Goal: Task Accomplishment & Management: Manage account settings

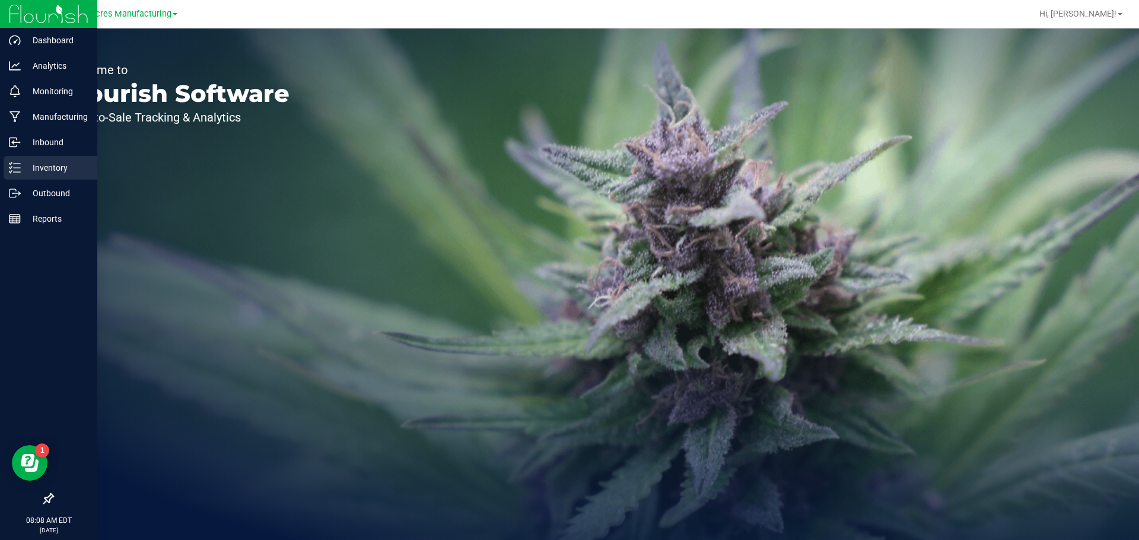
click at [26, 167] on p "Inventory" at bounding box center [56, 168] width 71 height 14
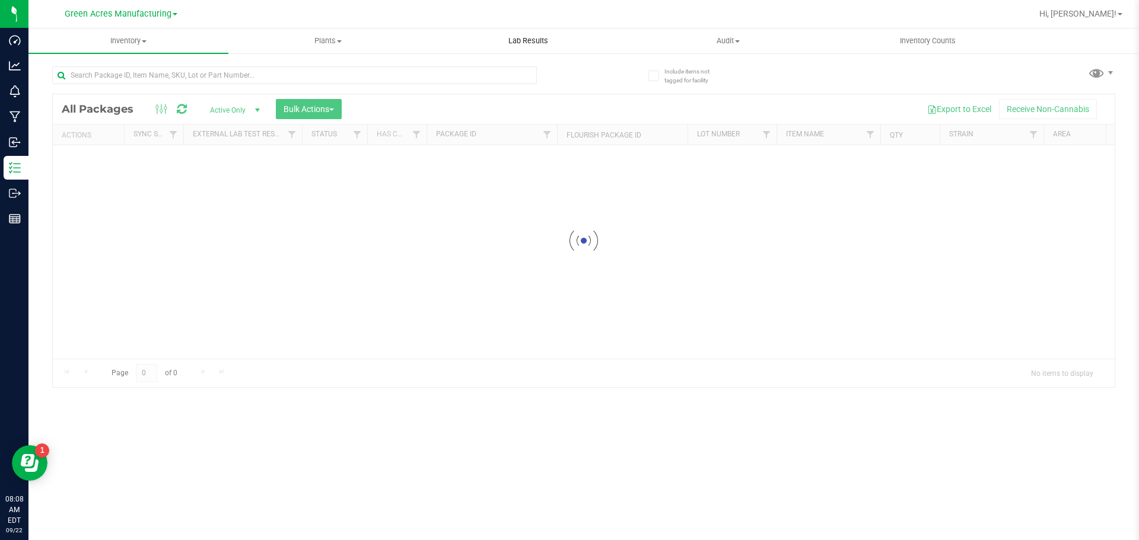
click at [506, 51] on uib-tab-heading "Lab Results" at bounding box center [528, 41] width 199 height 24
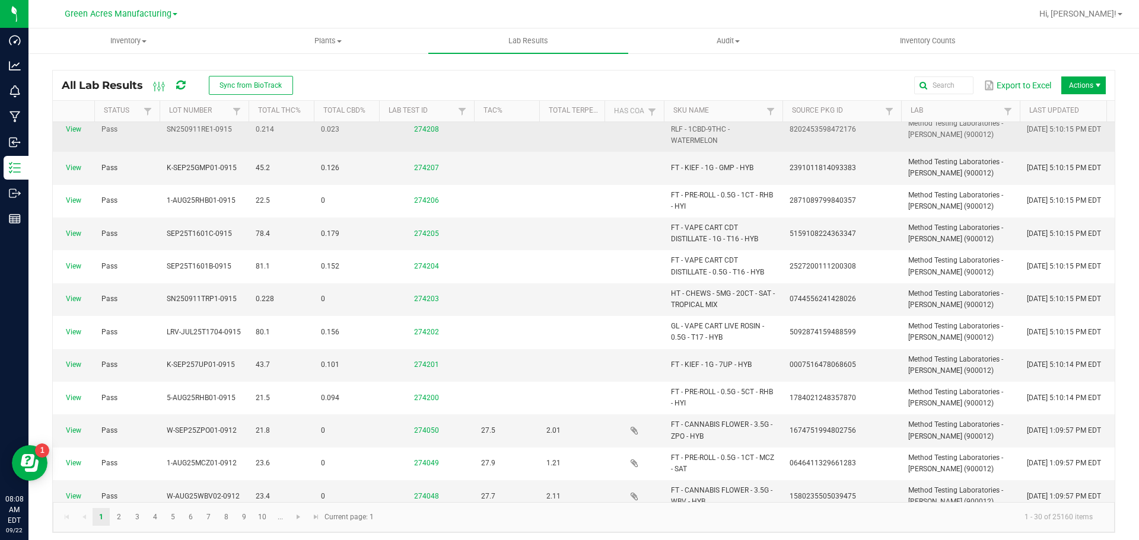
scroll to position [593, 0]
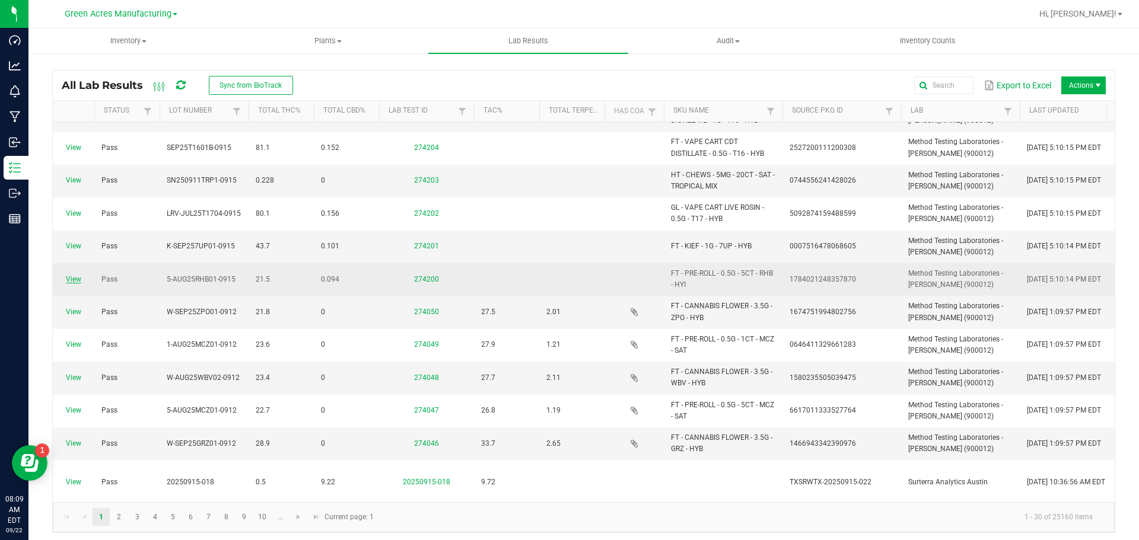
click at [77, 283] on link "View" at bounding box center [73, 279] width 15 height 8
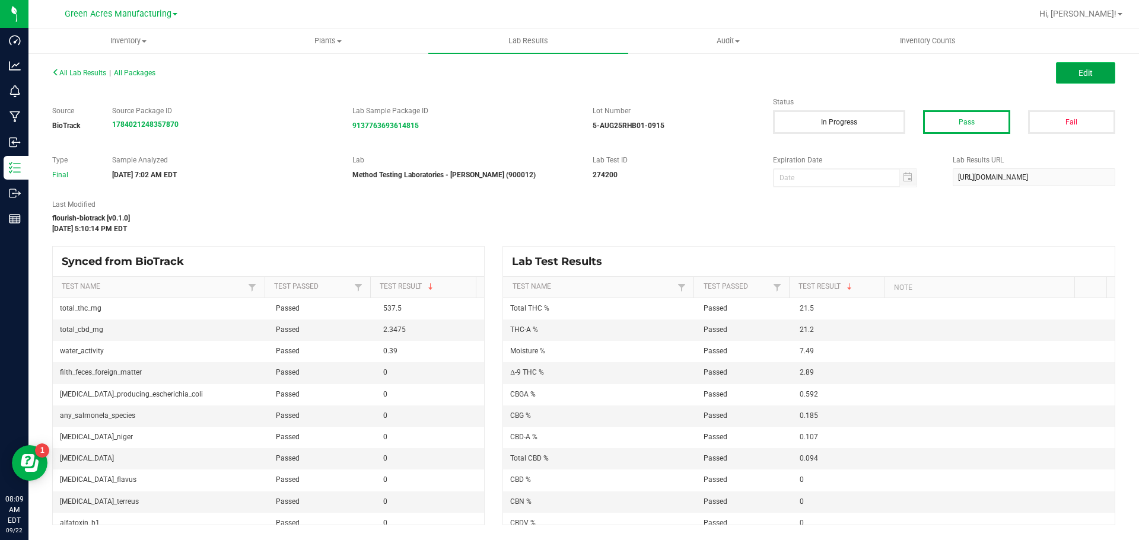
click at [1076, 78] on button "Edit" at bounding box center [1085, 72] width 59 height 21
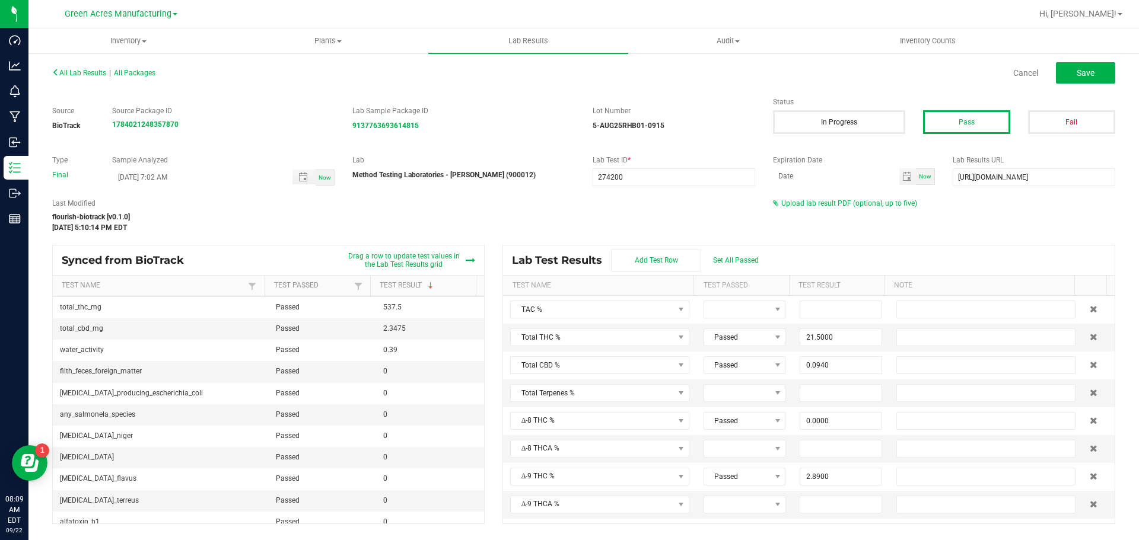
click at [867, 209] on div "Last Modified flourish-biotrack [v0.1.0] [DATE] 5:10:14 PM EDT Upload lab resul…" at bounding box center [583, 215] width 1081 height 35
click at [858, 205] on span "Upload lab result PDF (optional, up to five)" at bounding box center [849, 203] width 136 height 8
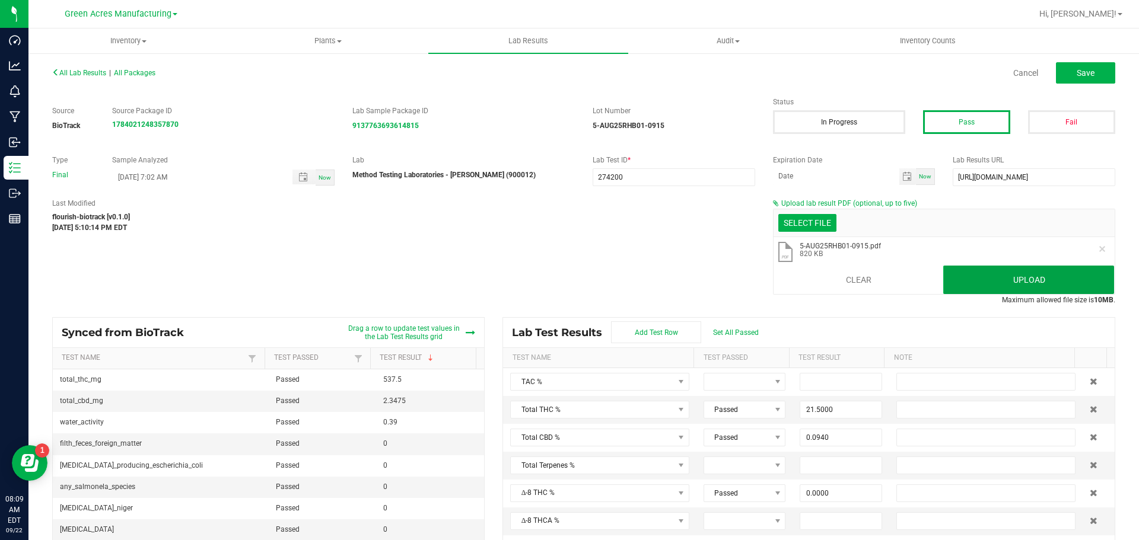
click at [1051, 277] on button "Upload" at bounding box center [1028, 280] width 171 height 28
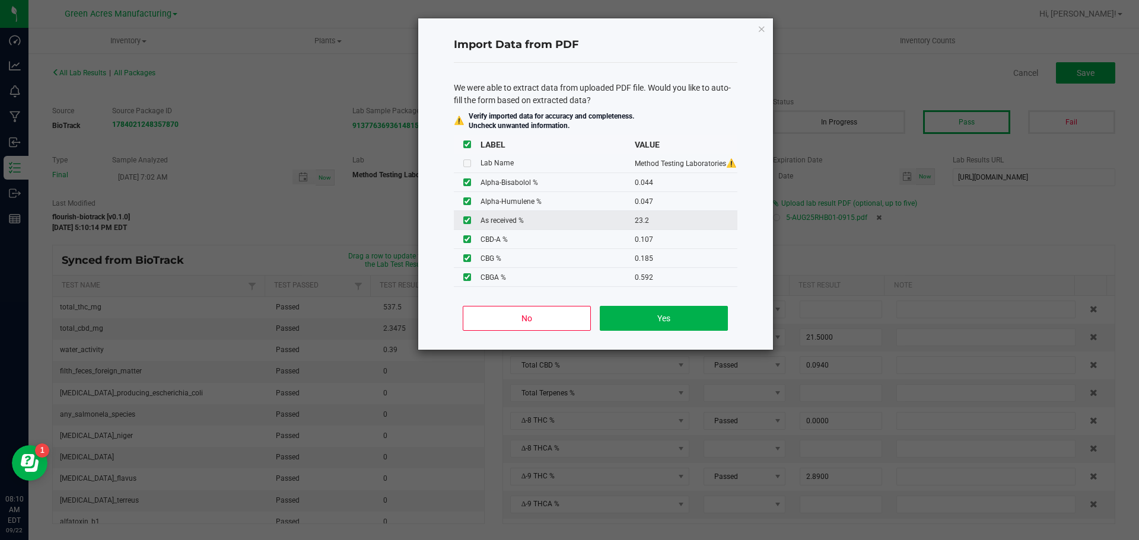
click at [465, 221] on input "checkbox" at bounding box center [467, 220] width 8 height 8
checkbox input "false"
click at [629, 319] on button "Yes" at bounding box center [664, 318] width 128 height 25
type input "0.0440"
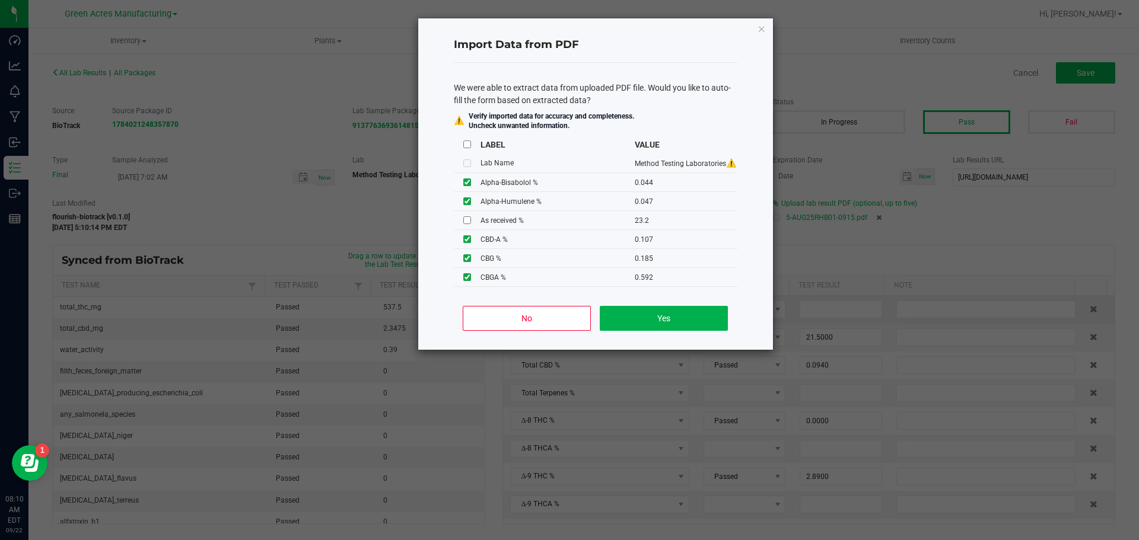
type input "0.0470"
type input "0.0850"
type input "0.0230"
type input "25.0000"
type input "0.4260"
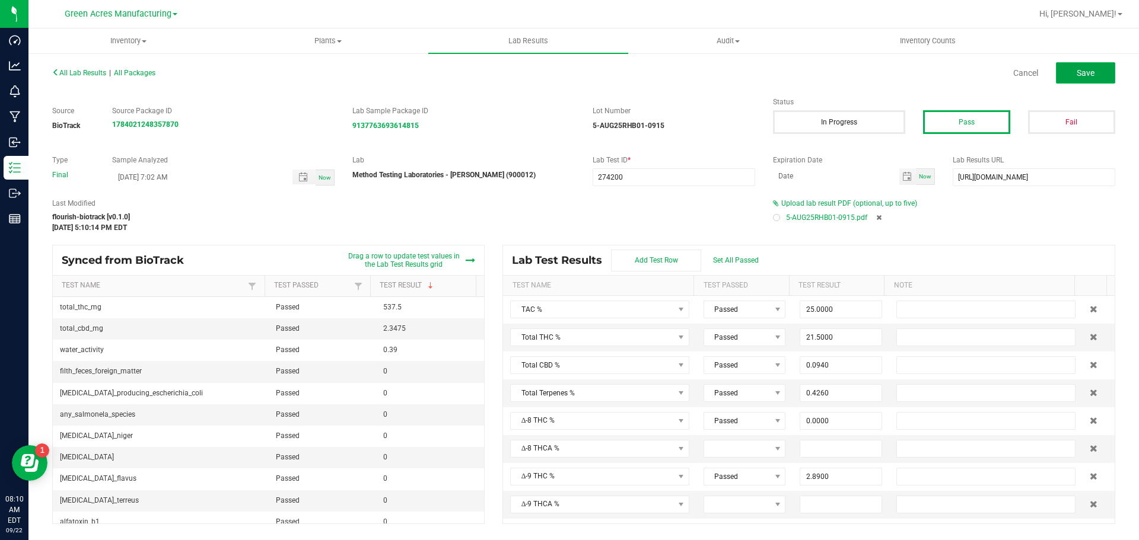
click at [1108, 72] on button "Save" at bounding box center [1085, 72] width 59 height 21
type input "0.0000"
type input "7.4900"
type input "0.0440"
type input "0.0470"
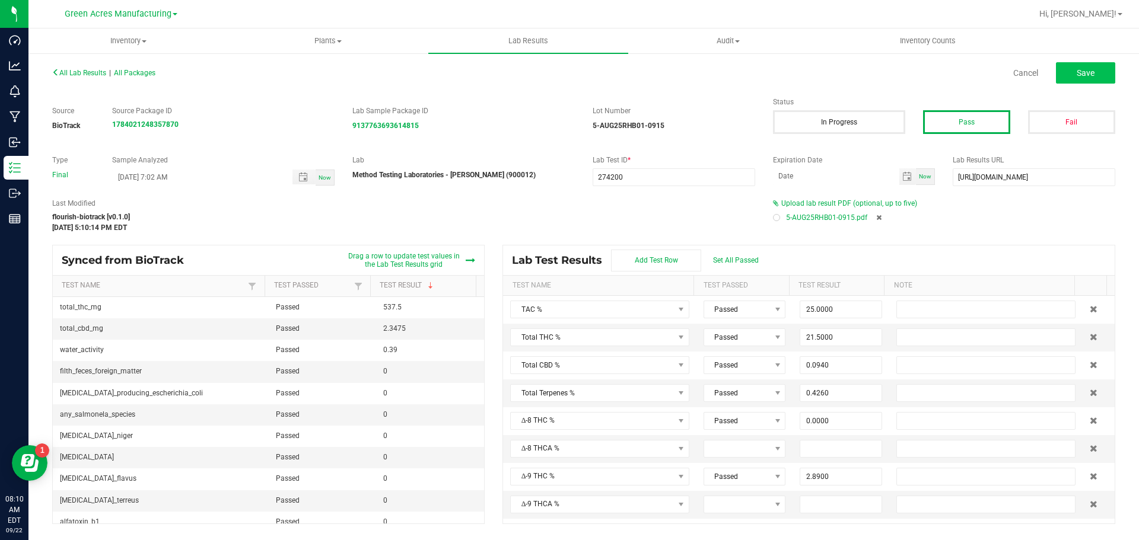
type input "0.0850"
type input "0.0230"
type input "0.2270"
type input "2.8900"
type input "21.2000"
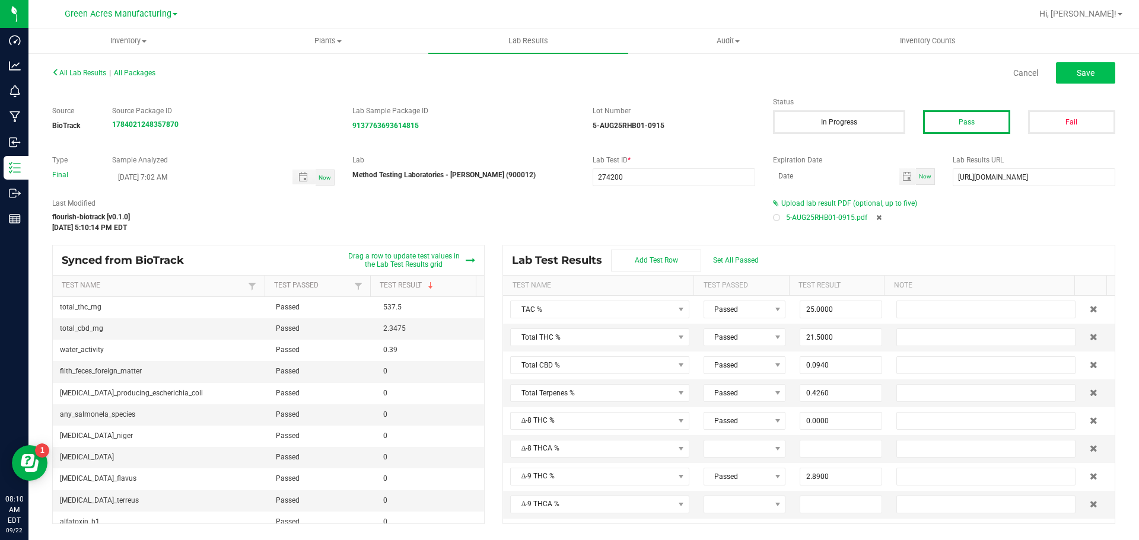
type input "0.0000"
type input "0.1070"
type input "0.0000"
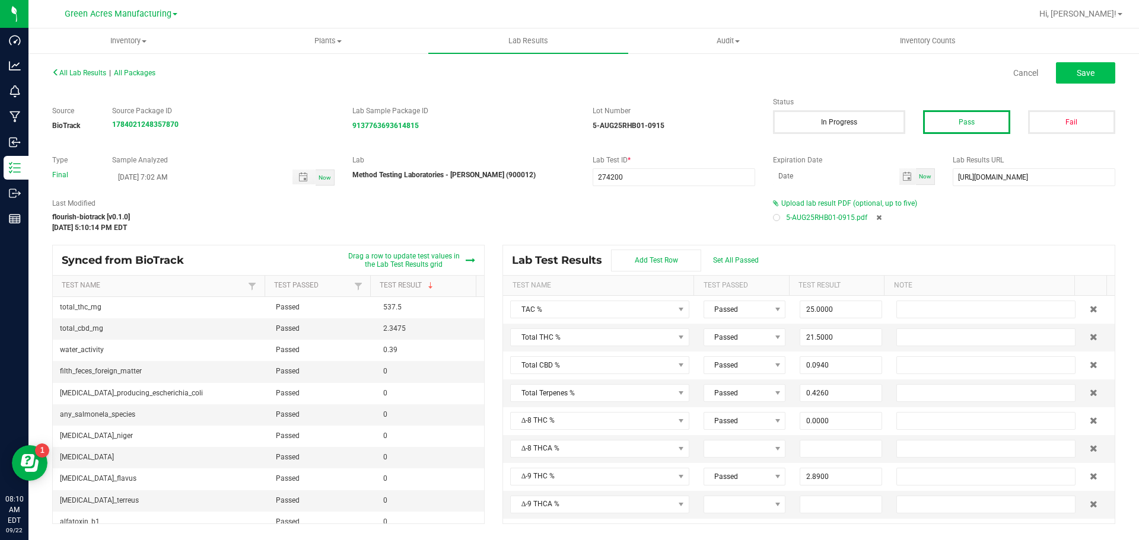
type input "0.1850"
type input "0.5920"
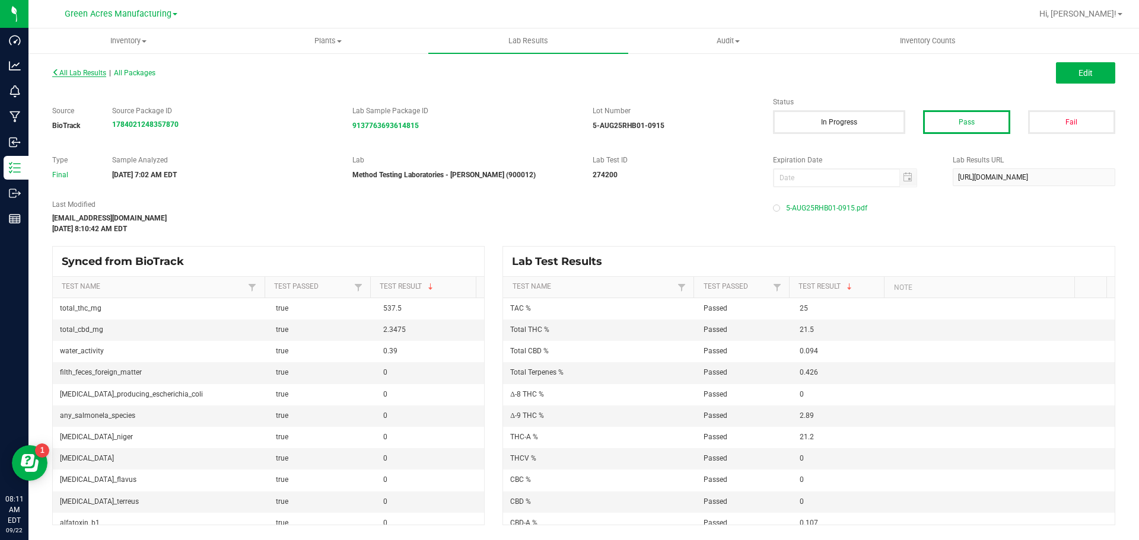
click at [94, 72] on span "All Lab Results" at bounding box center [79, 73] width 54 height 8
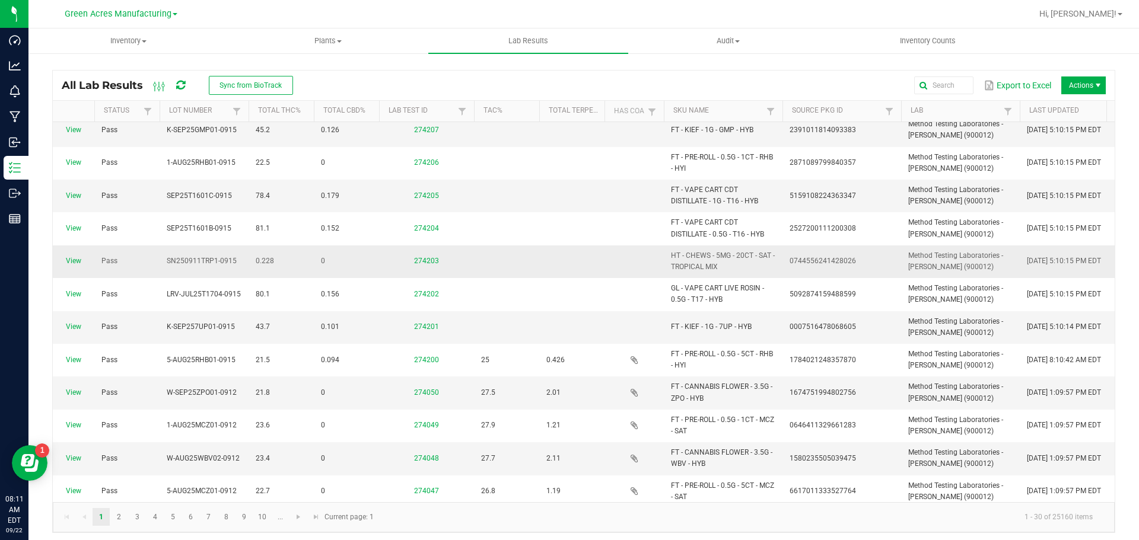
scroll to position [534, 0]
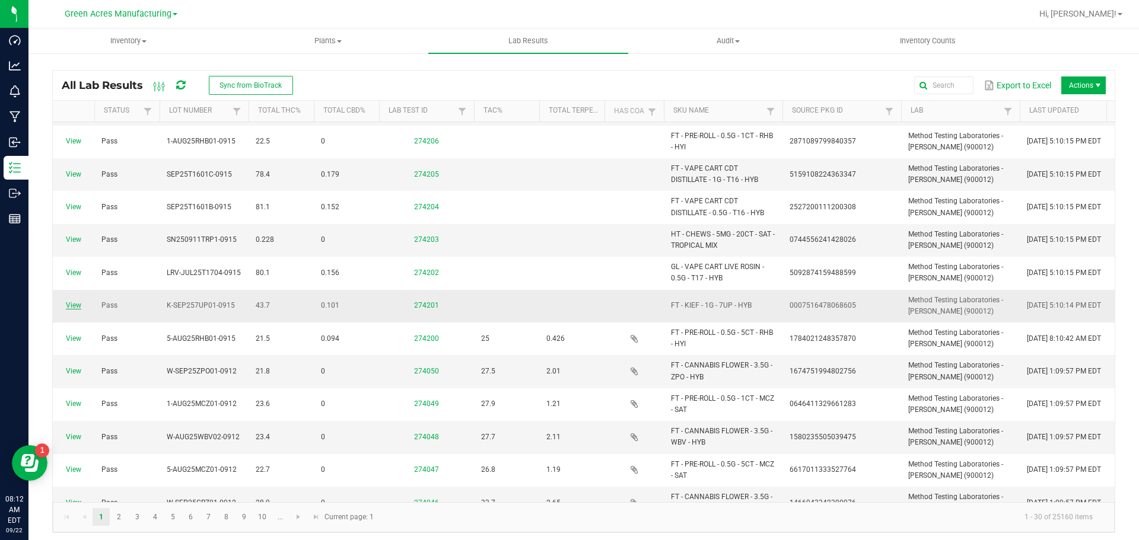
click at [74, 307] on link "View" at bounding box center [73, 305] width 15 height 8
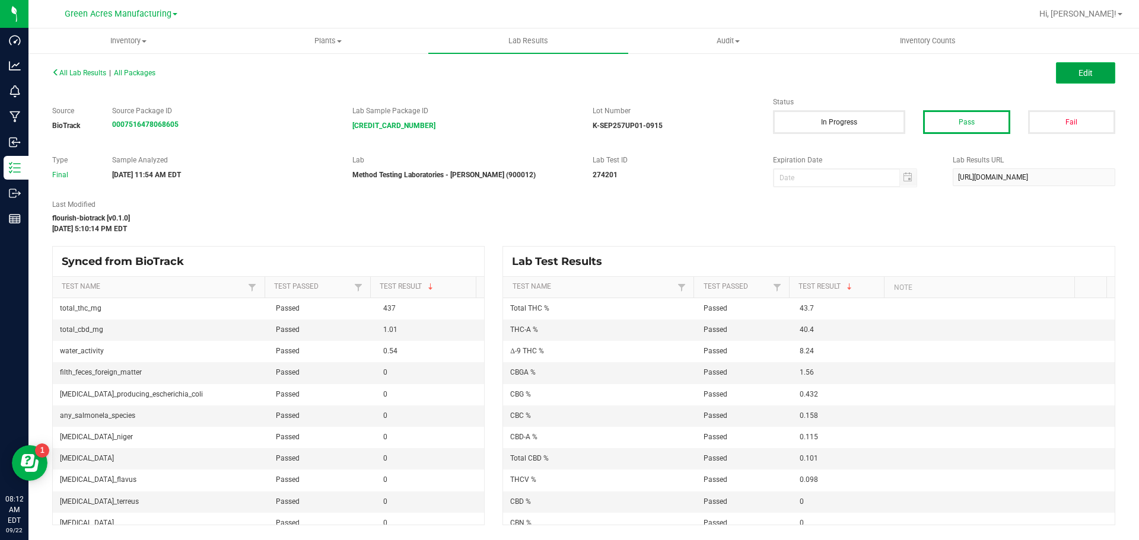
click at [1068, 77] on button "Edit" at bounding box center [1085, 72] width 59 height 21
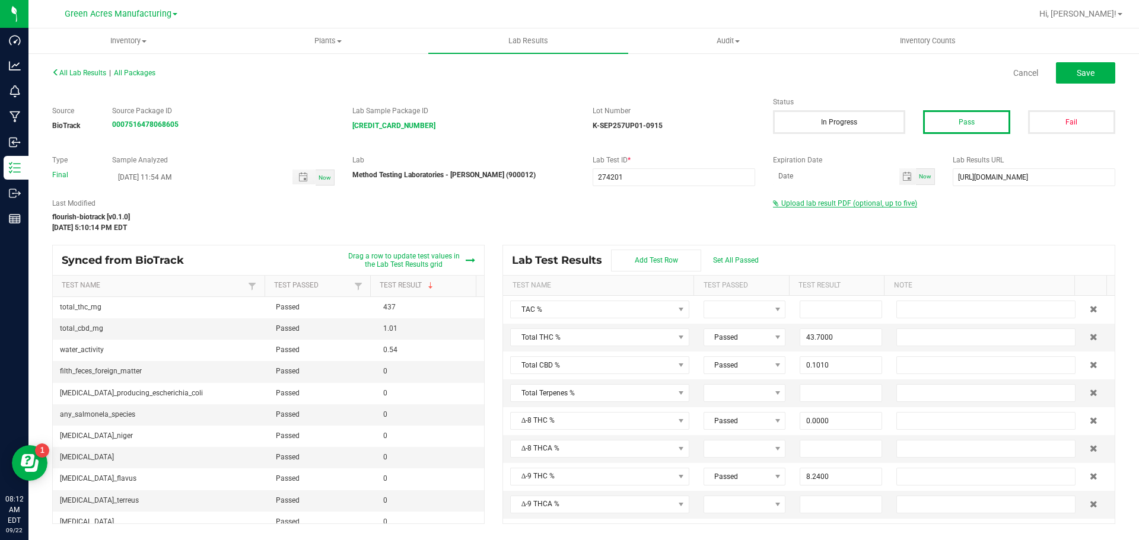
click at [802, 200] on span "Upload lab result PDF (optional, up to five)" at bounding box center [849, 203] width 136 height 8
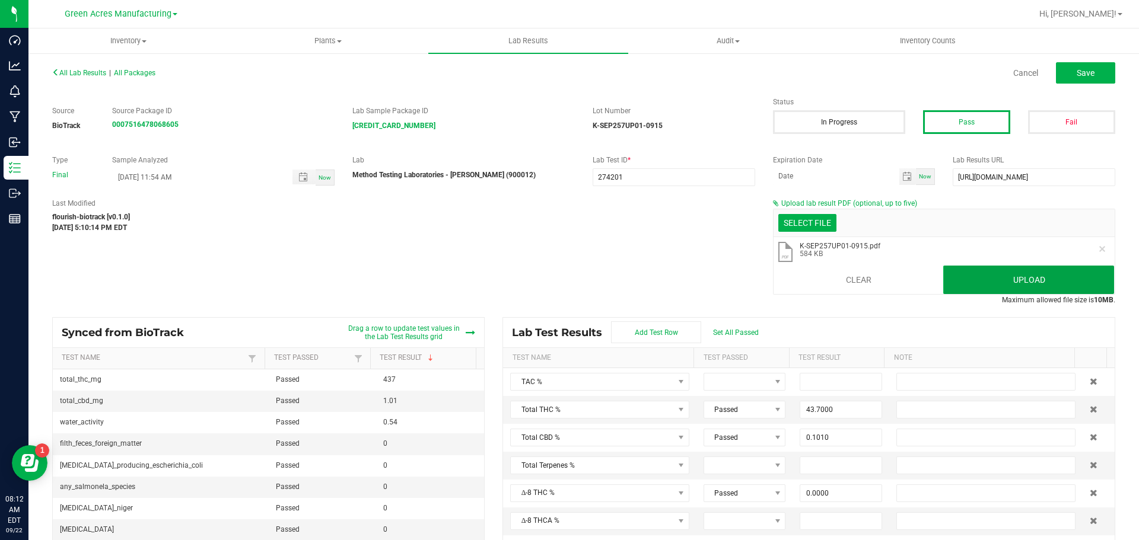
click at [1009, 282] on button "Upload" at bounding box center [1028, 280] width 171 height 28
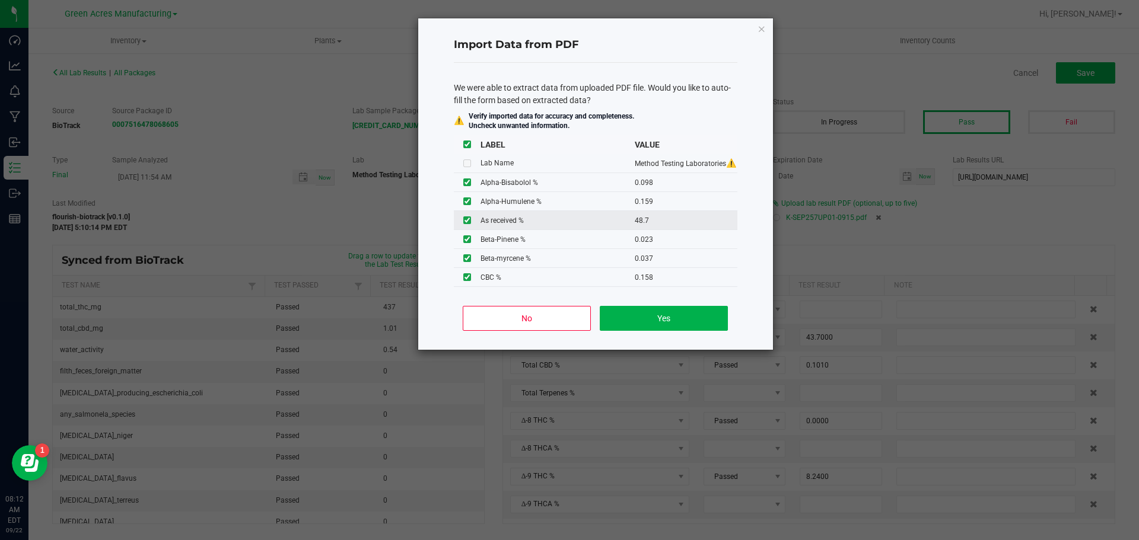
click at [468, 218] on input "checkbox" at bounding box center [467, 220] width 8 height 8
checkbox input "false"
click at [716, 314] on button "Yes" at bounding box center [664, 318] width 128 height 25
type input "0.0980"
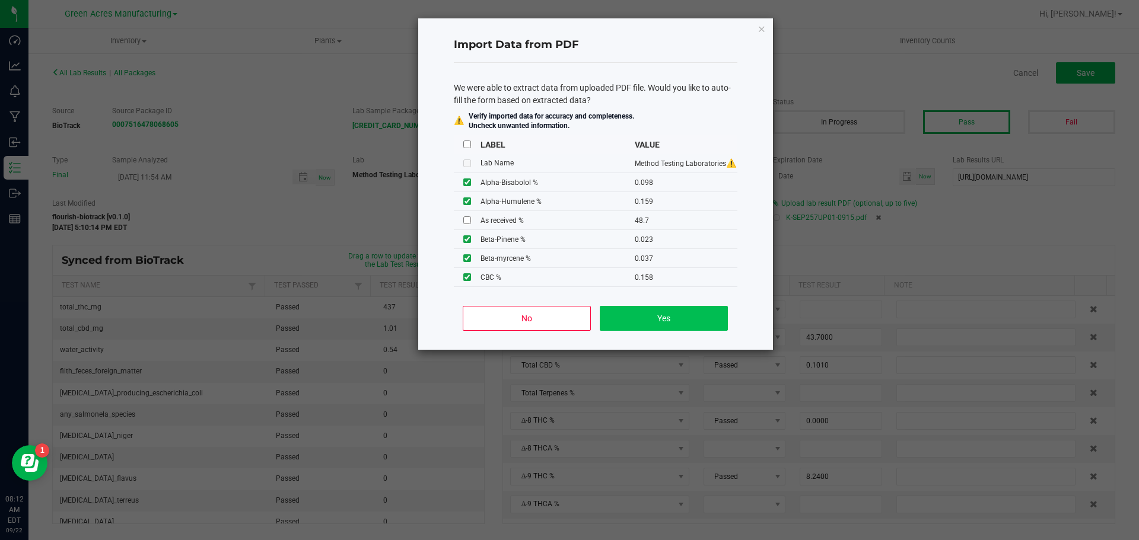
type input "0.1590"
type input "0.0230"
type input "0.5390"
type input "0.1200"
type input "51.0000"
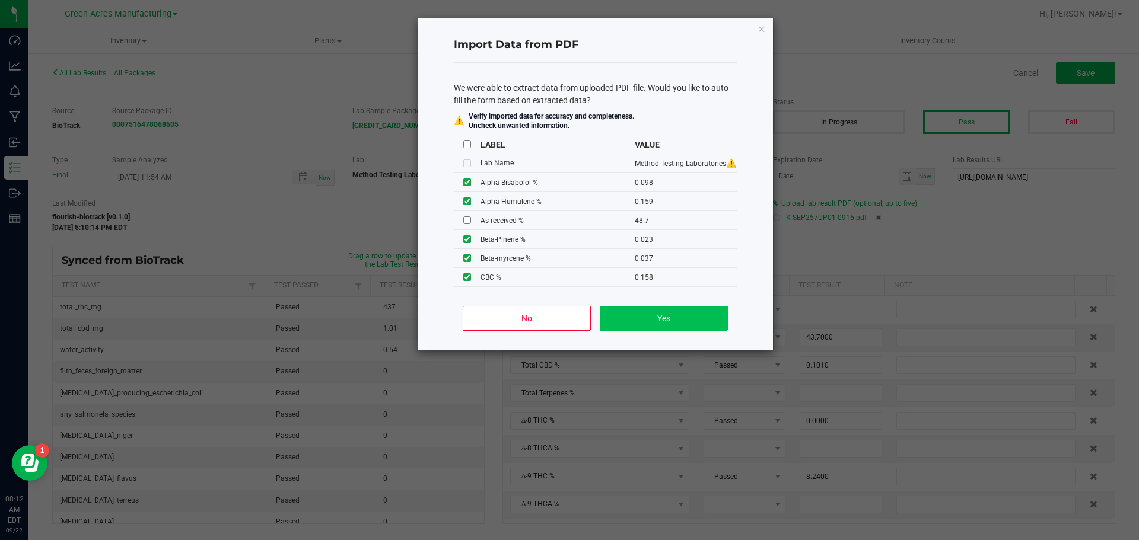
type input "2.1500"
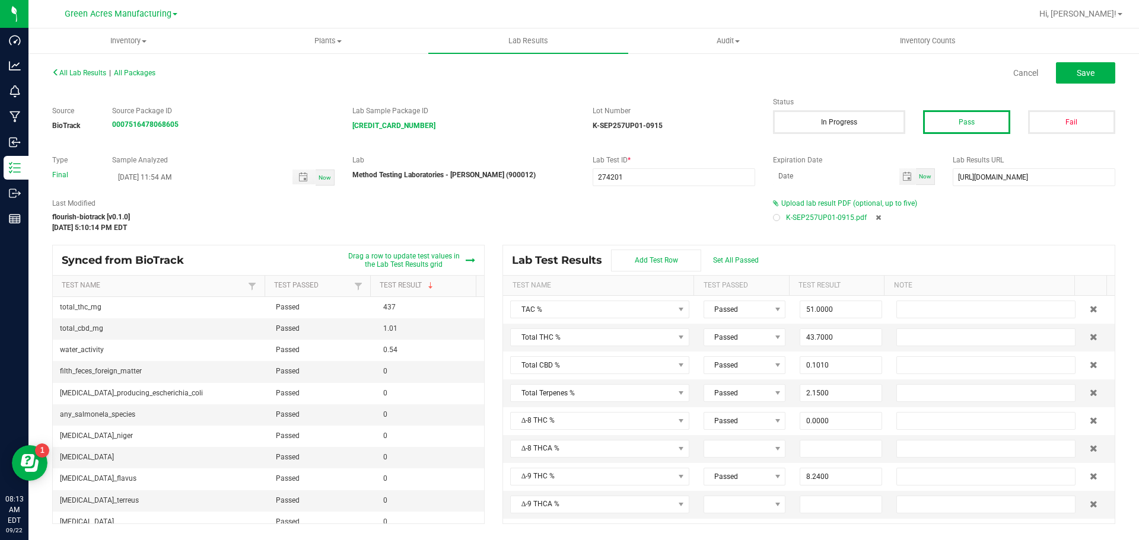
click at [1083, 85] on div "All Lab Results | All Packages Cancel Save" at bounding box center [583, 73] width 1081 height 30
click at [1079, 79] on button "Save" at bounding box center [1085, 72] width 59 height 21
type input "1.5600"
type input "0.0000"
type input "0.0980"
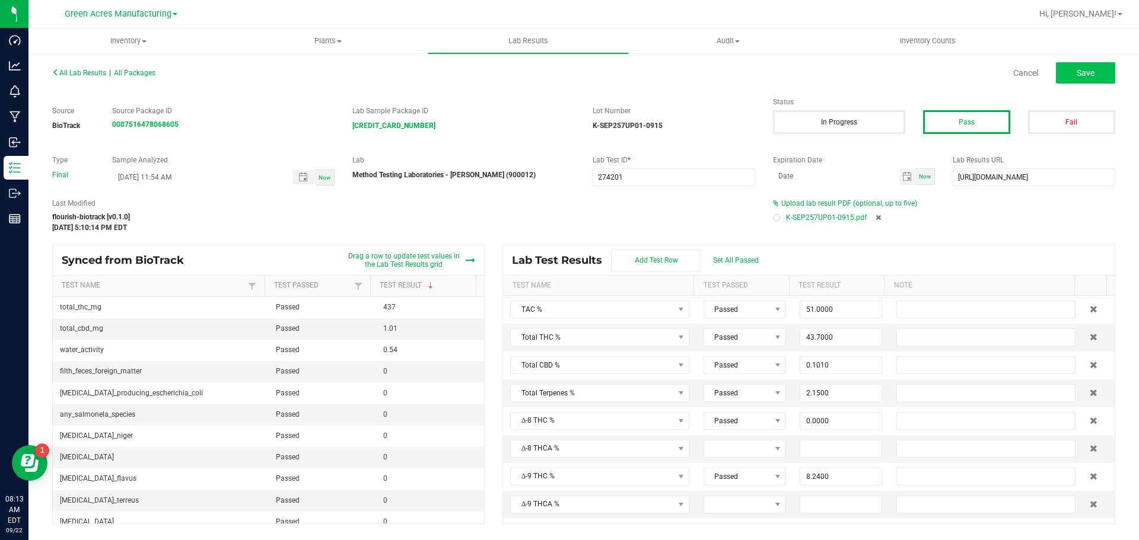
type input "0.1590"
type input "0.0230"
type input "0.5390"
type input "0.1200"
type input "0.0370"
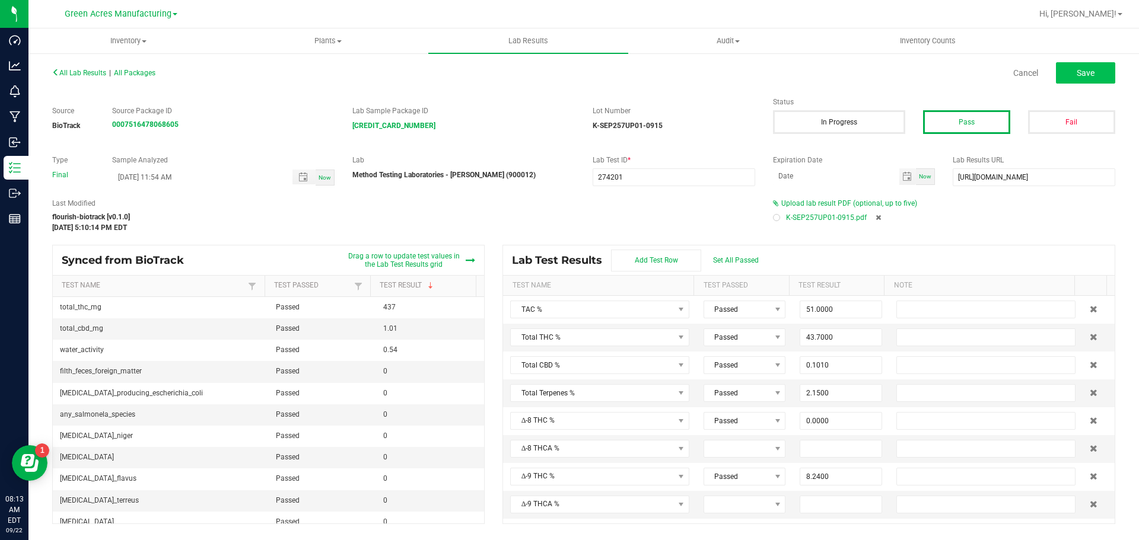
type input "0.3030"
type input "0.0980"
type input "0.6510"
type input "0.0970"
type input "8.2400"
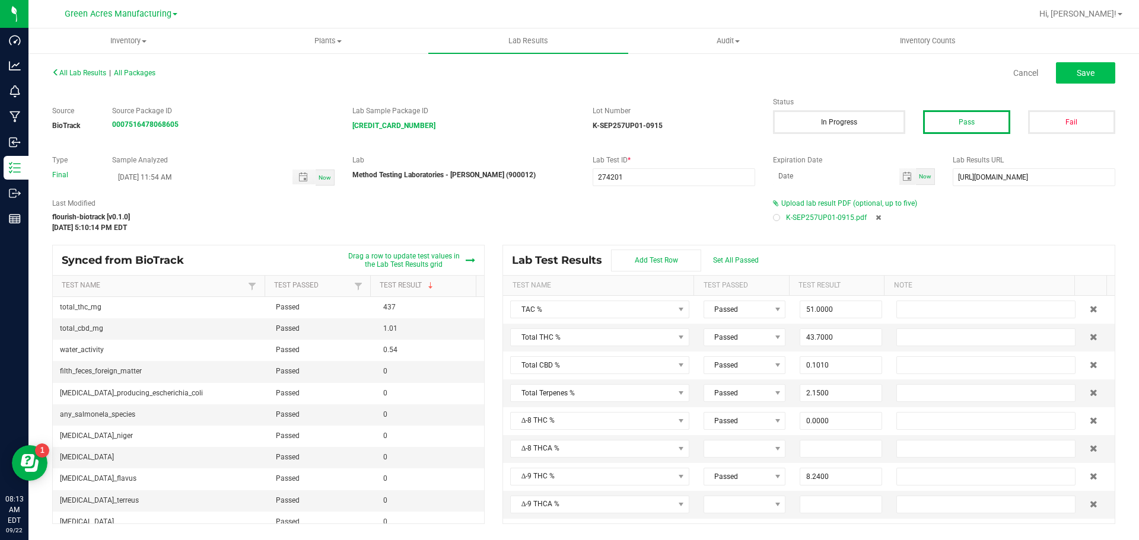
type input "40.4000"
type input "0.0980"
type input "0.1580"
type input "0.0000"
type input "0.1150"
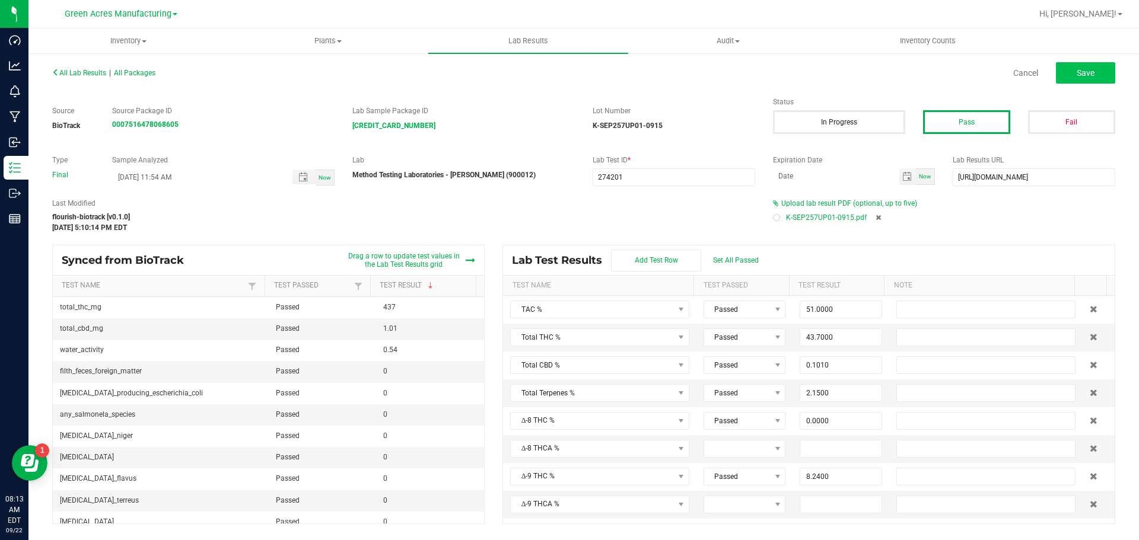
type input "0.0000"
type input "0.4320"
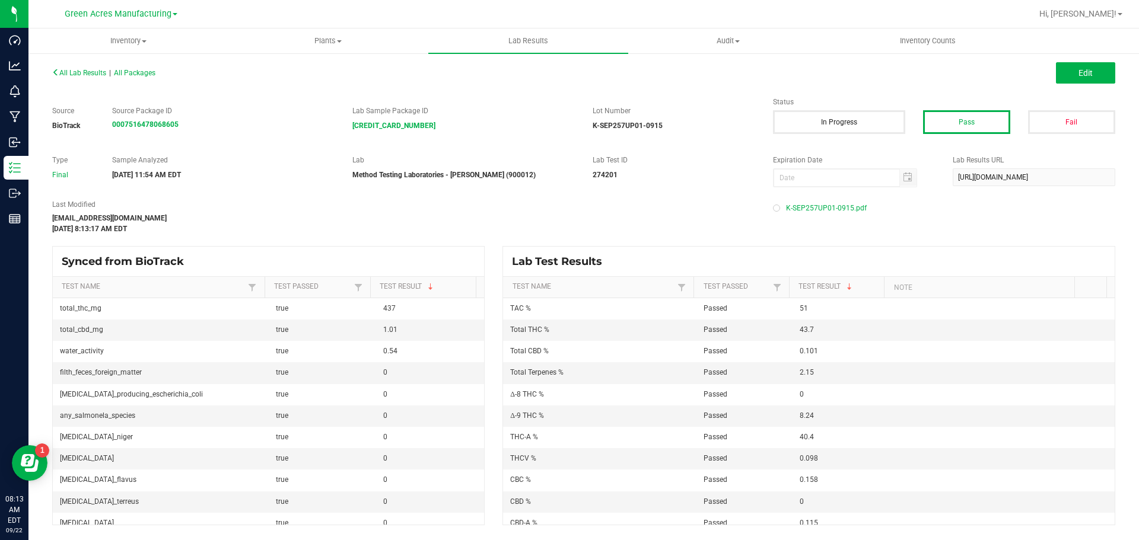
click at [78, 65] on div "All Lab Results | All Packages Edit" at bounding box center [583, 73] width 1081 height 30
click at [81, 69] on span "All Lab Results" at bounding box center [79, 73] width 54 height 8
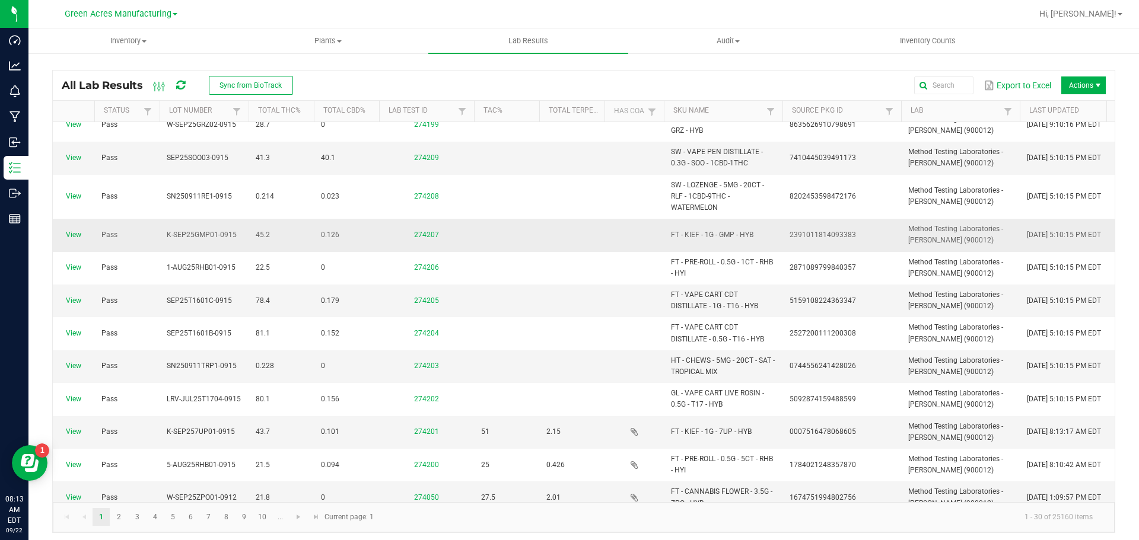
scroll to position [474, 0]
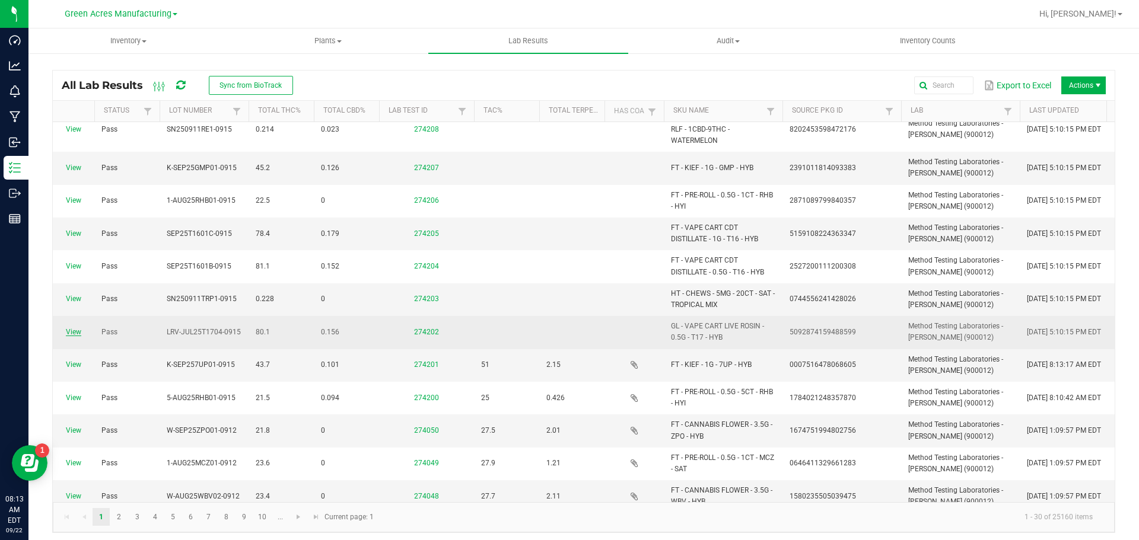
click at [73, 335] on link "View" at bounding box center [73, 332] width 15 height 8
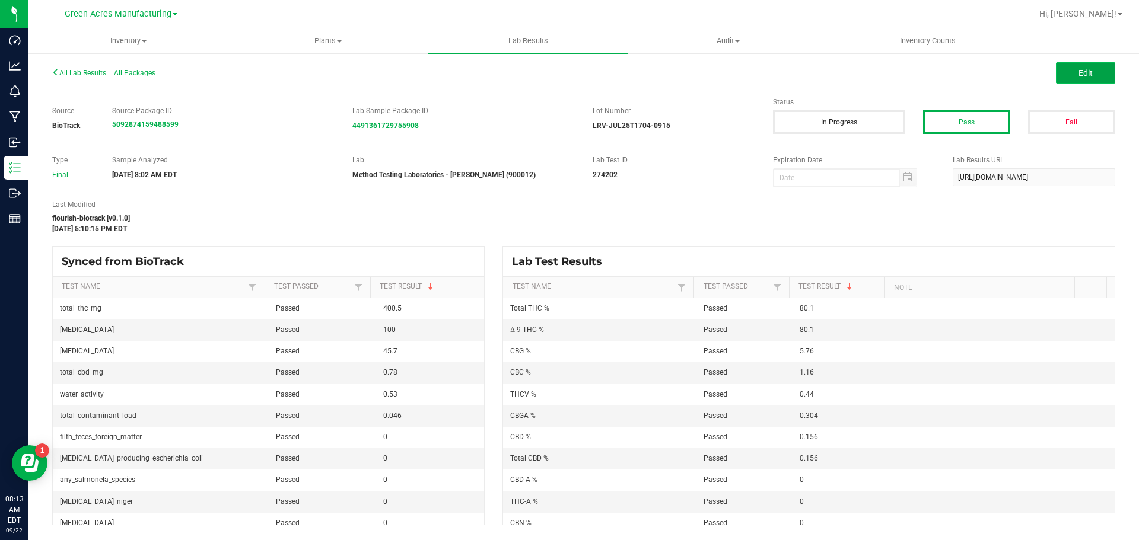
click at [1066, 66] on button "Edit" at bounding box center [1085, 72] width 59 height 21
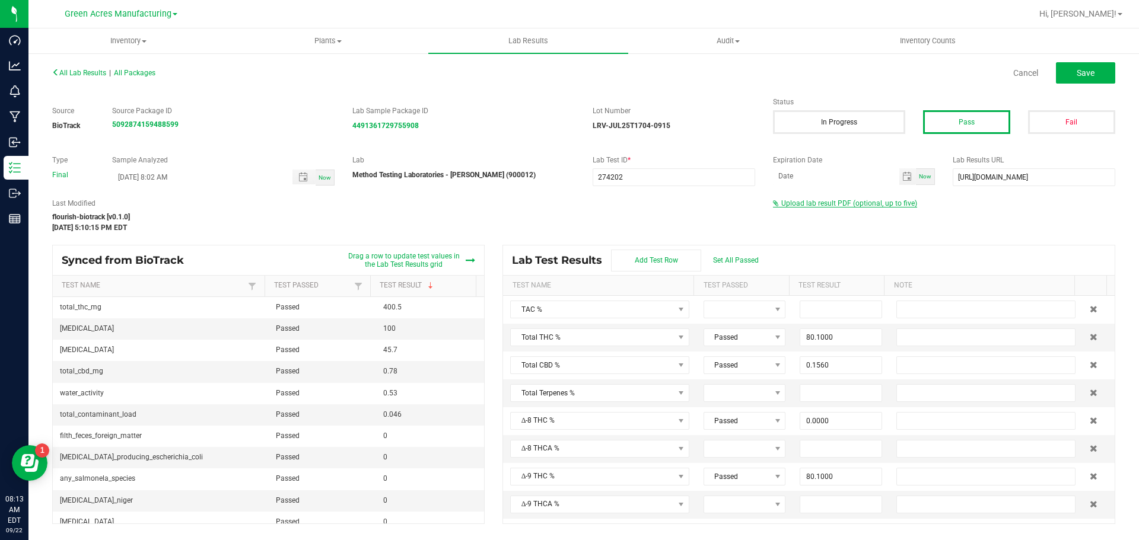
click at [815, 205] on span "Upload lab result PDF (optional, up to five)" at bounding box center [849, 203] width 136 height 8
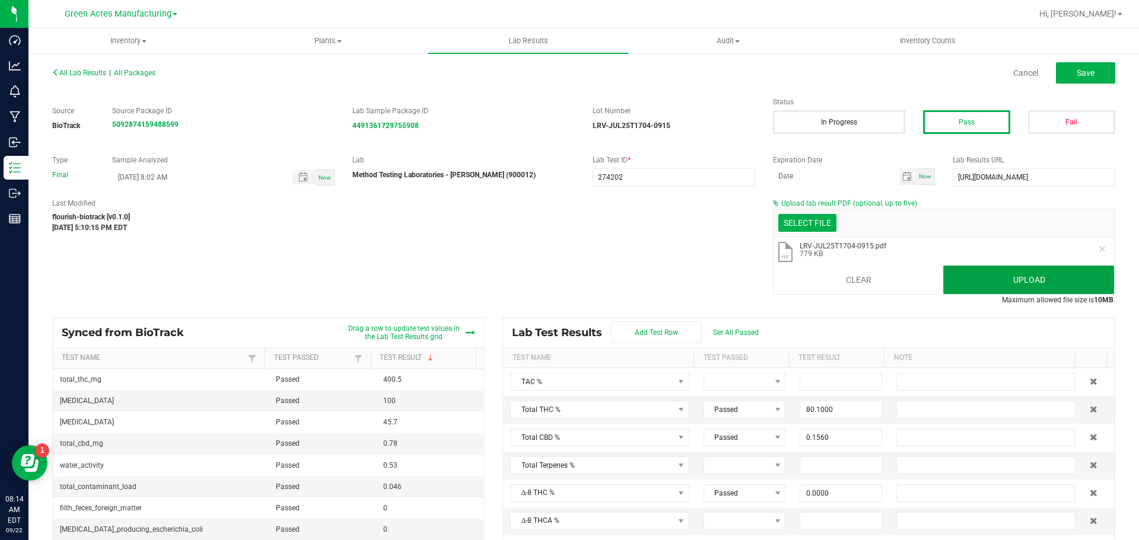
click at [1011, 279] on button "Upload" at bounding box center [1028, 280] width 171 height 28
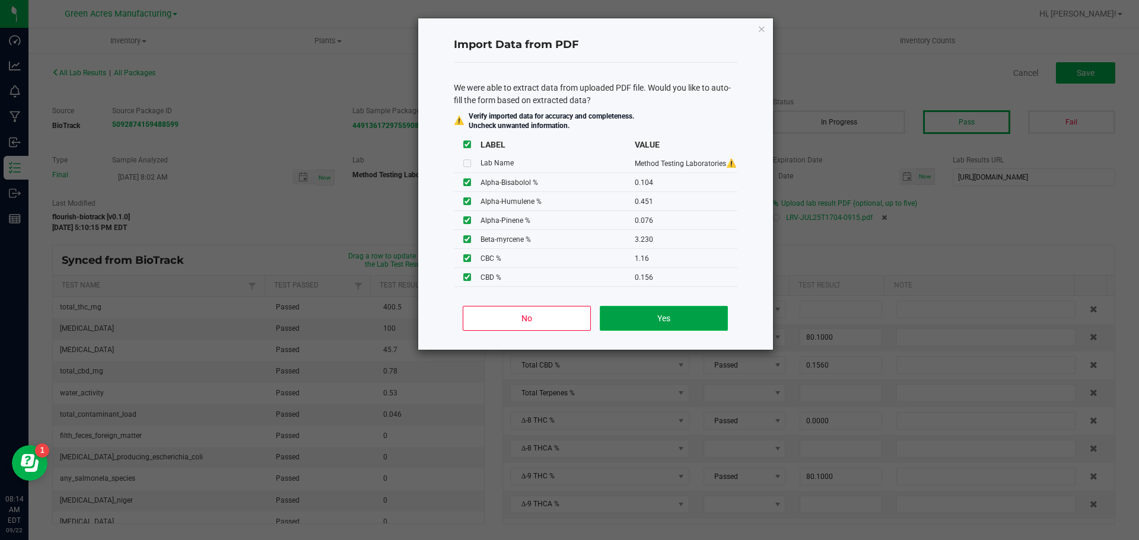
click at [646, 311] on button "Yes" at bounding box center [664, 318] width 128 height 25
type input "0.1040"
type input "0.4510"
type input "0.0760"
type input "0.3430"
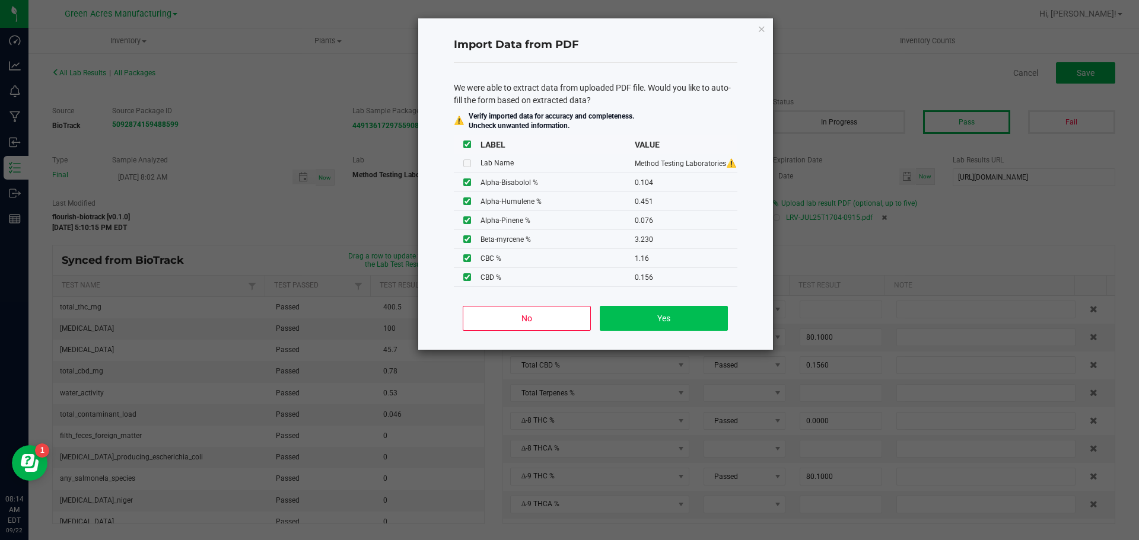
type input "0.0630"
type input "87.9000"
type input "6.7900"
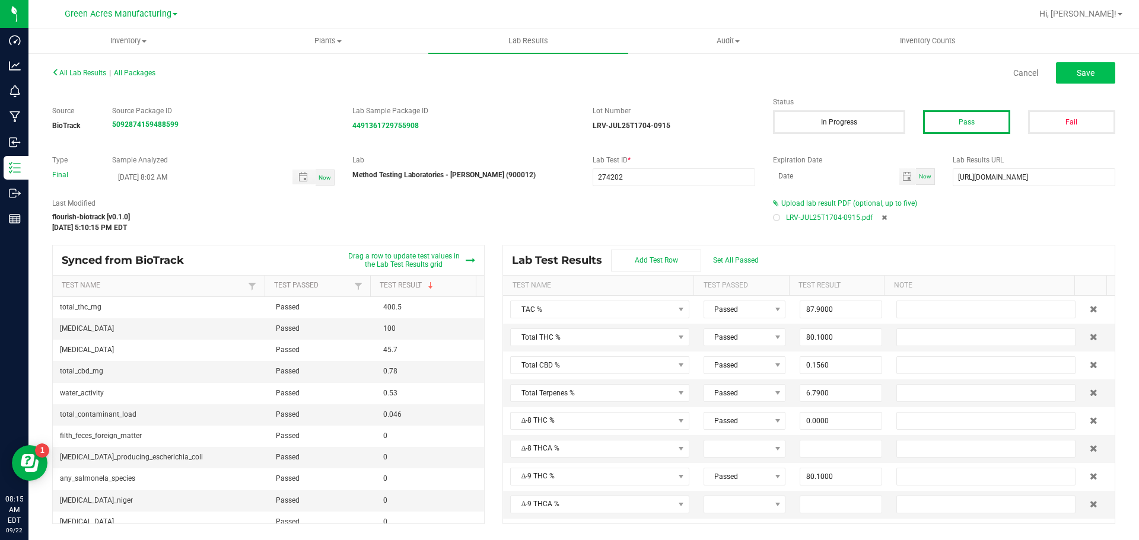
drag, startPoint x: 1084, startPoint y: 91, endPoint x: 1080, endPoint y: 82, distance: 9.8
click at [1082, 90] on div "All Lab Results | All Packages Cancel Save Source BioTrack Source Package ID 50…" at bounding box center [583, 294] width 1063 height 460
click at [1080, 82] on button "Save" at bounding box center [1085, 72] width 59 height 21
type input "0.3040"
type input "0.0000"
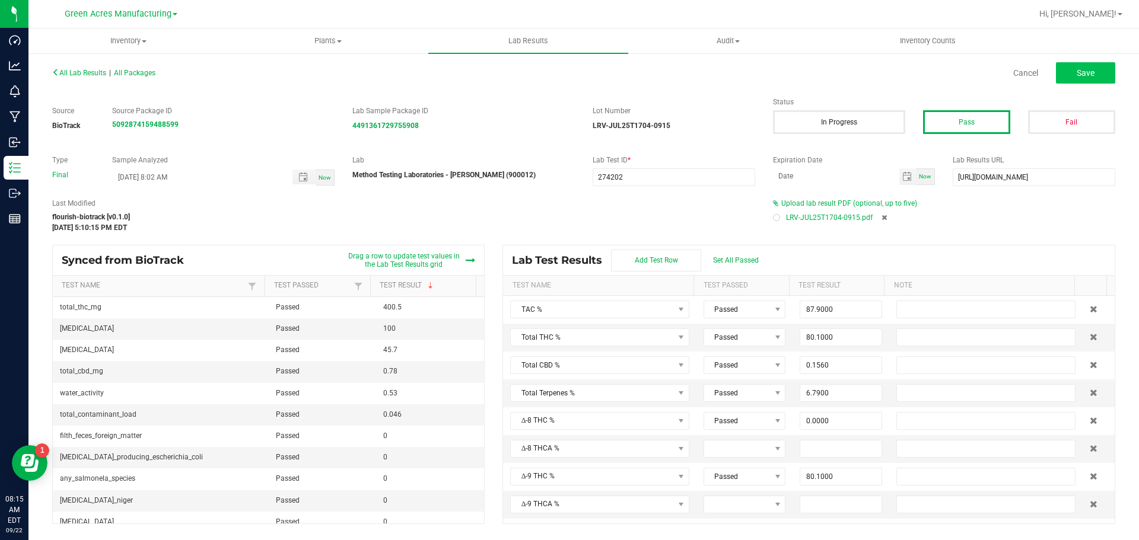
type input "0.1040"
type input "0.4510"
type input "0.0760"
type input "0.3430"
type input "0.0630"
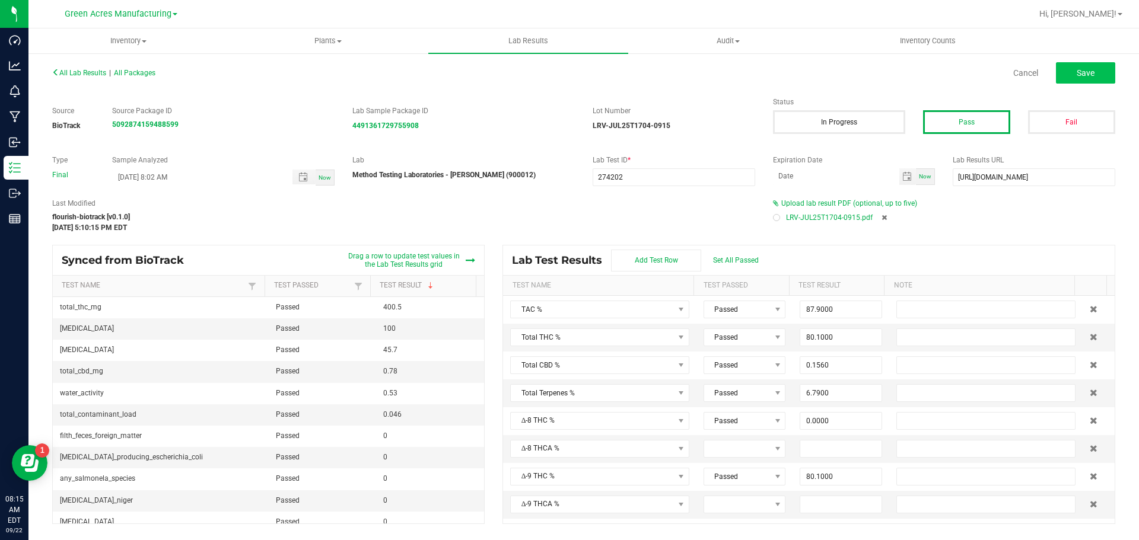
type input "1.7300"
type input "0.3700"
type input "0.0340"
type input "0.3010"
type input "3.2300"
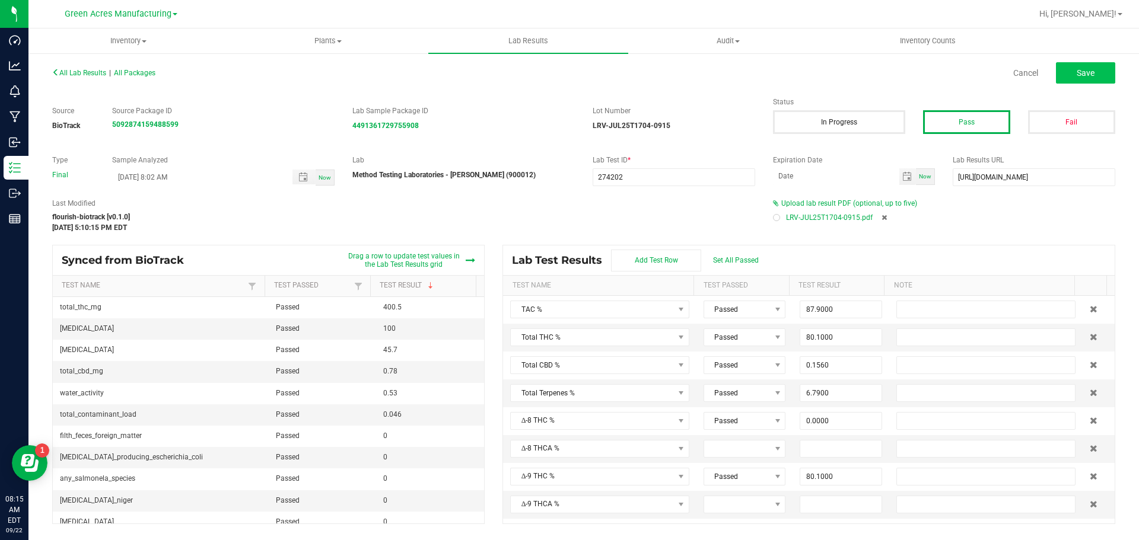
type input "80.1000"
type input "0.0000"
type input "0.4400"
type input "1.1600"
type input "0.1560"
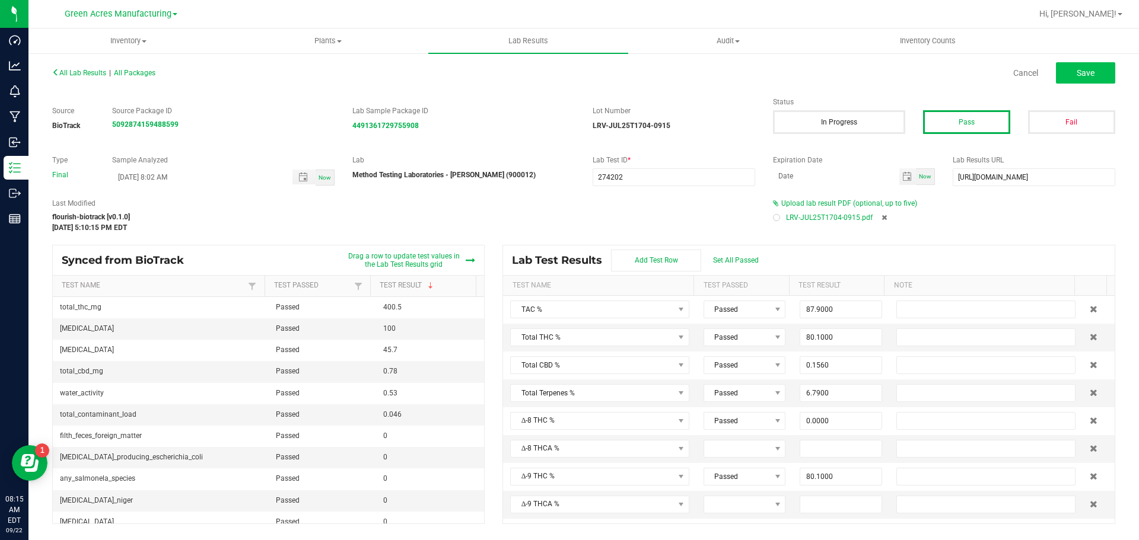
type input "0.0000"
type input "5.7600"
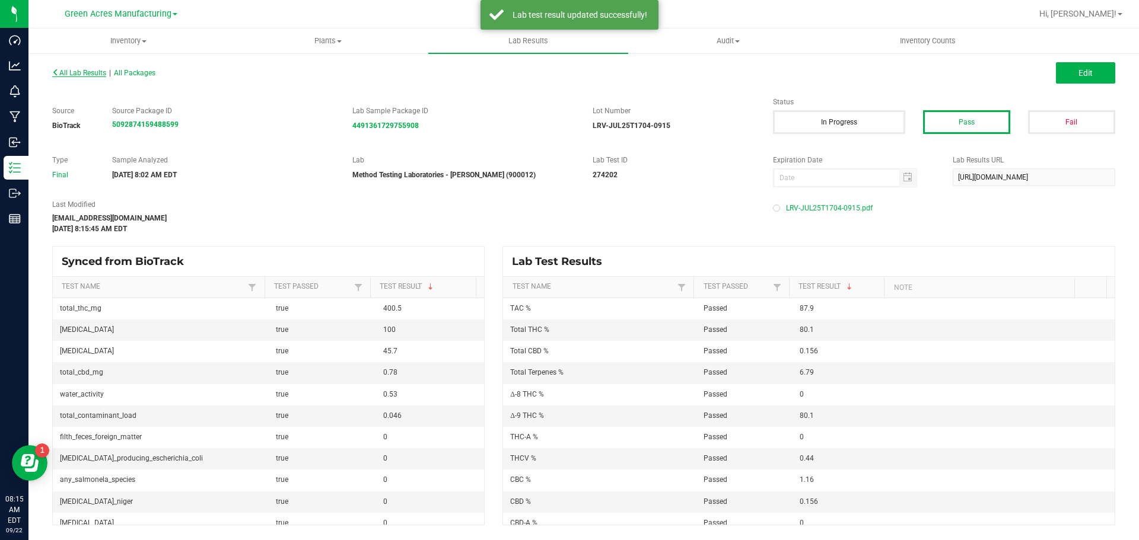
click at [71, 75] on div "All Lab Results | All Packages" at bounding box center [313, 73] width 540 height 11
click at [74, 72] on span "All Lab Results" at bounding box center [79, 73] width 54 height 8
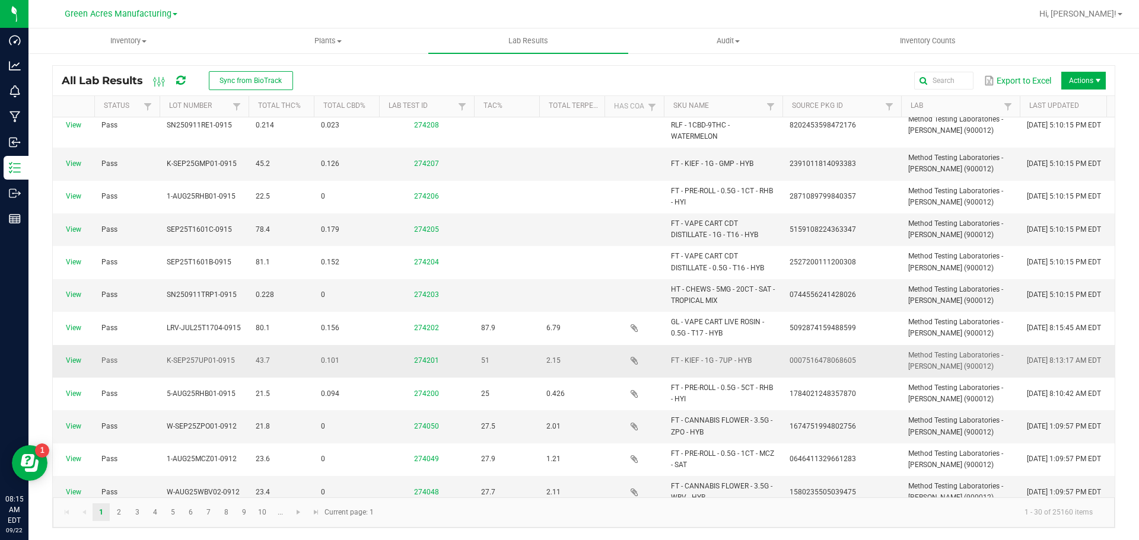
scroll to position [474, 0]
click at [71, 292] on link "View" at bounding box center [73, 294] width 15 height 8
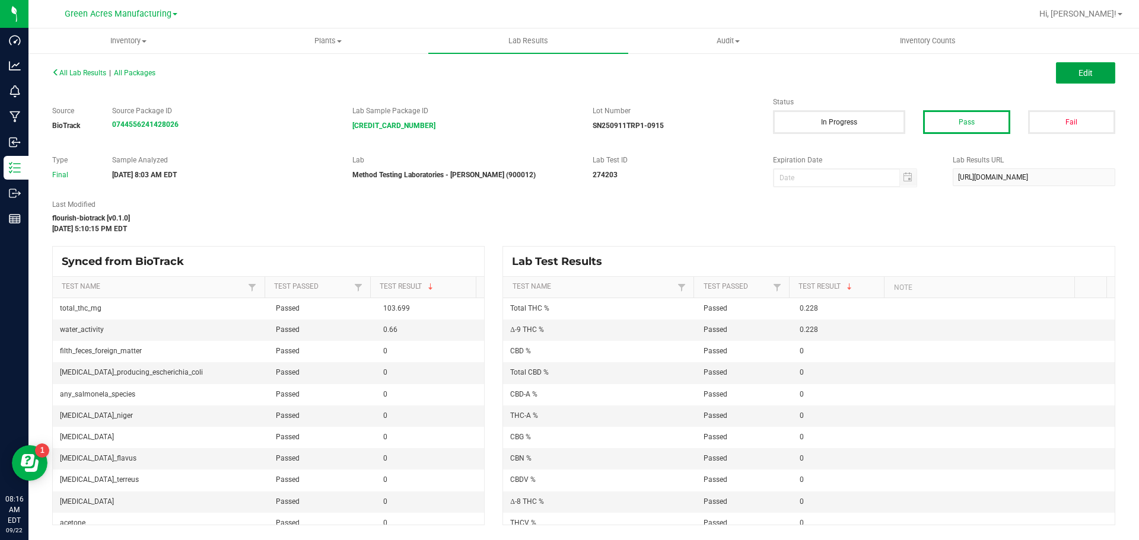
drag, startPoint x: 1064, startPoint y: 69, endPoint x: 861, endPoint y: 209, distance: 246.4
click at [1064, 69] on button "Edit" at bounding box center [1085, 72] width 59 height 21
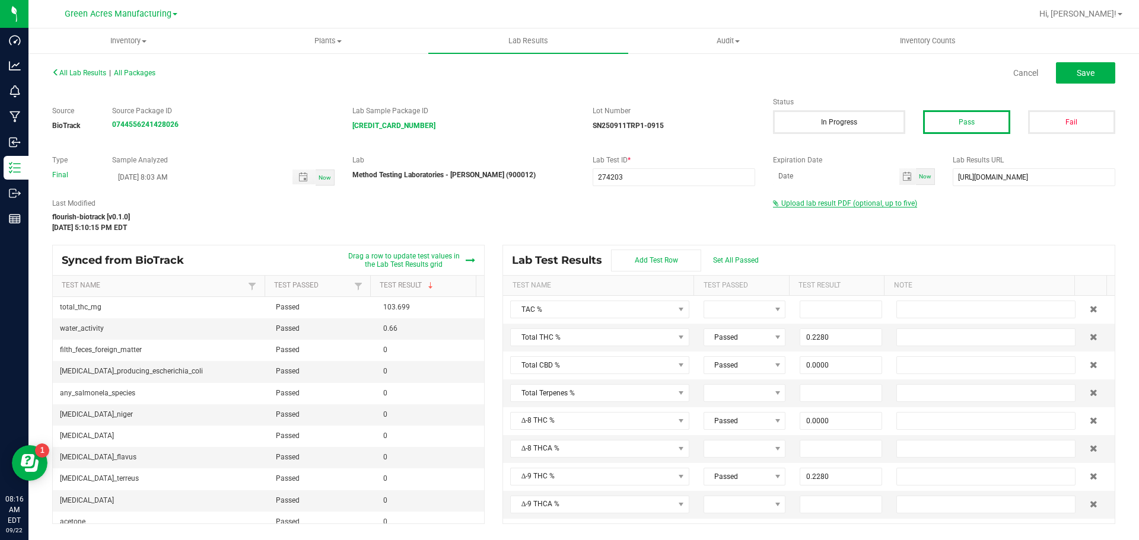
click at [840, 203] on span "Upload lab result PDF (optional, up to five)" at bounding box center [849, 203] width 136 height 8
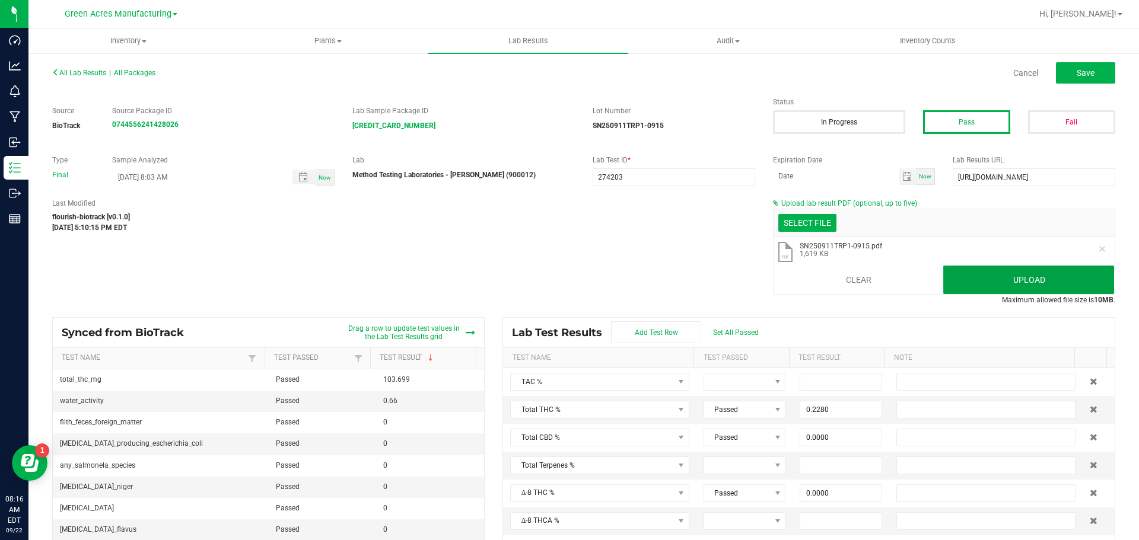
click at [970, 279] on button "Upload" at bounding box center [1028, 280] width 171 height 28
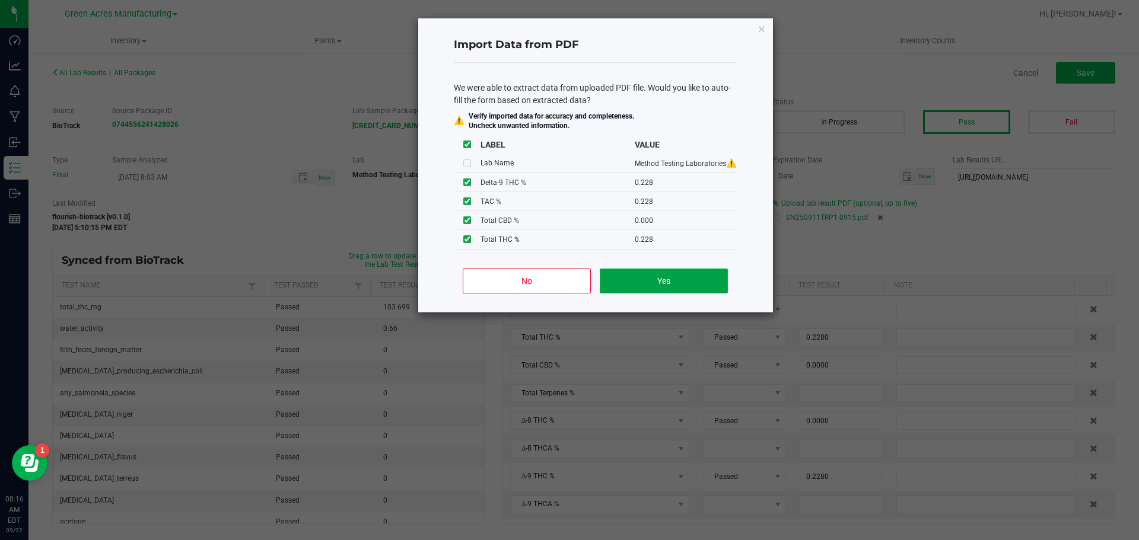
click at [690, 277] on button "Yes" at bounding box center [664, 281] width 128 height 25
type input "0.2280"
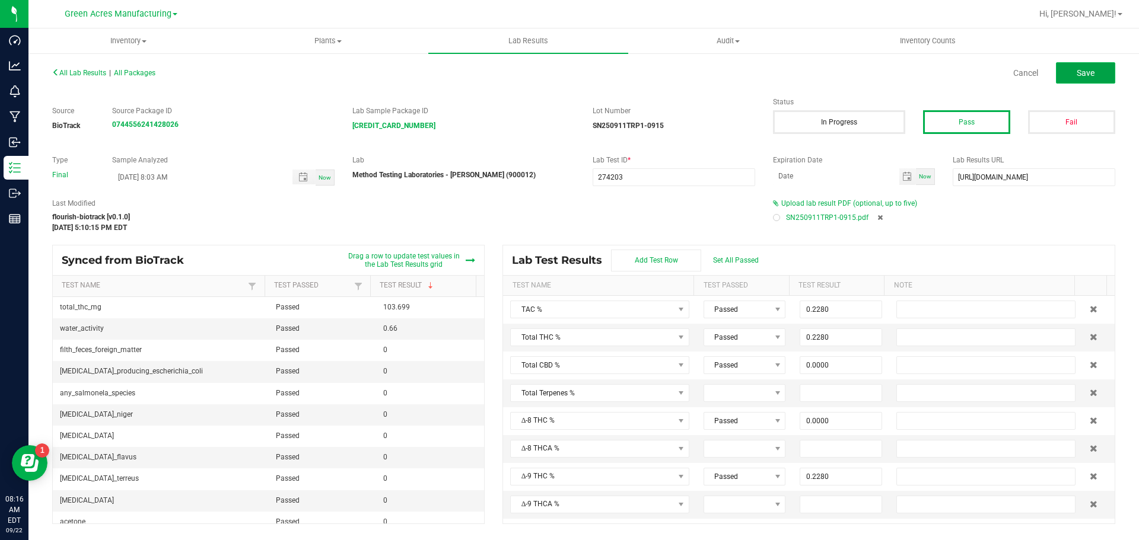
click at [1089, 81] on button "Save" at bounding box center [1085, 72] width 59 height 21
type input "0.0000"
type input "0.2280"
type input "0.0000"
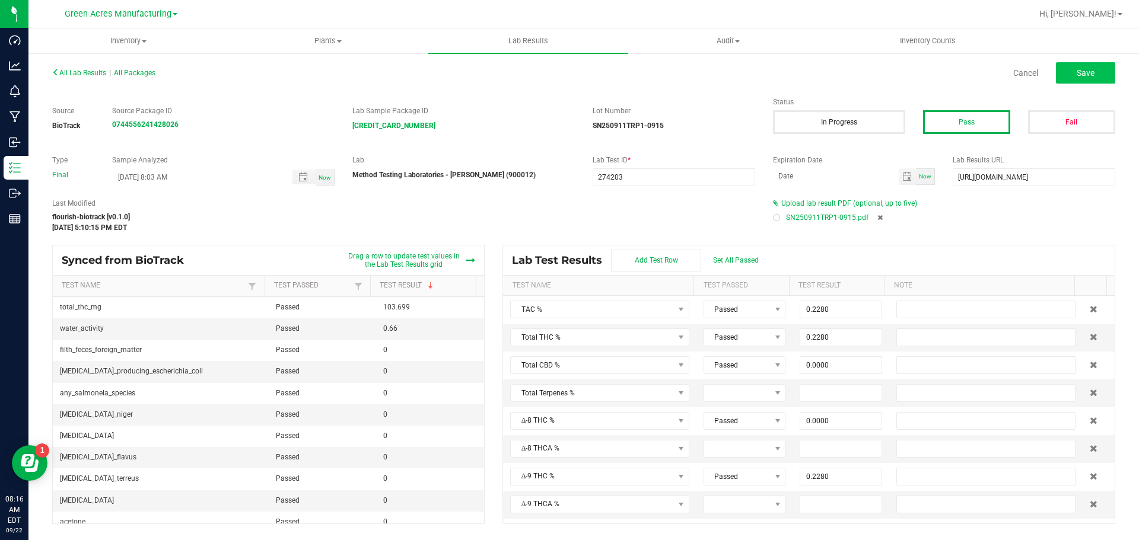
type input "0.0000"
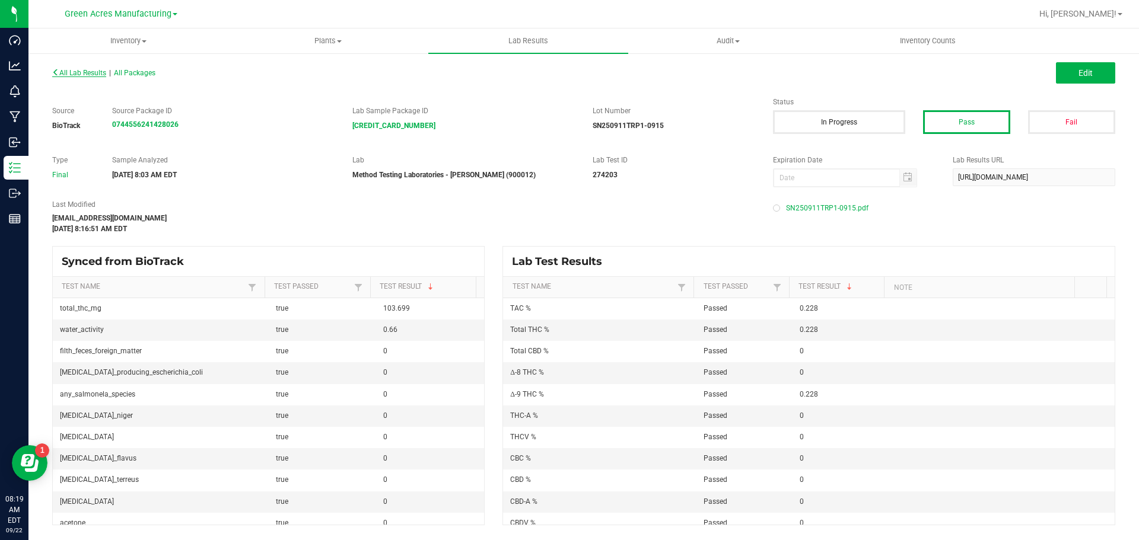
click at [83, 74] on span "All Lab Results" at bounding box center [79, 73] width 54 height 8
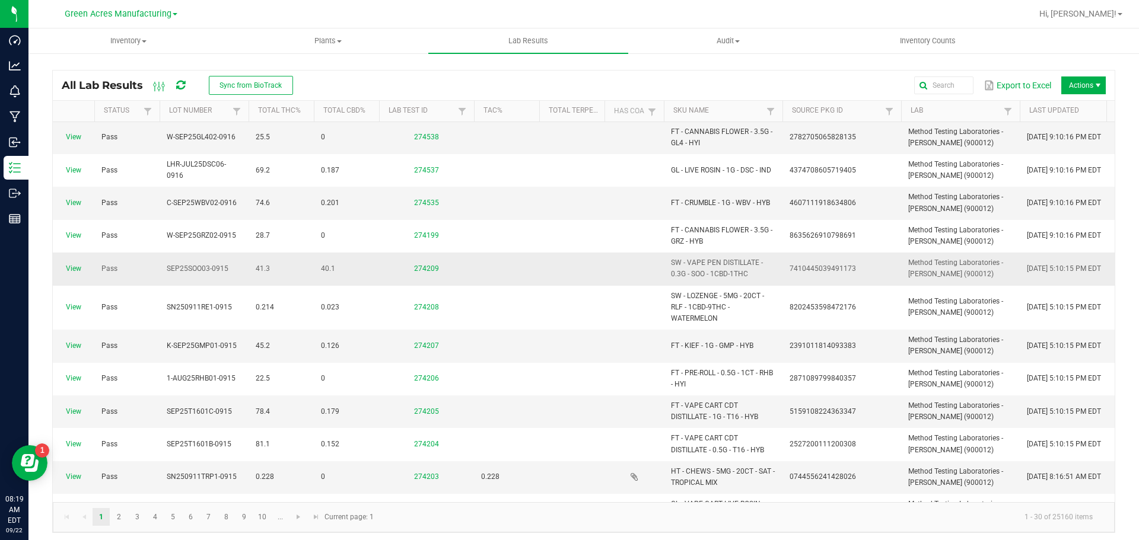
scroll to position [474, 0]
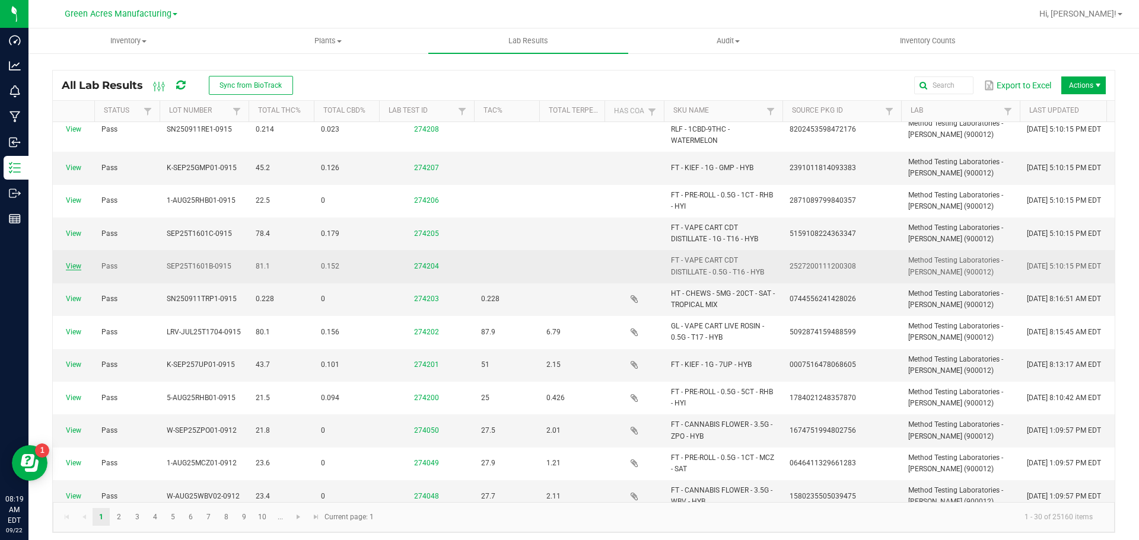
click at [78, 265] on link "View" at bounding box center [73, 266] width 15 height 8
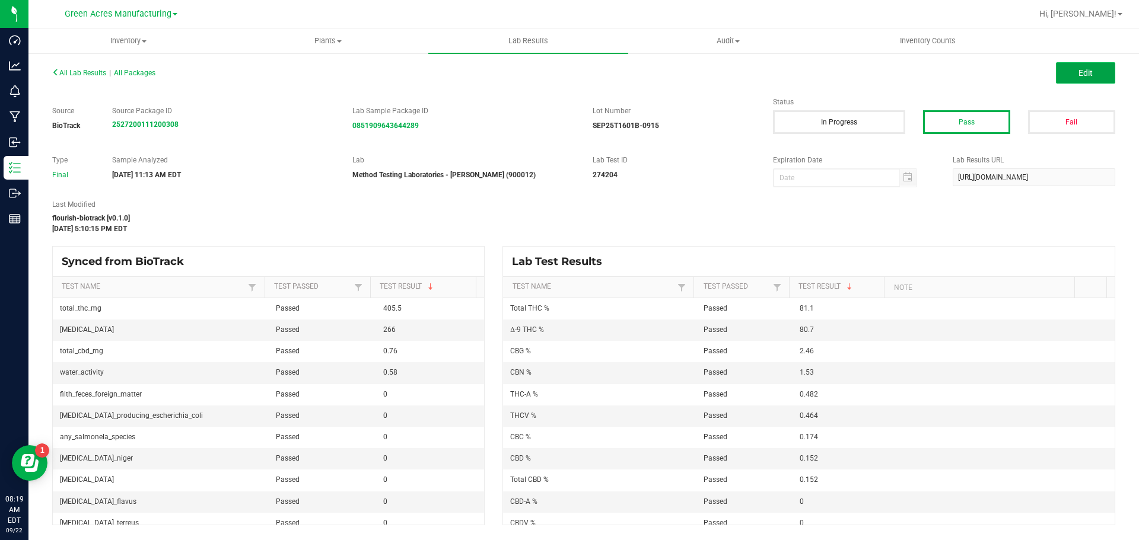
click at [1076, 72] on button "Edit" at bounding box center [1085, 72] width 59 height 21
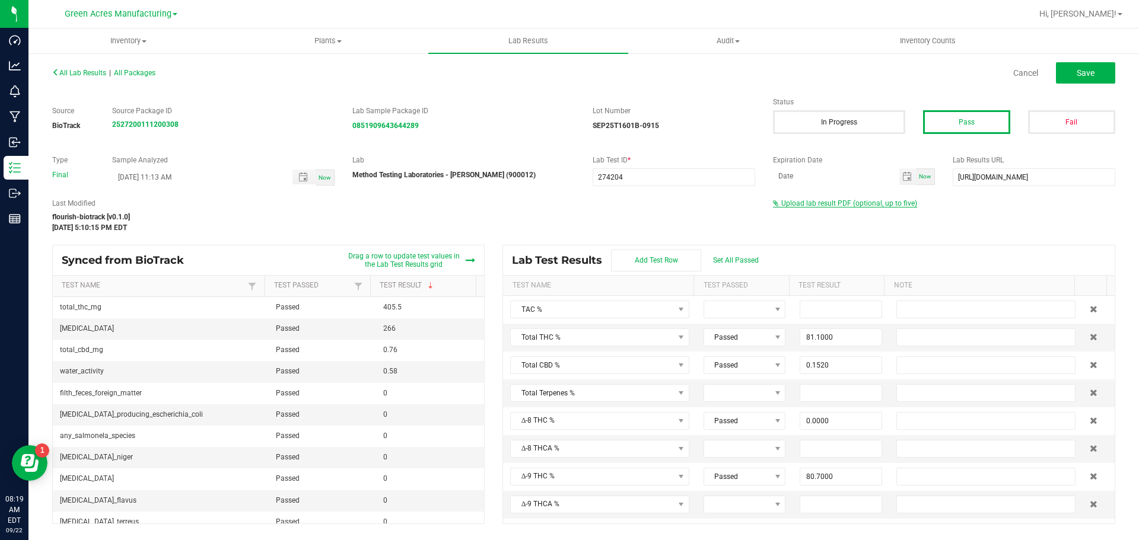
click at [839, 203] on span "Upload lab result PDF (optional, up to five)" at bounding box center [849, 203] width 136 height 8
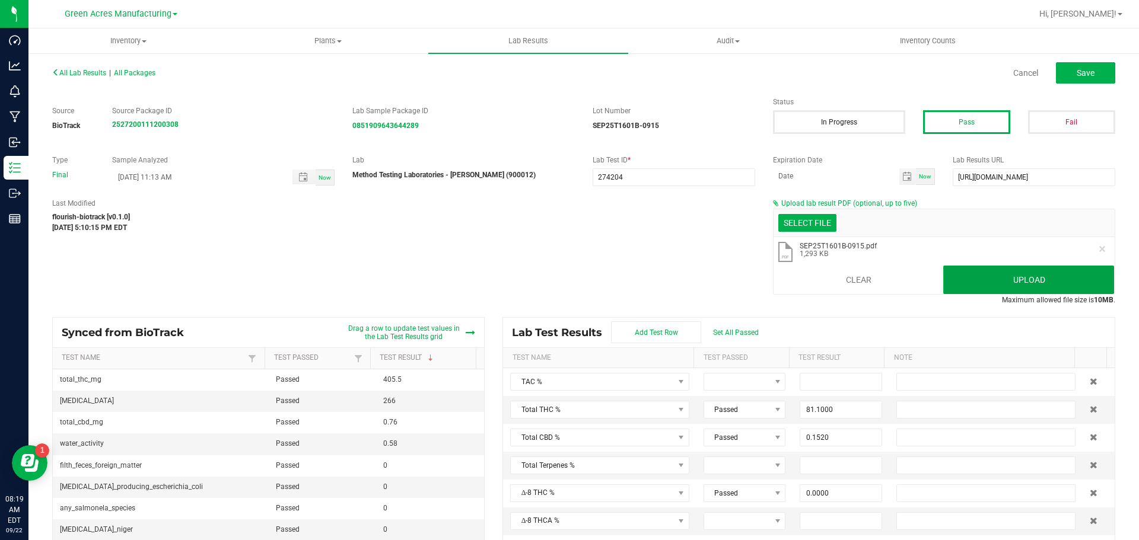
click at [972, 279] on button "Upload" at bounding box center [1028, 280] width 171 height 28
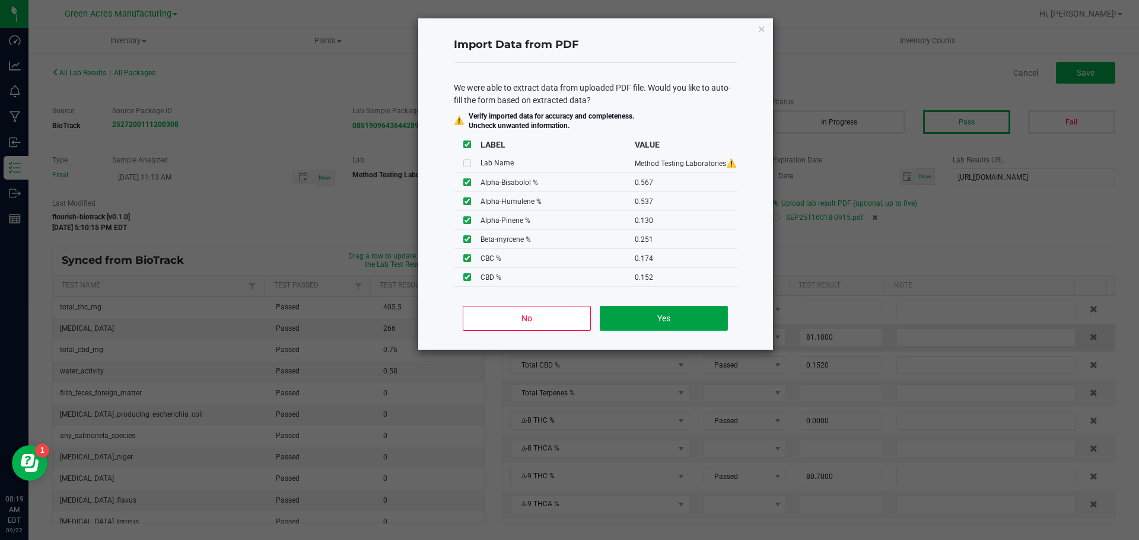
click at [650, 323] on button "Yes" at bounding box center [664, 318] width 128 height 25
type input "0.5670"
type input "0.5370"
type input "0.1300"
type input "0.1170"
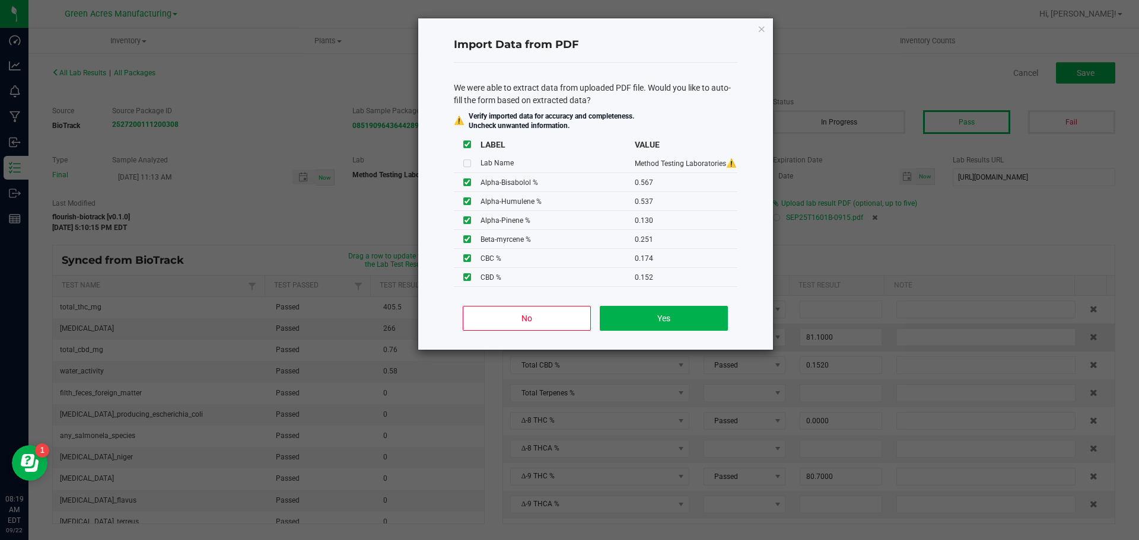
type input "0.1740"
type input "0.1400"
type input "86.0000"
type input "5.4000"
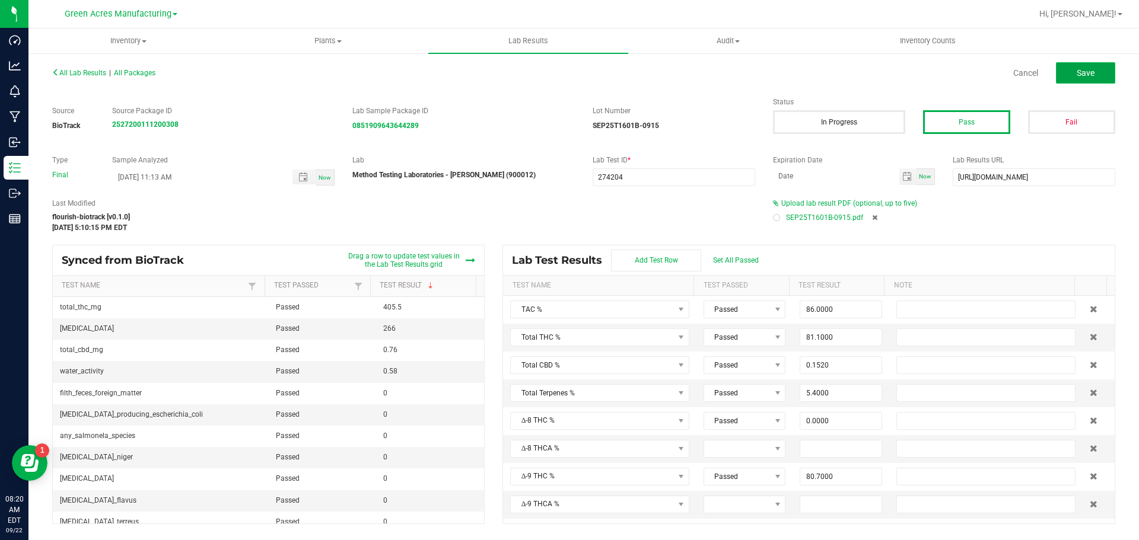
click at [1078, 72] on span "Save" at bounding box center [1085, 72] width 18 height 9
type input "0.0000"
type input "1.5300"
type input "0.5670"
type input "0.5370"
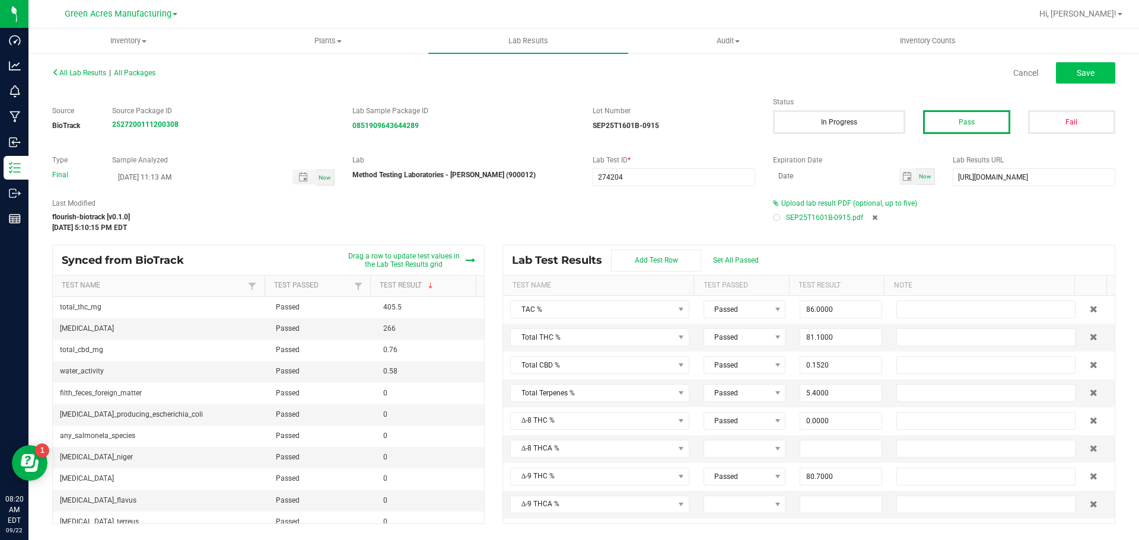
type input "0.1300"
type input "0.1170"
type input "0.1740"
type input "0.1400"
type input "0.2510"
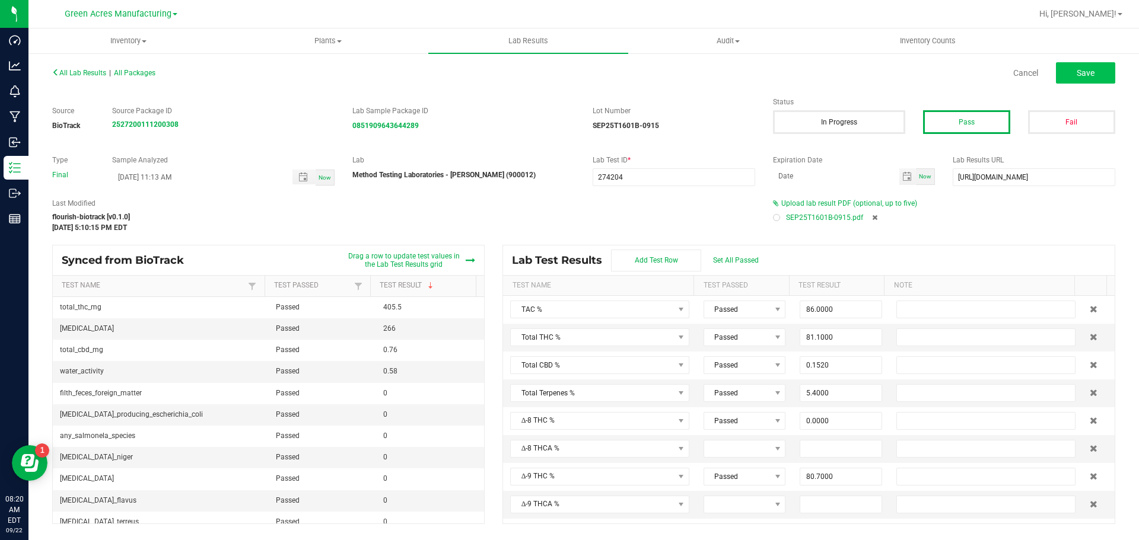
type input "1.9500"
type input "0.9360"
type input "0.3350"
type input "80.7000"
type input "0.4820"
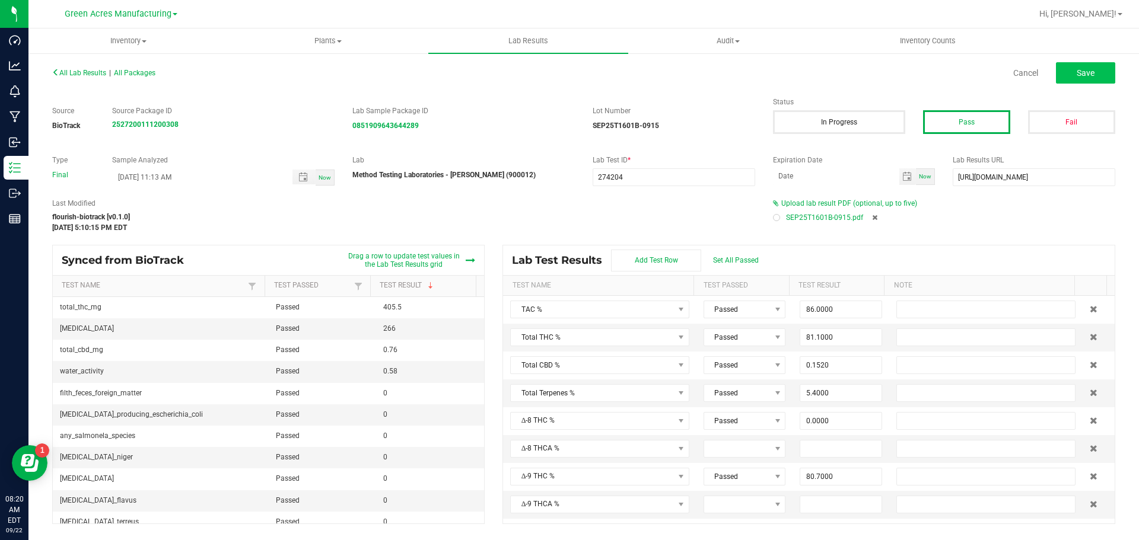
type input "0.4640"
type input "0.1740"
type input "0.1520"
type input "0.0000"
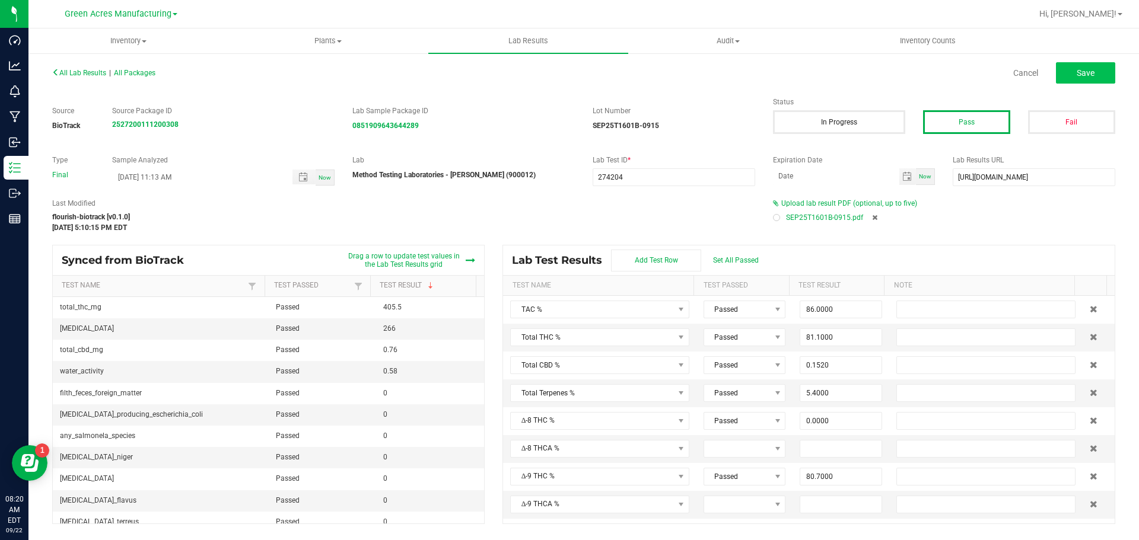
type input "2.4600"
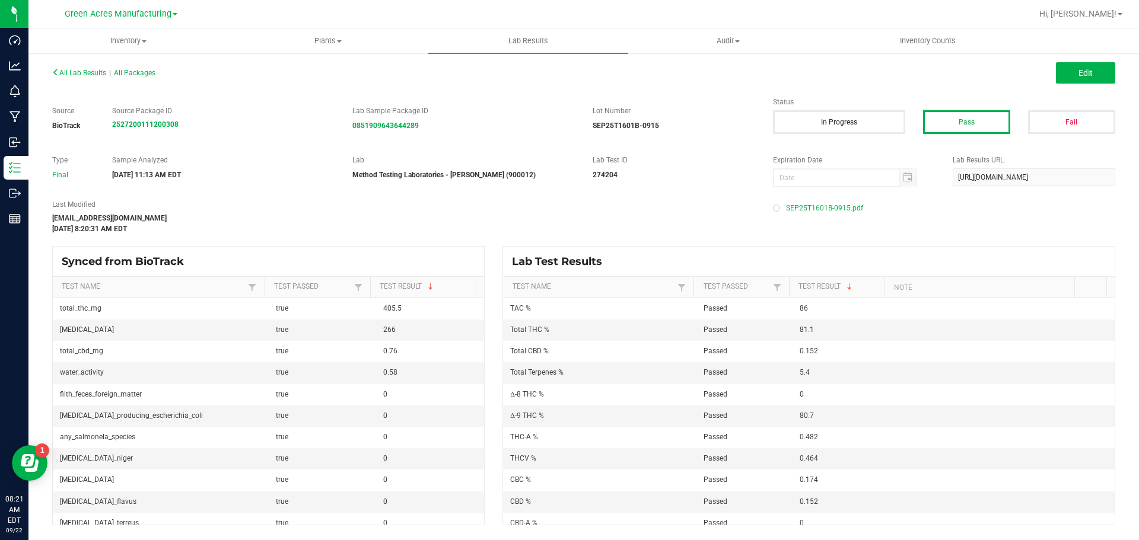
click at [97, 68] on div "All Lab Results | All Packages" at bounding box center [313, 73] width 540 height 11
click at [94, 70] on span "All Lab Results" at bounding box center [79, 73] width 54 height 8
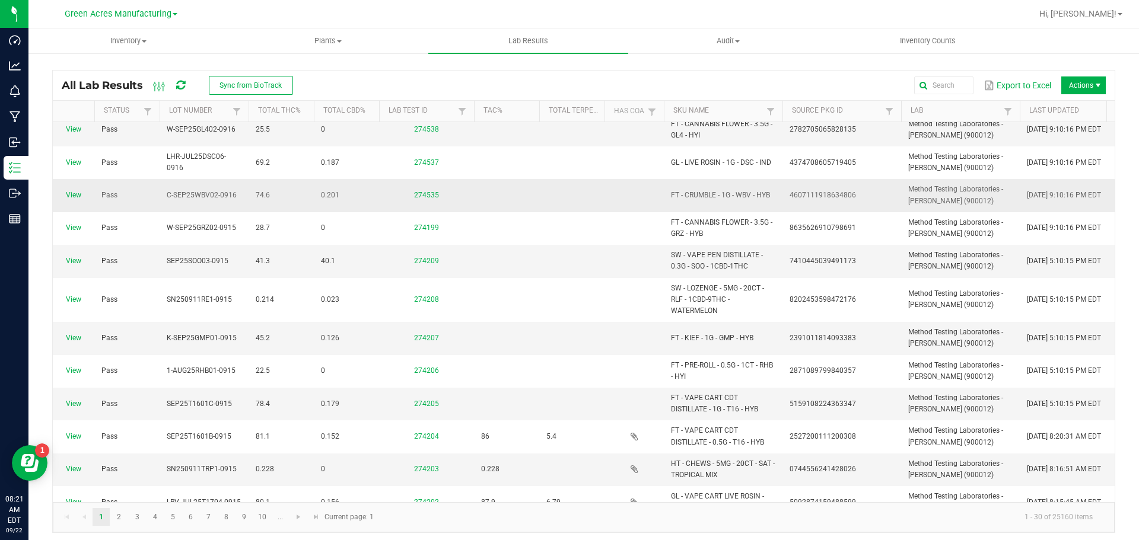
scroll to position [415, 0]
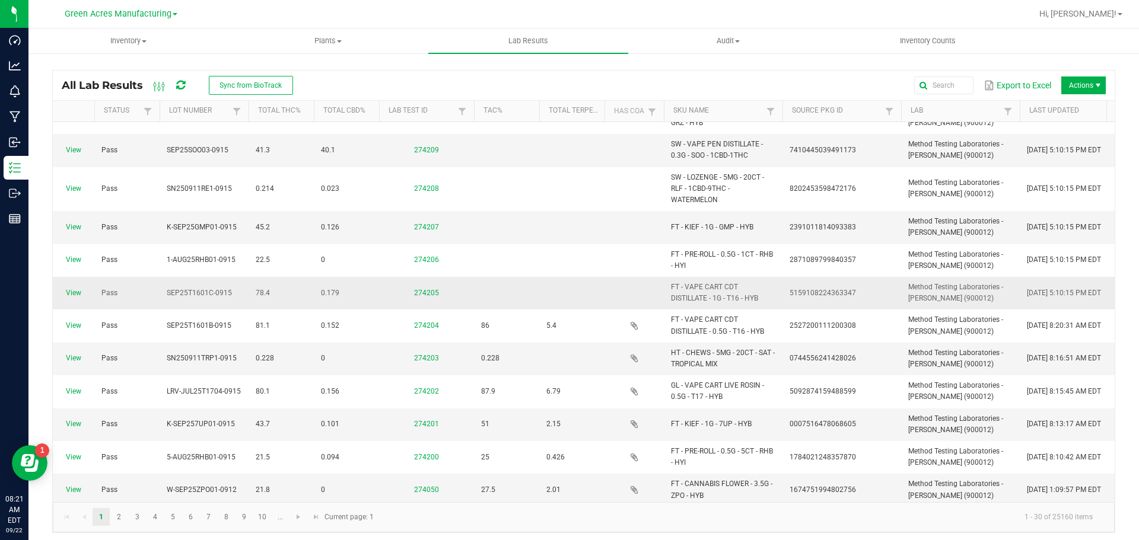
click at [81, 294] on span "View" at bounding box center [73, 293] width 27 height 11
click at [75, 294] on link "View" at bounding box center [73, 293] width 15 height 8
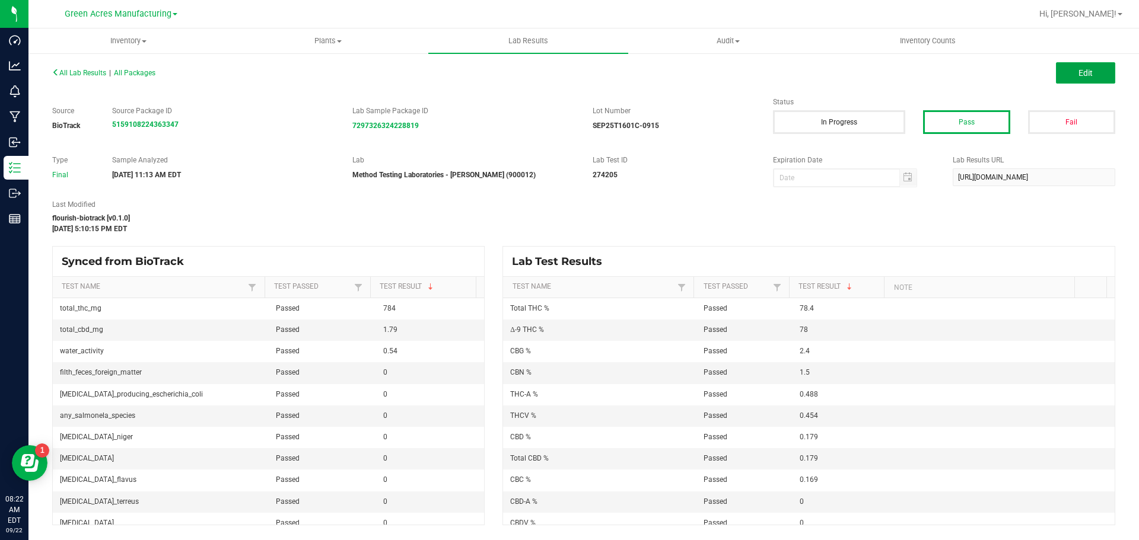
drag, startPoint x: 1071, startPoint y: 81, endPoint x: 910, endPoint y: 222, distance: 214.3
click at [1071, 81] on button "Edit" at bounding box center [1085, 72] width 59 height 21
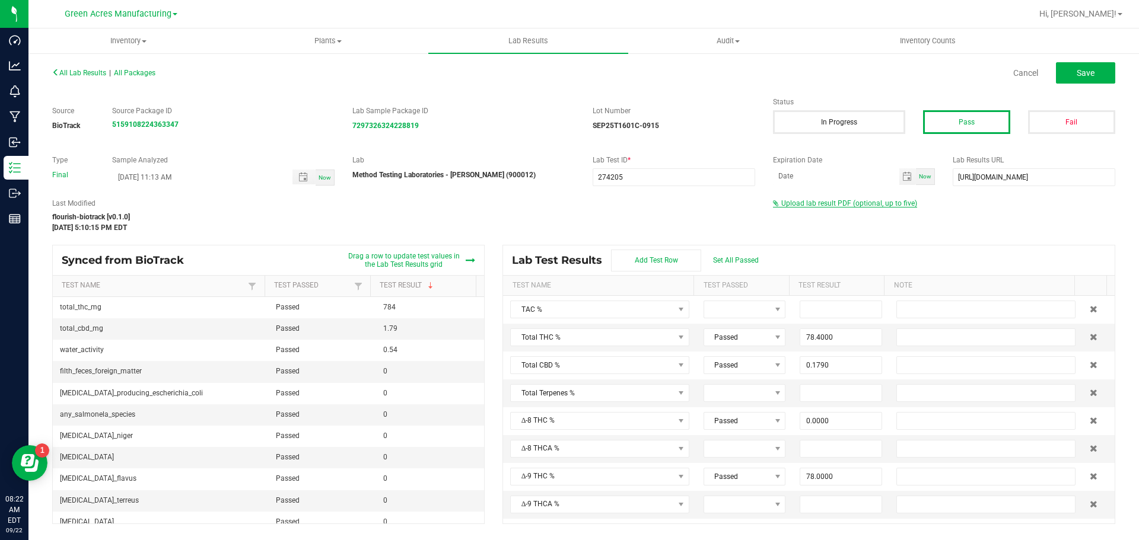
click at [862, 203] on span "Upload lab result PDF (optional, up to five)" at bounding box center [849, 203] width 136 height 8
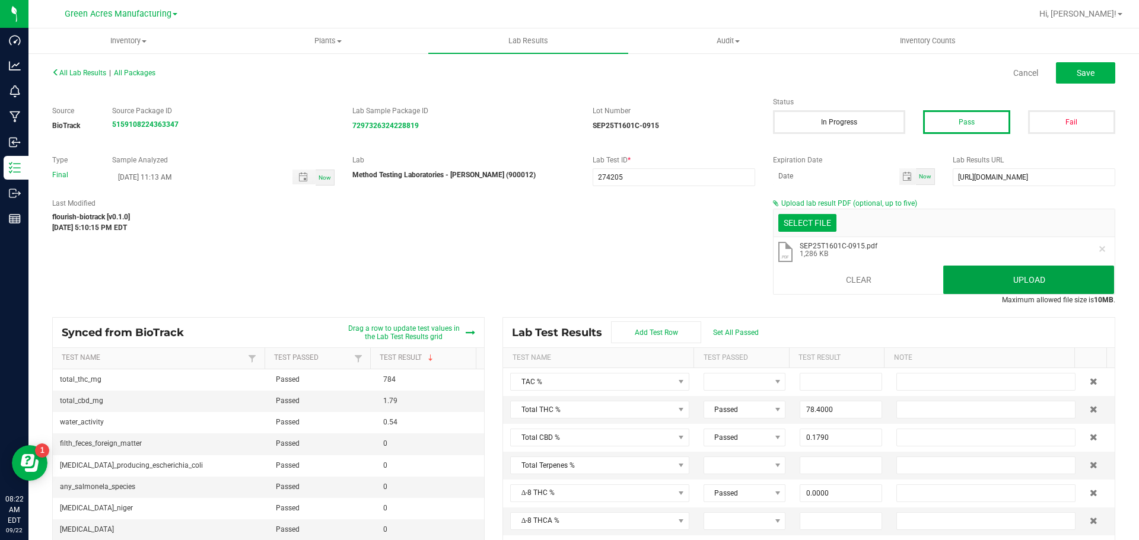
click at [958, 273] on button "Upload" at bounding box center [1028, 280] width 171 height 28
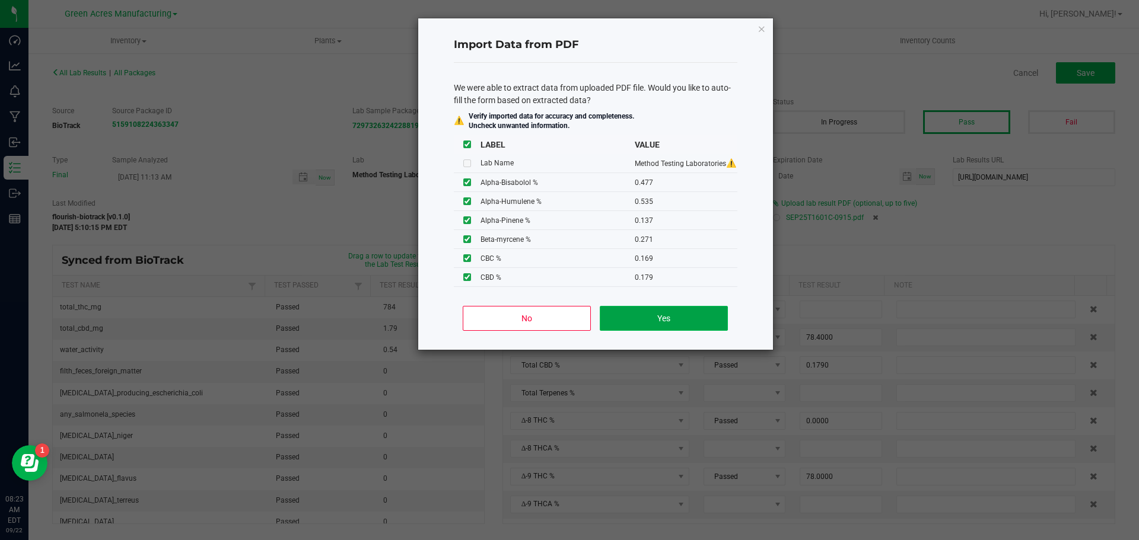
click at [626, 314] on button "Yes" at bounding box center [664, 318] width 128 height 25
type input "0.4770"
type input "0.5350"
type input "0.1370"
type input "0.0970"
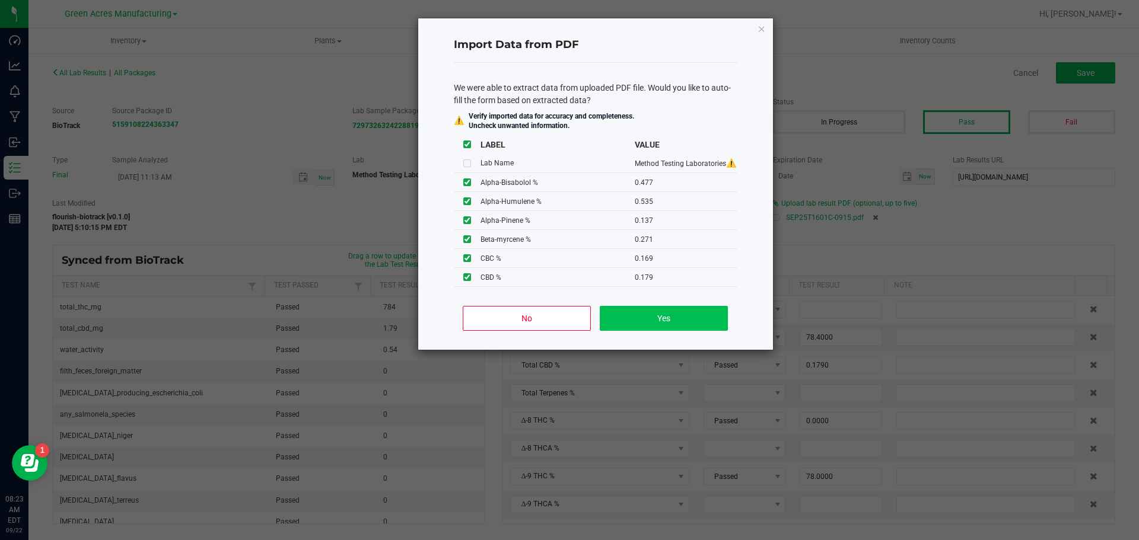
type input "0.1760"
type input "0.1390"
type input "83.2000"
type input "5.4100"
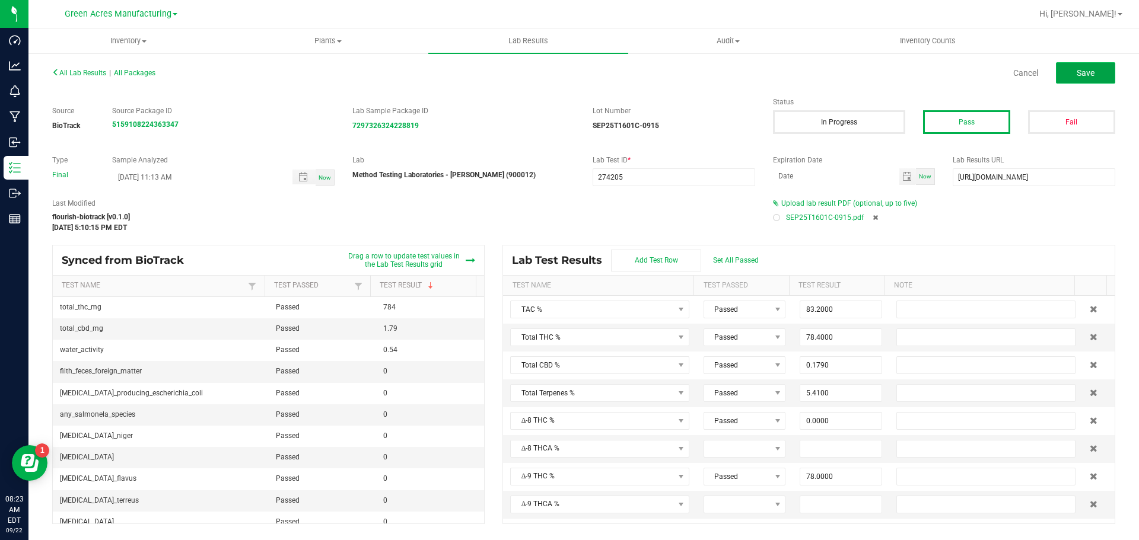
click at [1102, 82] on button "Save" at bounding box center [1085, 72] width 59 height 21
type input "0.0000"
type input "1.5000"
type input "0.4770"
type input "0.5350"
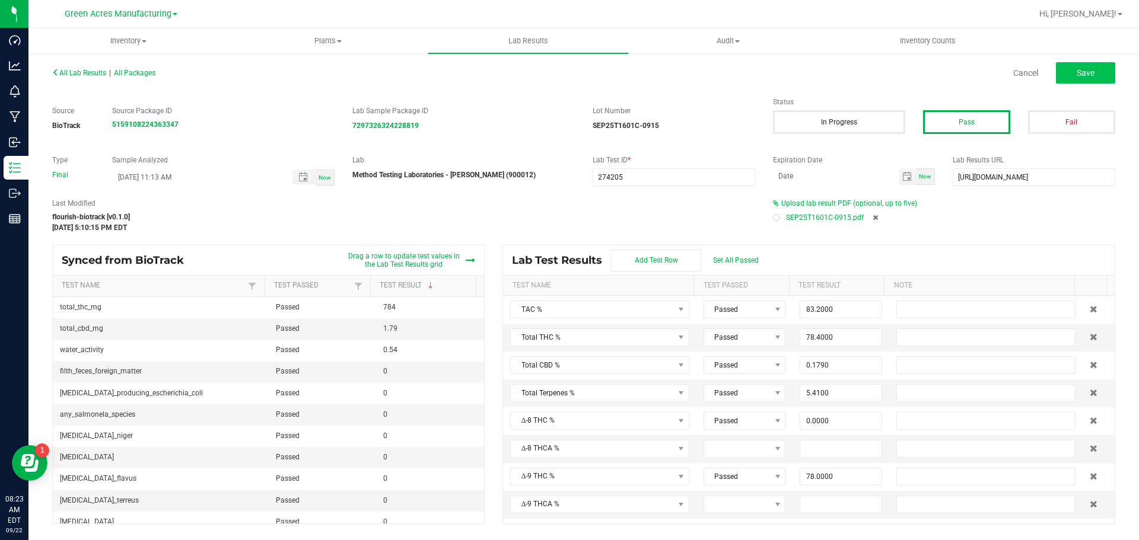
type input "0.1370"
type input "0.0970"
type input "0.1760"
type input "0.1390"
type input "0.9920"
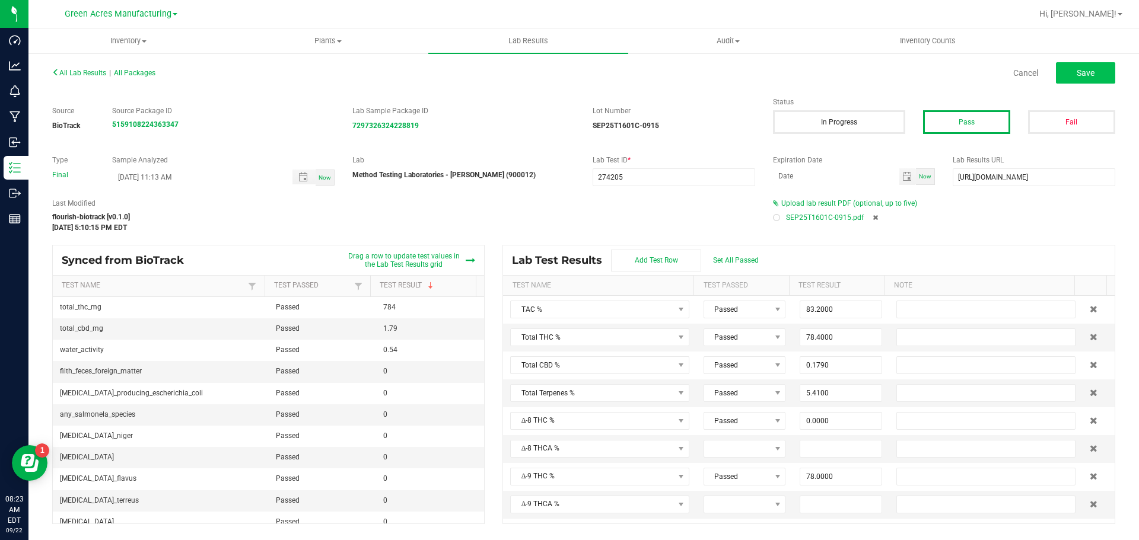
type input "1.9600"
type input "0.3620"
type input "0.2710"
type input "78.0000"
type input "0.4880"
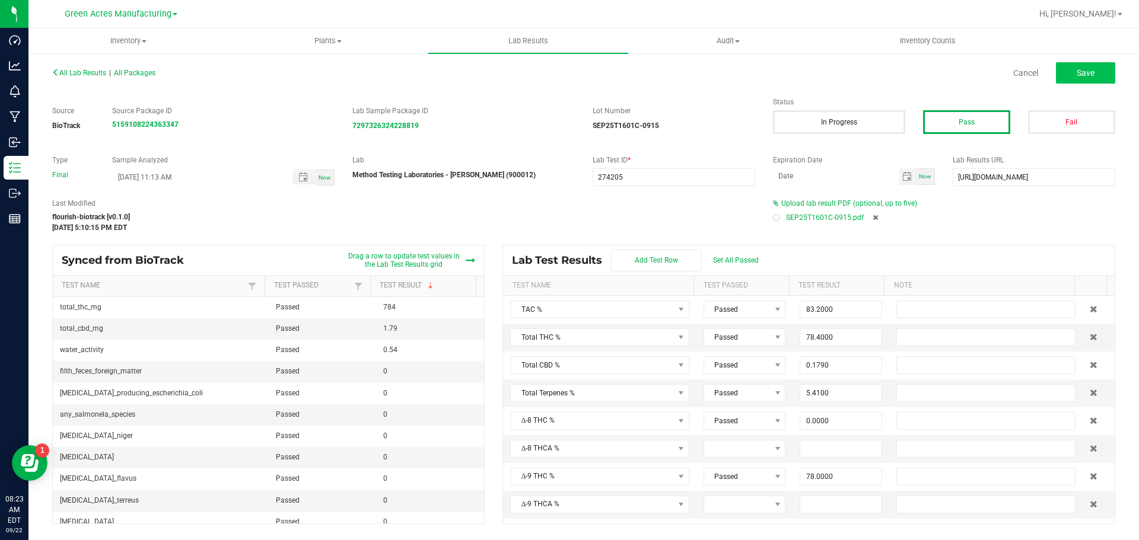
type input "0.4540"
type input "0.1690"
type input "0.1790"
type input "0.0000"
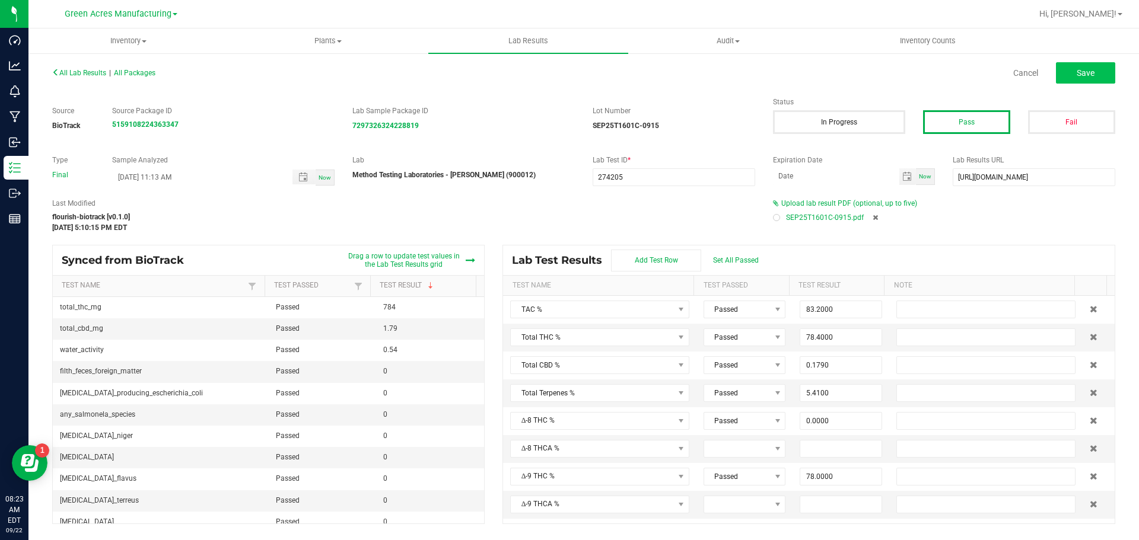
type input "2.4000"
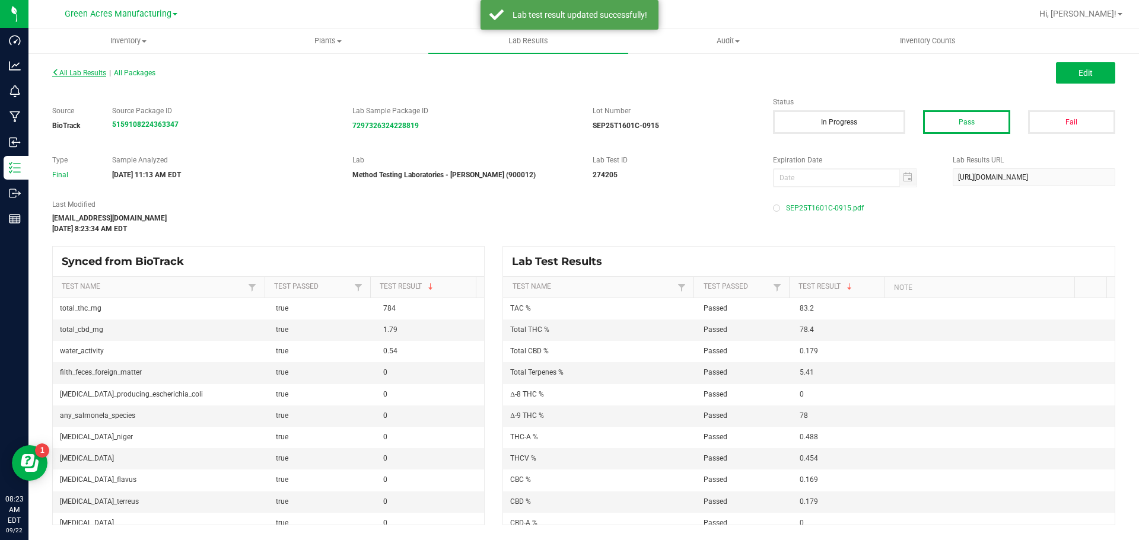
click at [88, 73] on span "All Lab Results" at bounding box center [79, 73] width 54 height 8
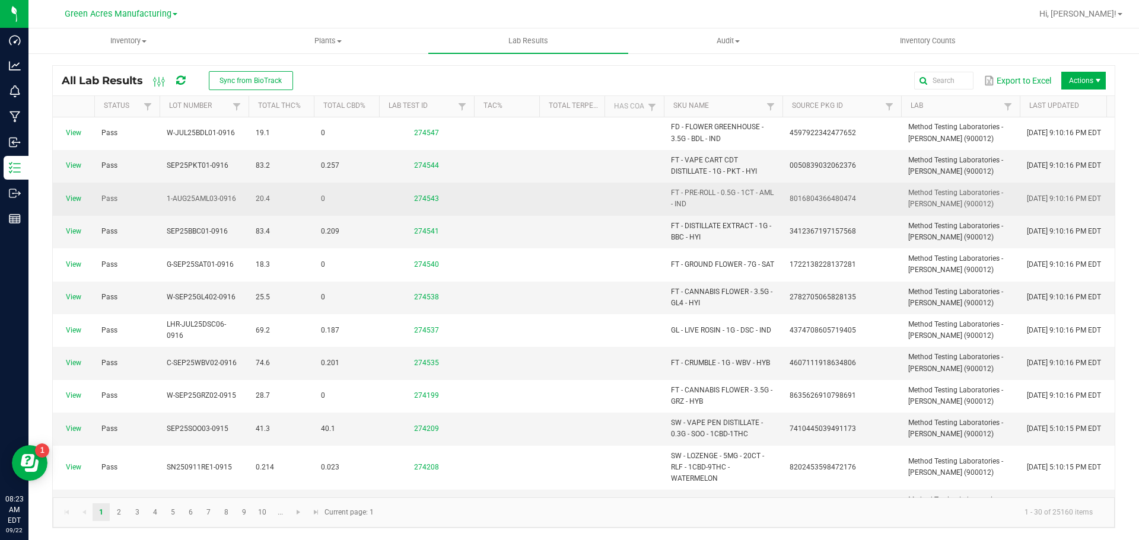
scroll to position [297, 0]
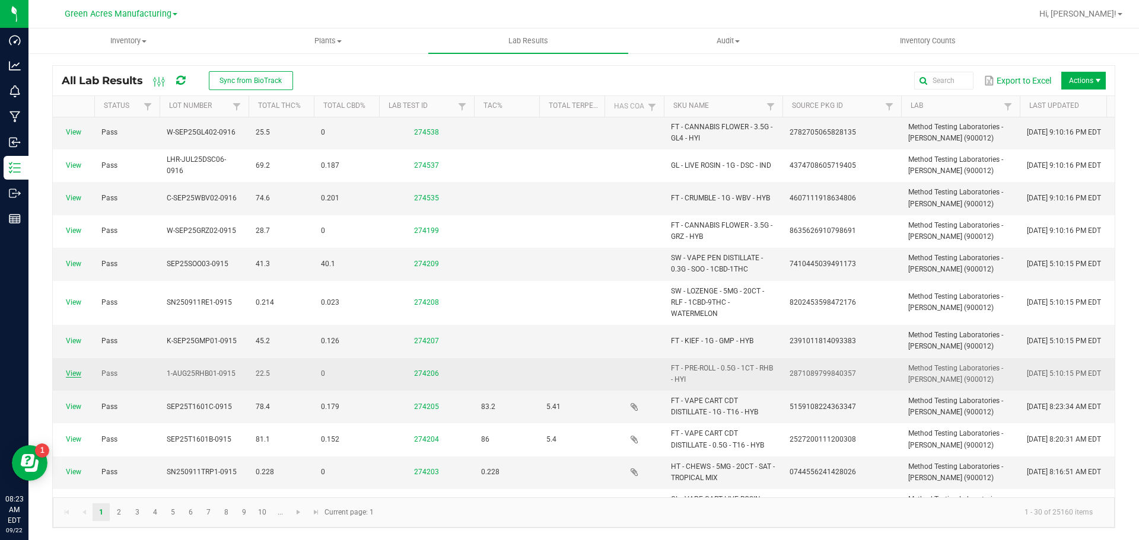
click at [74, 376] on link "View" at bounding box center [73, 373] width 15 height 8
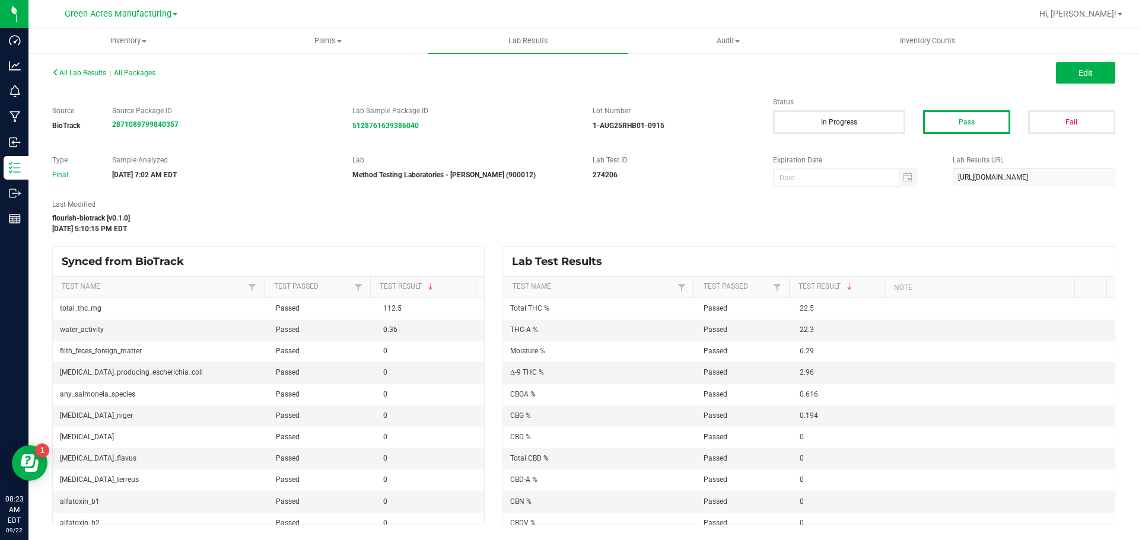
click at [1085, 84] on div "All Lab Results | All Packages Edit" at bounding box center [583, 73] width 1081 height 30
click at [1082, 79] on button "Edit" at bounding box center [1085, 72] width 59 height 21
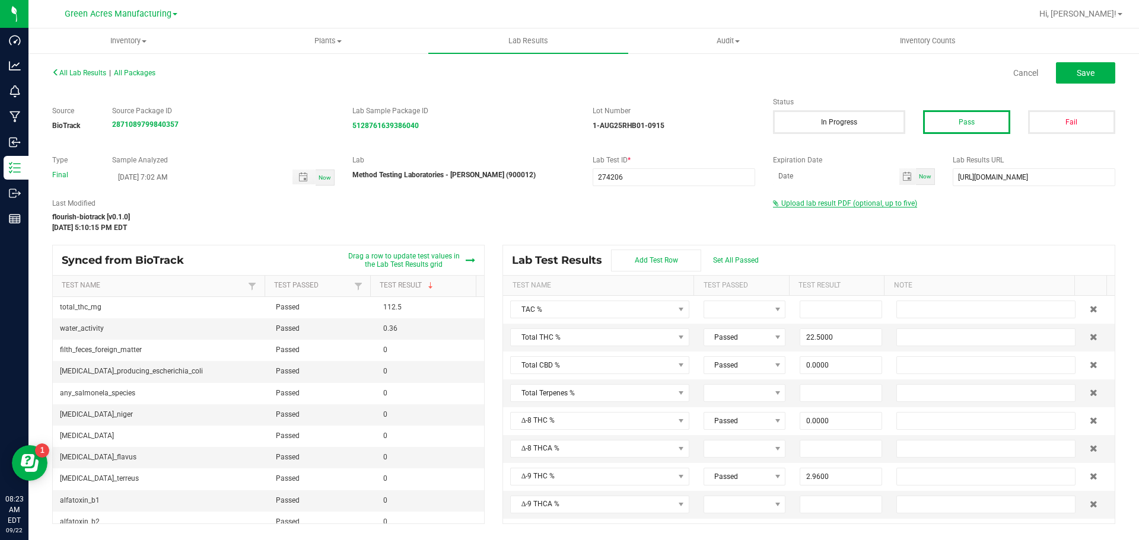
click at [830, 203] on span "Upload lab result PDF (optional, up to five)" at bounding box center [849, 203] width 136 height 8
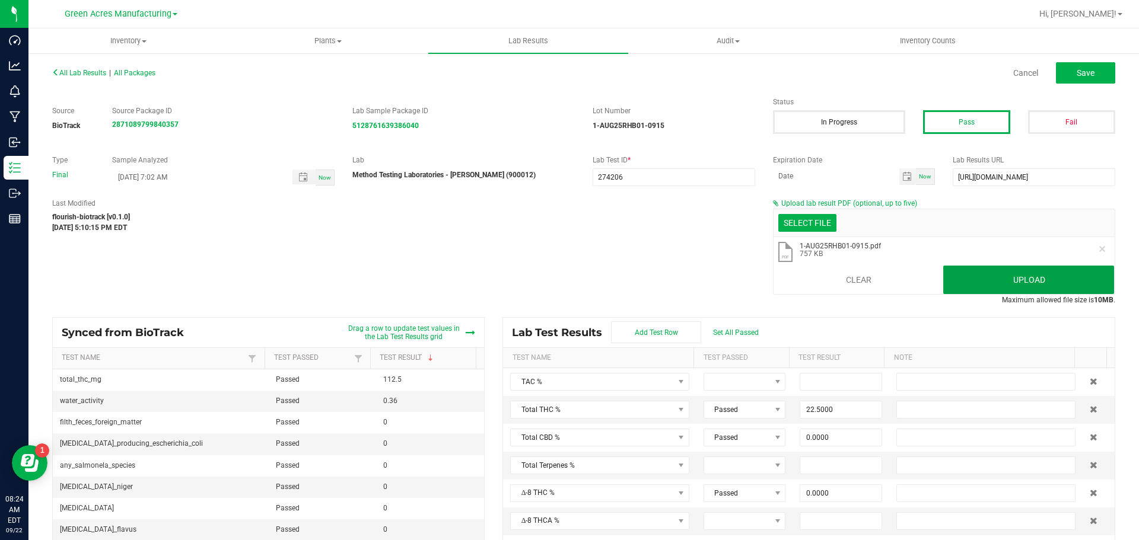
click at [1057, 273] on button "Upload" at bounding box center [1028, 280] width 171 height 28
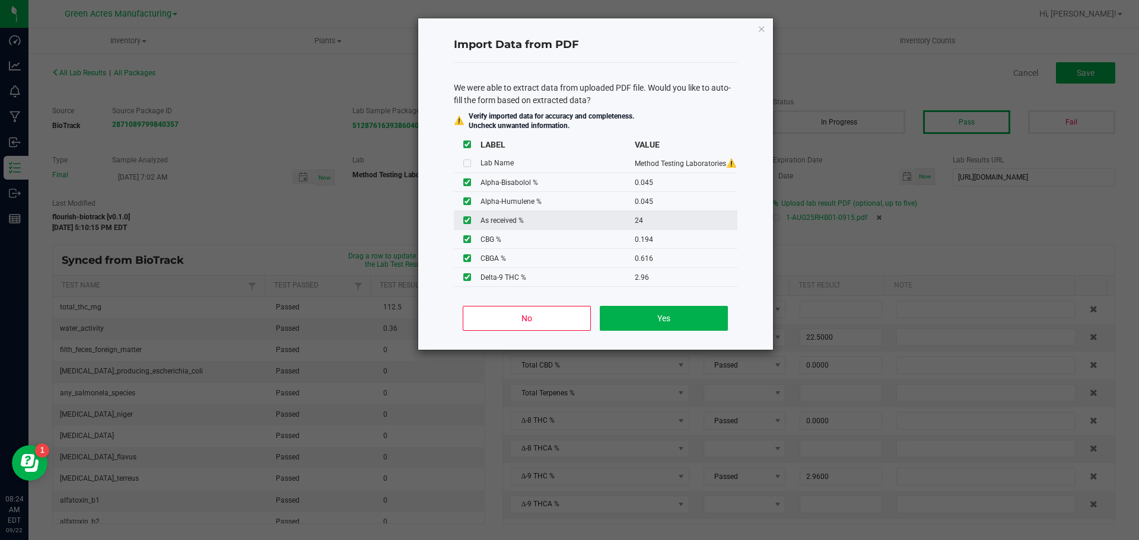
click at [468, 216] on input "checkbox" at bounding box center [467, 220] width 8 height 8
checkbox input "false"
click at [683, 323] on button "Yes" at bounding box center [664, 318] width 128 height 25
type input "0.0450"
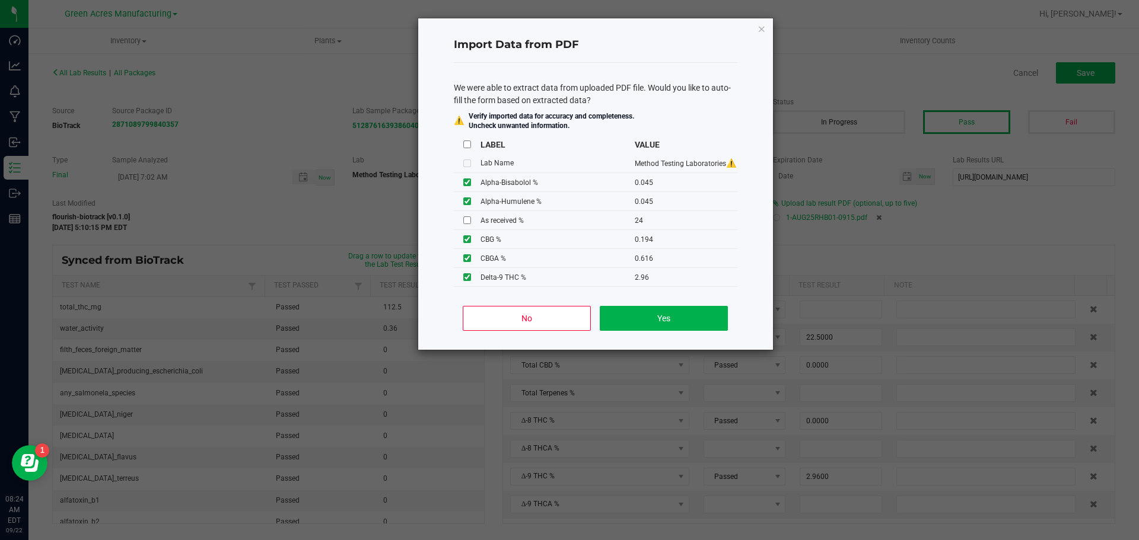
type input "0.0450"
type input "0.0790"
type input "0.0230"
type input "26.1000"
type input "0.4080"
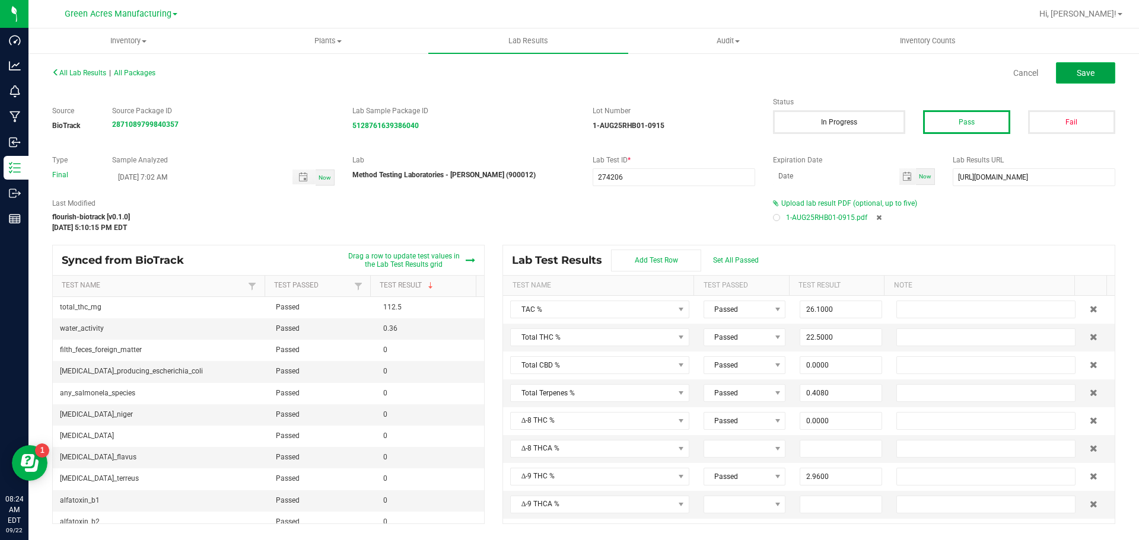
click at [1086, 78] on button "Save" at bounding box center [1085, 72] width 59 height 21
type input "0.0000"
type input "6.2900"
type input "0.0450"
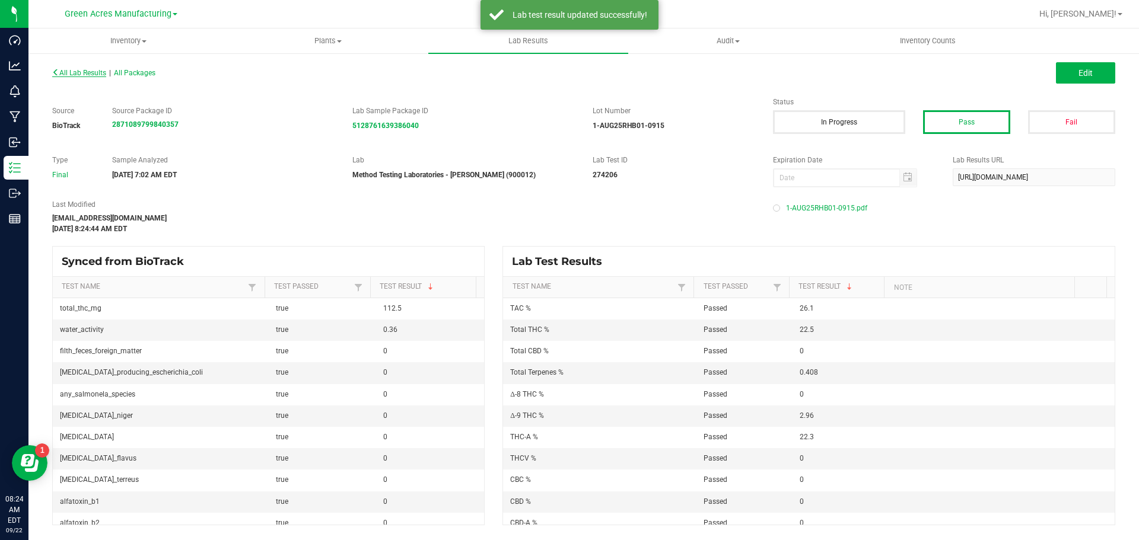
click at [90, 76] on span "All Lab Results" at bounding box center [79, 73] width 54 height 8
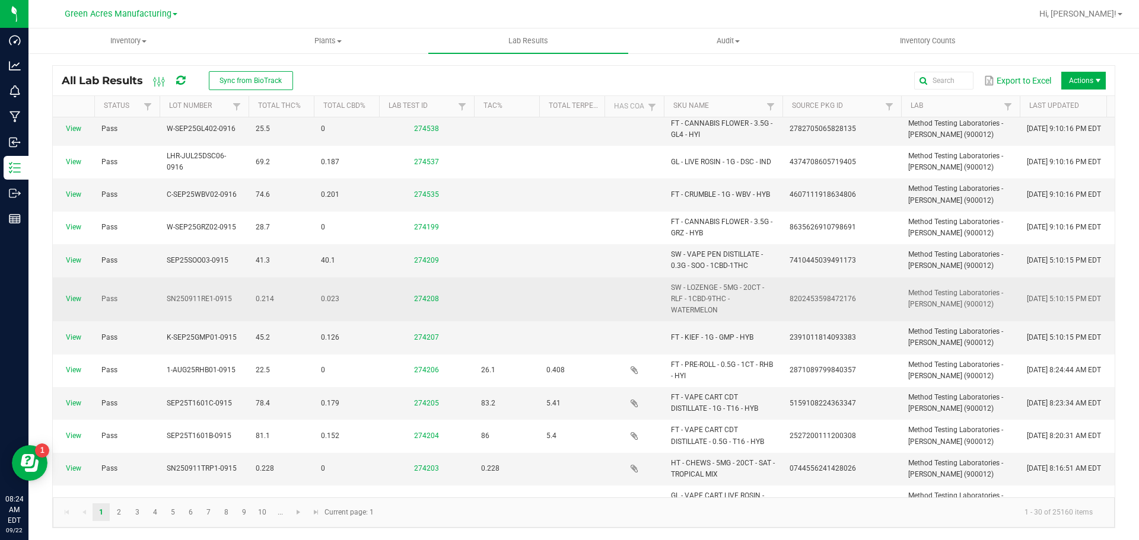
scroll to position [297, 0]
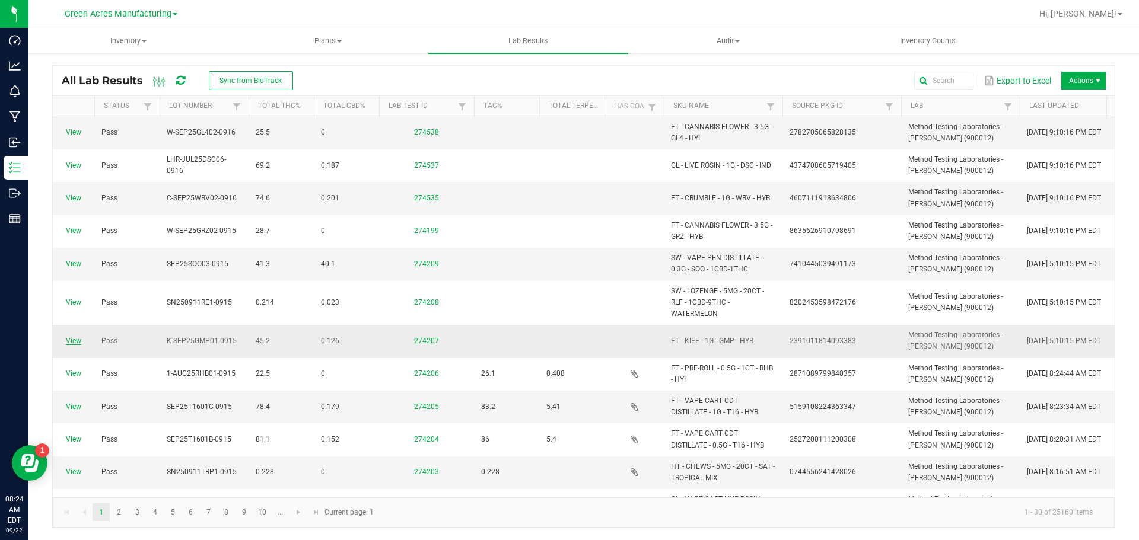
click at [69, 338] on link "View" at bounding box center [73, 341] width 15 height 8
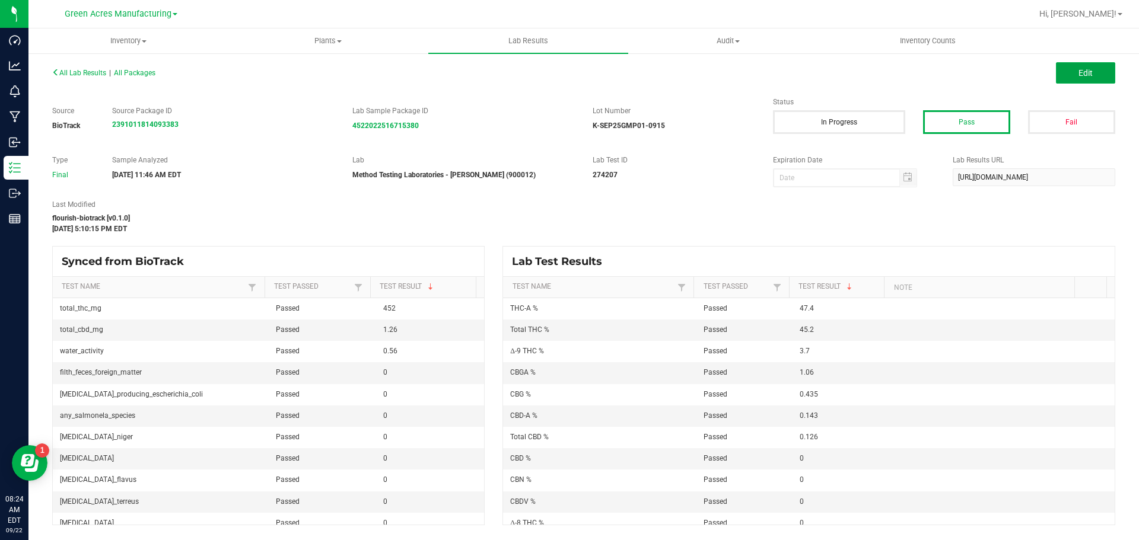
drag, startPoint x: 1102, startPoint y: 69, endPoint x: 856, endPoint y: 187, distance: 272.4
click at [1102, 69] on button "Edit" at bounding box center [1085, 72] width 59 height 21
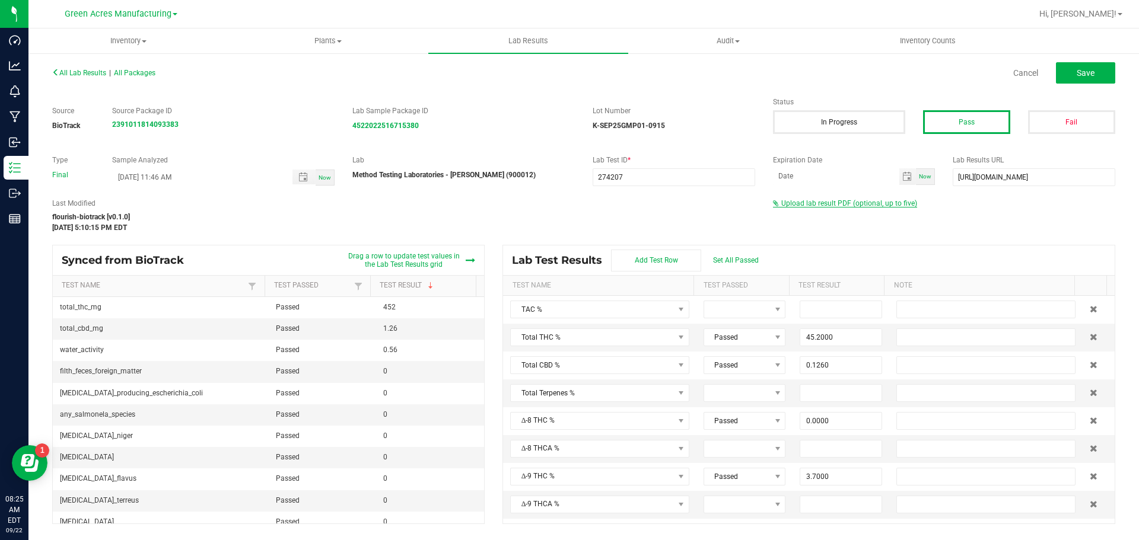
click at [807, 205] on span "Upload lab result PDF (optional, up to five)" at bounding box center [849, 203] width 136 height 8
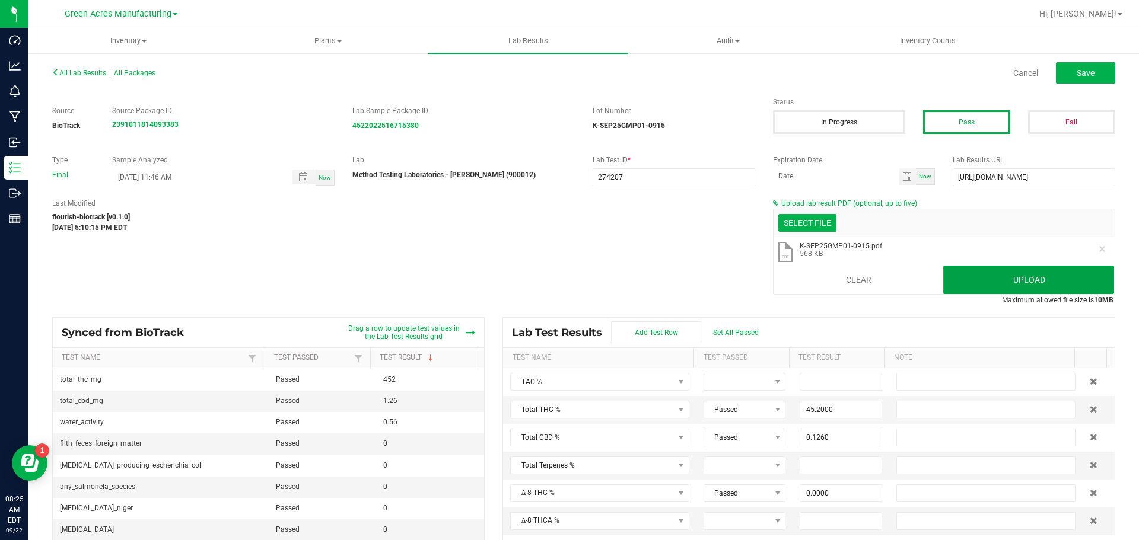
click at [998, 281] on button "Upload" at bounding box center [1028, 280] width 171 height 28
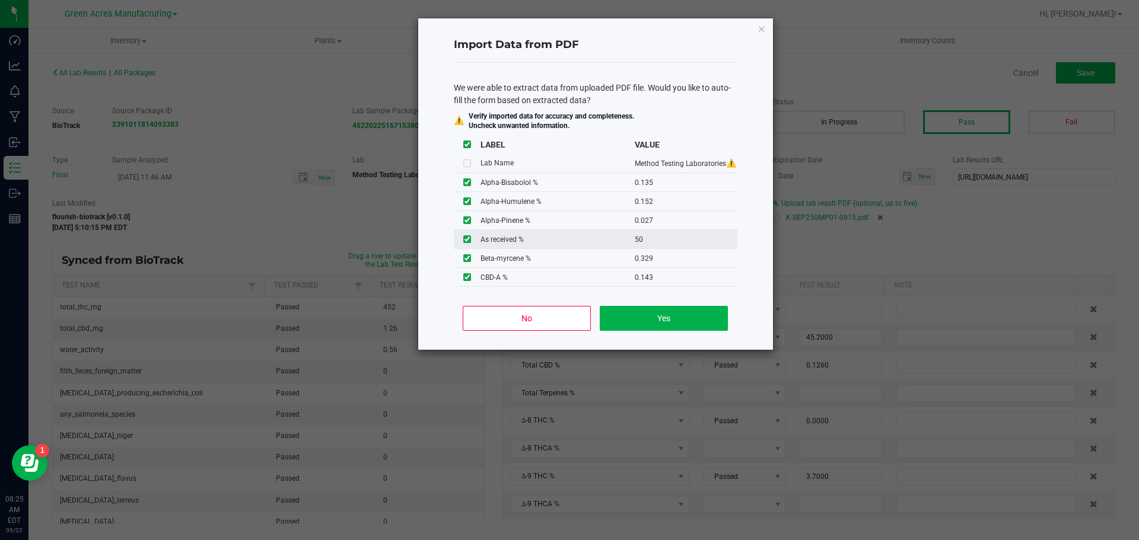
click at [462, 239] on td at bounding box center [467, 239] width 27 height 19
click at [470, 240] on input "checkbox" at bounding box center [467, 239] width 8 height 8
click at [706, 320] on button "Yes" at bounding box center [664, 318] width 128 height 25
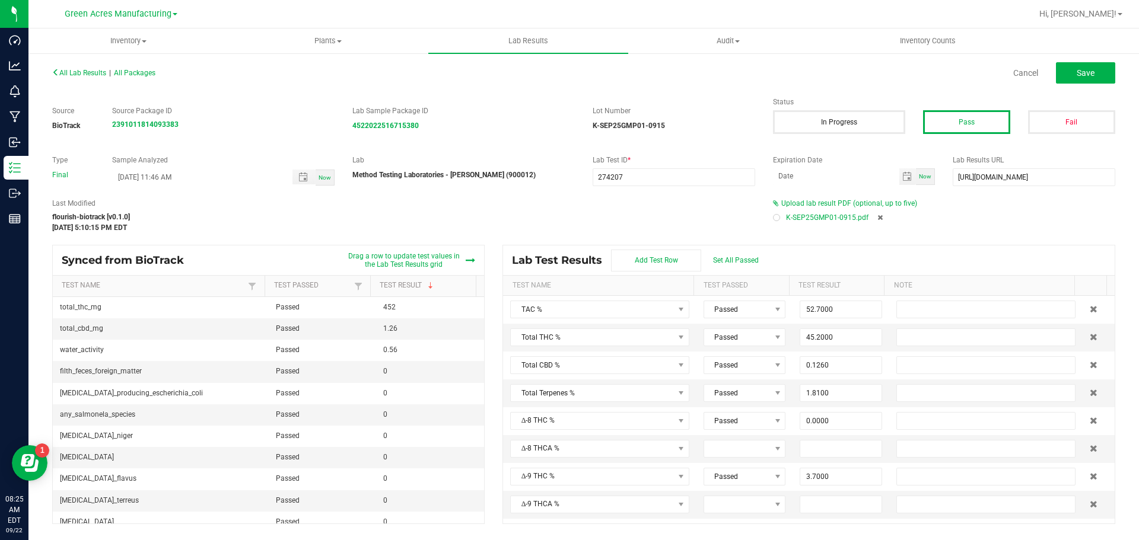
click at [1072, 85] on div "All Lab Results | All Packages Cancel Save" at bounding box center [583, 73] width 1081 height 30
click at [1072, 79] on button "Save" at bounding box center [1085, 72] width 59 height 21
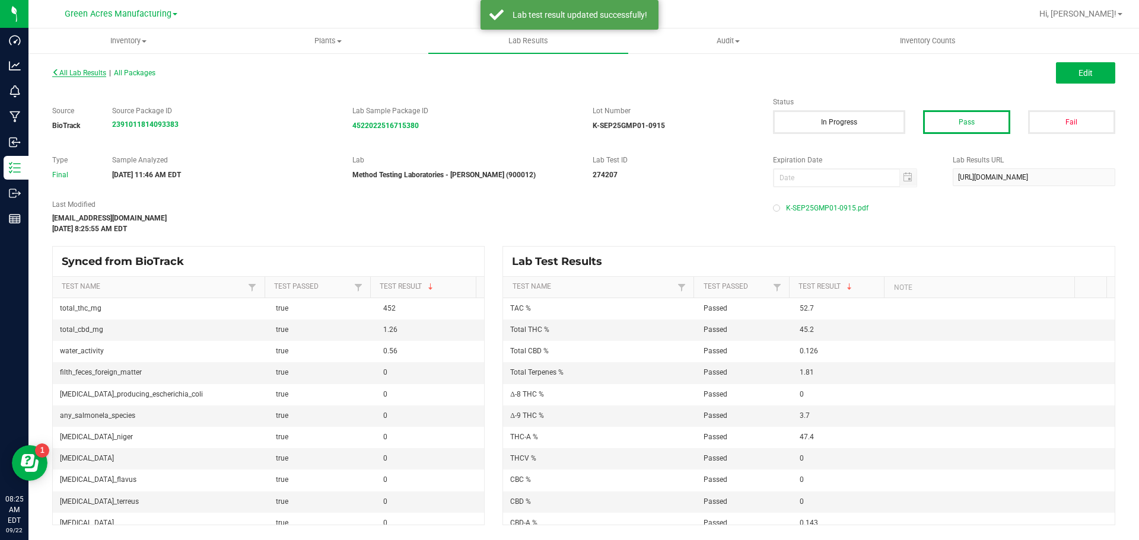
click at [97, 69] on span "All Lab Results" at bounding box center [79, 73] width 54 height 8
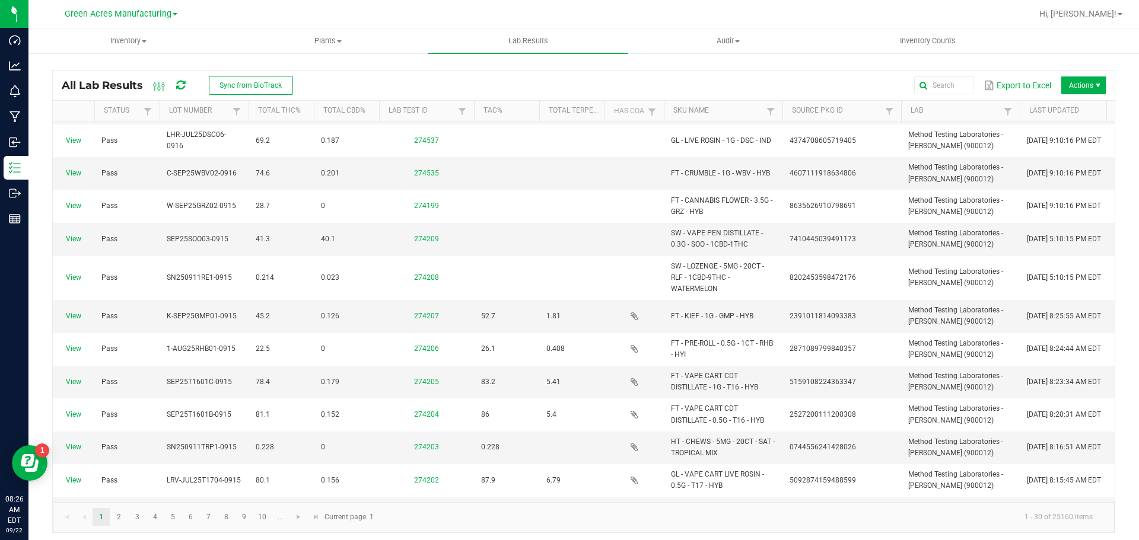
scroll to position [356, 0]
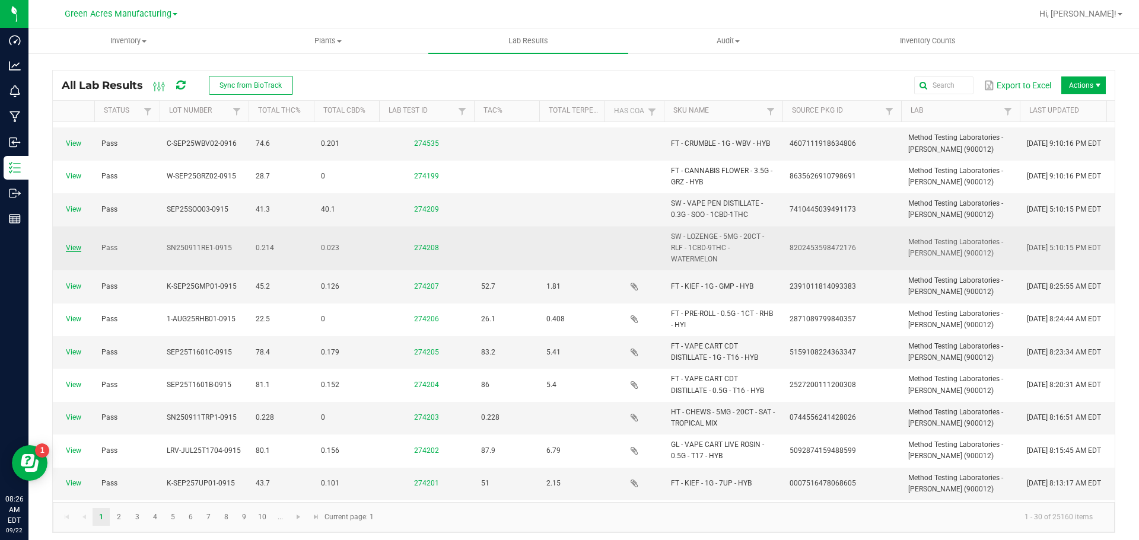
click at [76, 244] on link "View" at bounding box center [73, 248] width 15 height 8
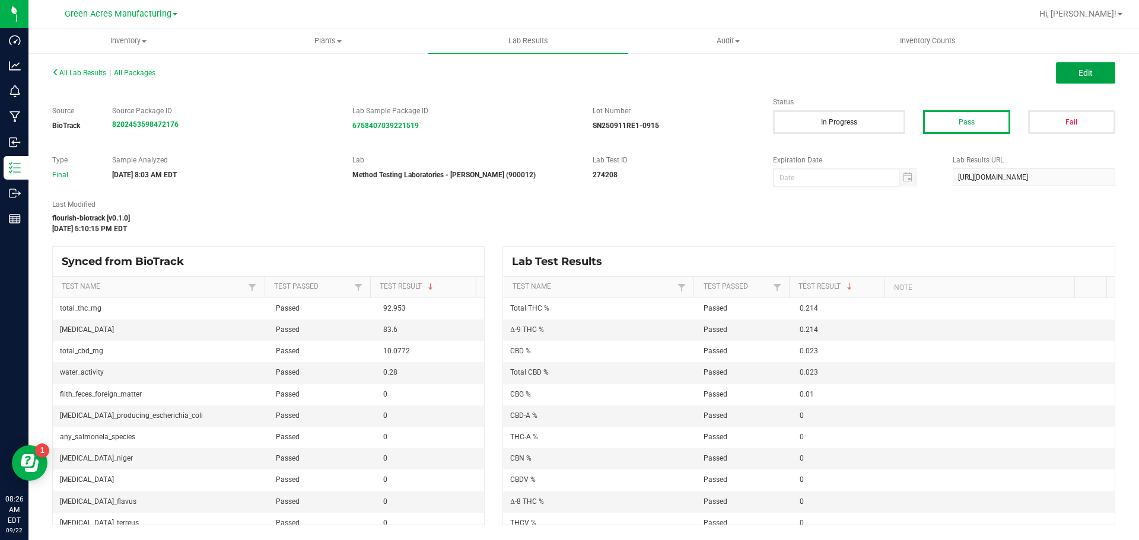
drag, startPoint x: 1085, startPoint y: 62, endPoint x: 878, endPoint y: 189, distance: 242.3
click at [1085, 62] on button "Edit" at bounding box center [1085, 72] width 59 height 21
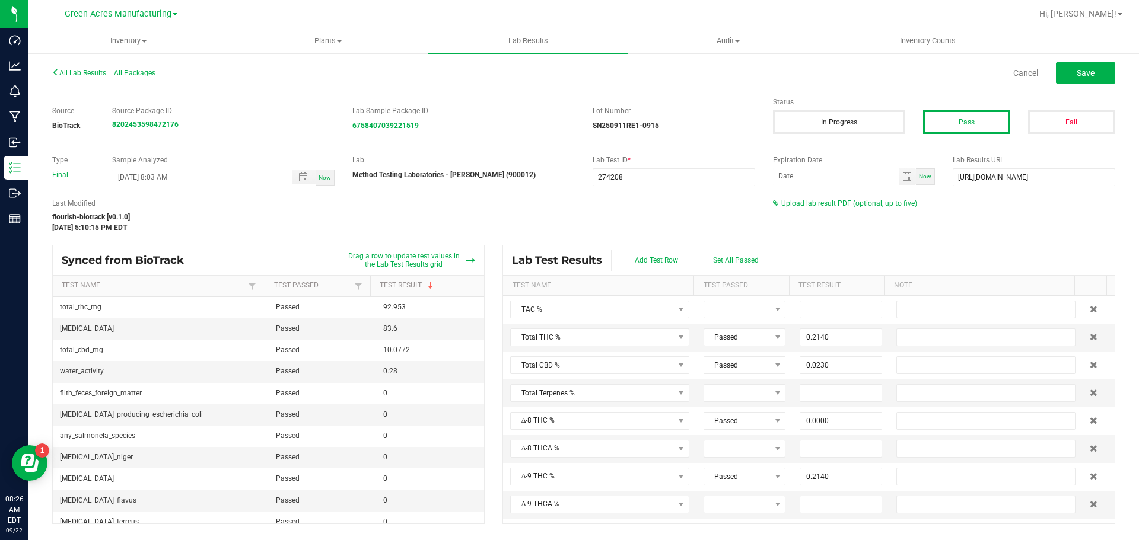
click at [861, 200] on span "Upload lab result PDF (optional, up to five)" at bounding box center [849, 203] width 136 height 8
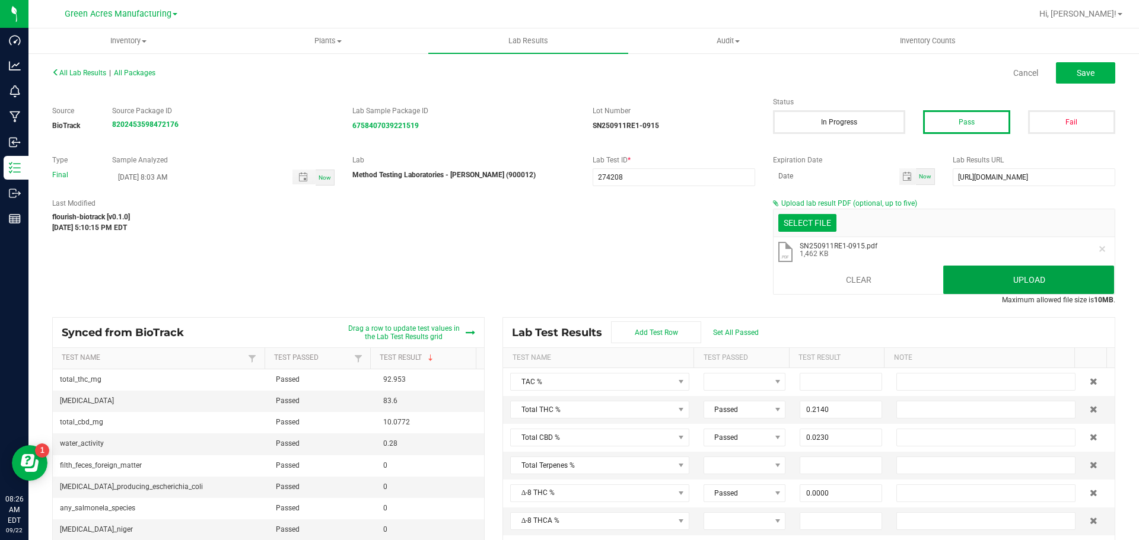
click at [986, 278] on button "Upload" at bounding box center [1028, 280] width 171 height 28
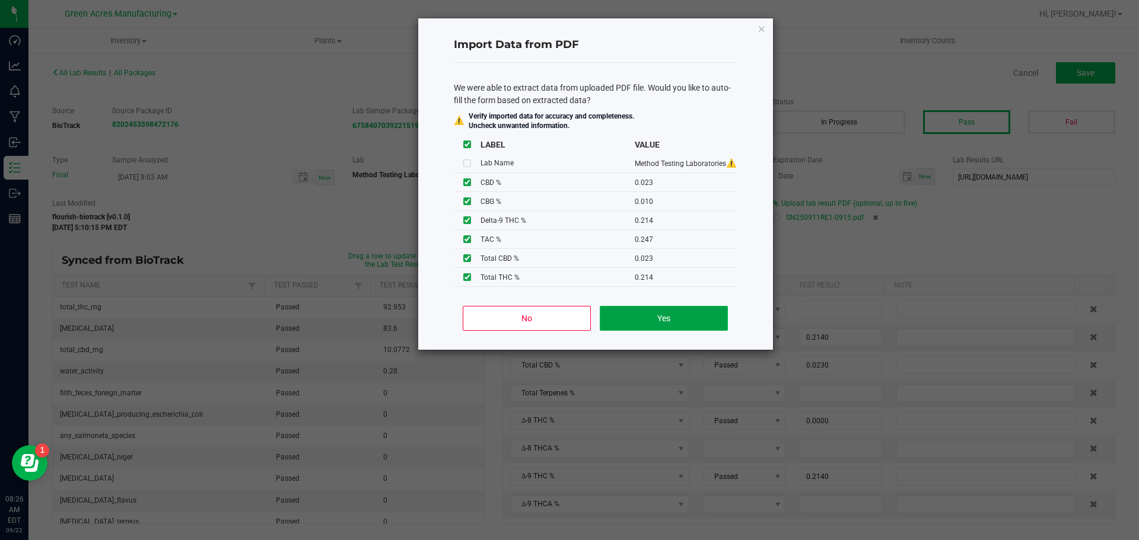
click at [642, 313] on button "Yes" at bounding box center [664, 318] width 128 height 25
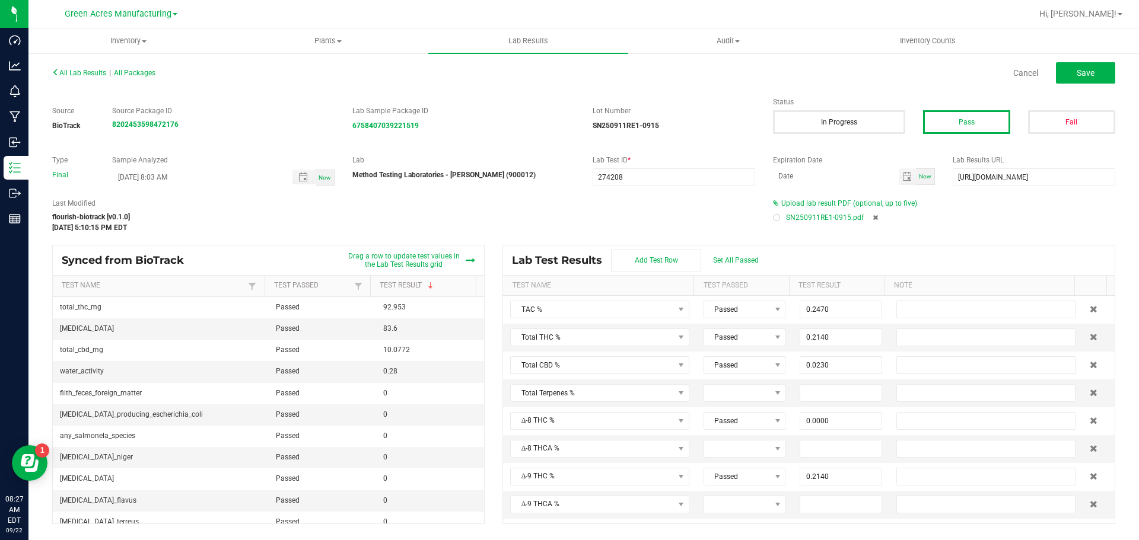
click at [1110, 62] on div "All Lab Results | All Packages Cancel Save" at bounding box center [583, 73] width 1081 height 30
click at [1109, 63] on button "Save" at bounding box center [1085, 72] width 59 height 21
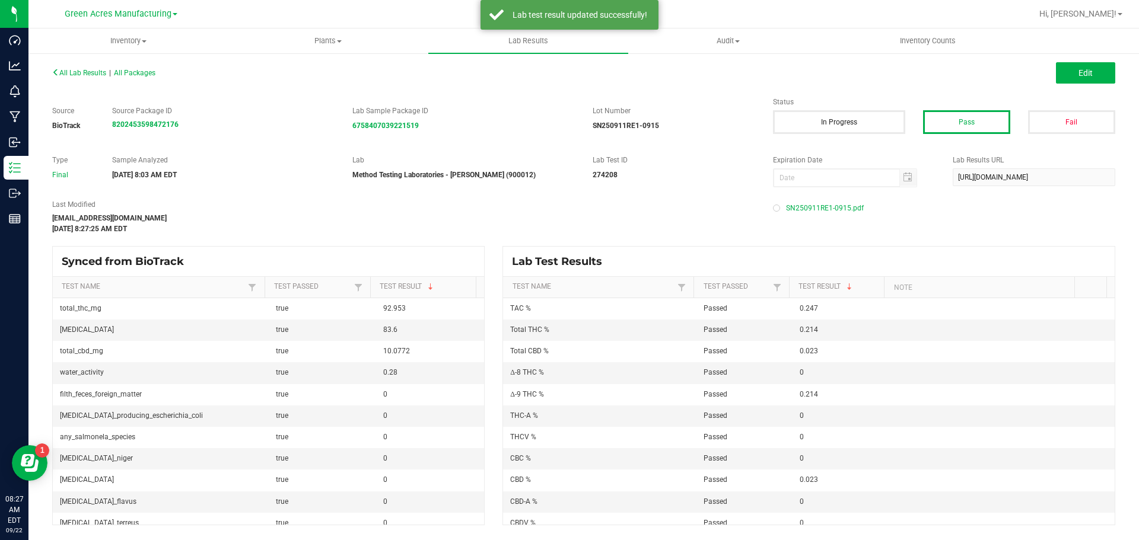
click at [87, 68] on div "All Lab Results | All Packages" at bounding box center [313, 73] width 540 height 11
click at [86, 71] on span "All Lab Results" at bounding box center [79, 73] width 54 height 8
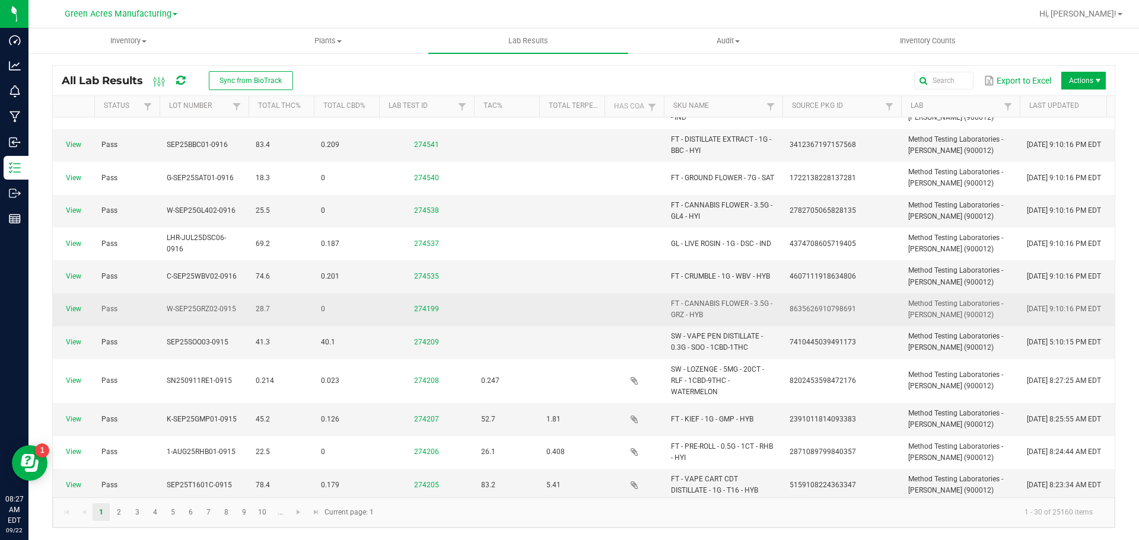
scroll to position [297, 0]
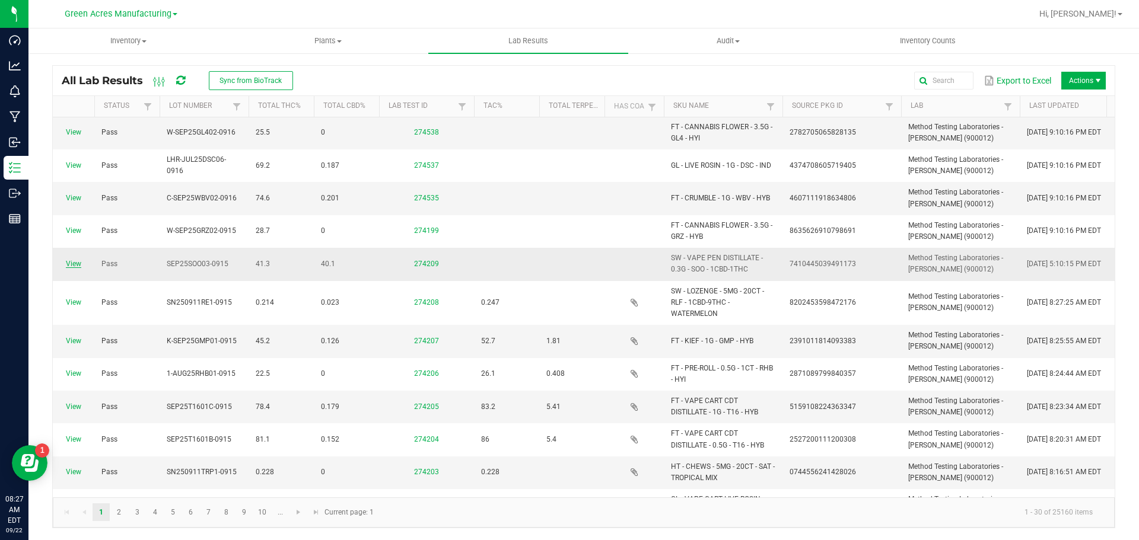
click at [70, 265] on link "View" at bounding box center [73, 264] width 15 height 8
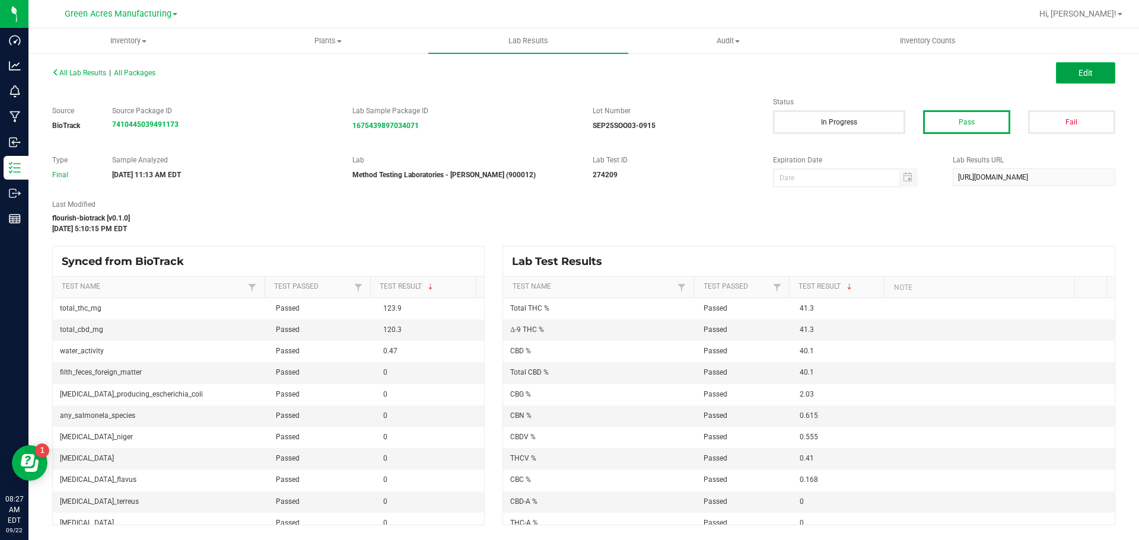
click at [1084, 74] on span "Edit" at bounding box center [1085, 72] width 14 height 9
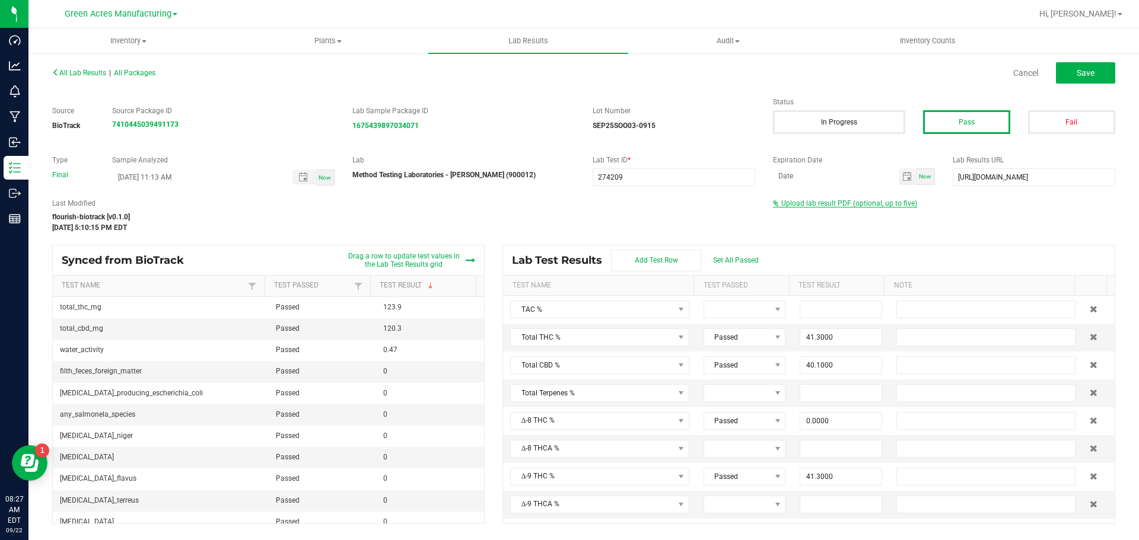
click at [887, 203] on span "Upload lab result PDF (optional, up to five)" at bounding box center [849, 203] width 136 height 8
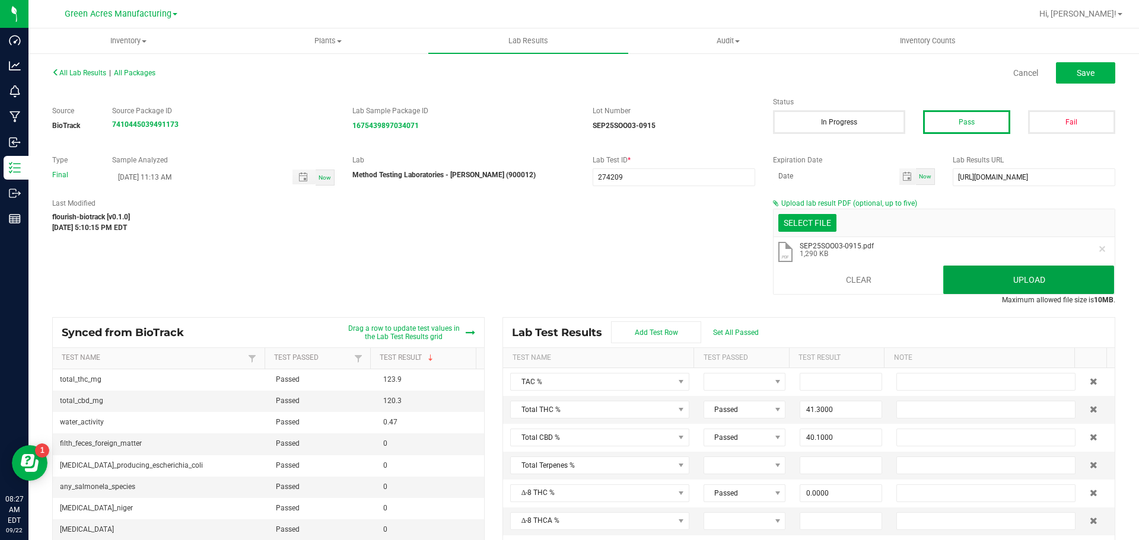
click at [992, 270] on button "Upload" at bounding box center [1028, 280] width 171 height 28
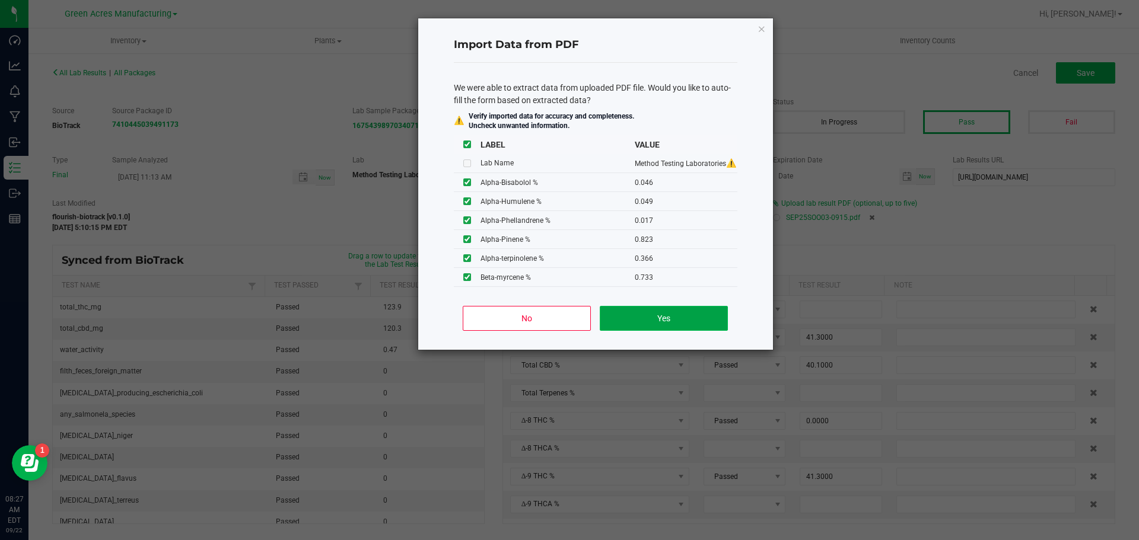
click at [674, 330] on button "Yes" at bounding box center [664, 318] width 128 height 25
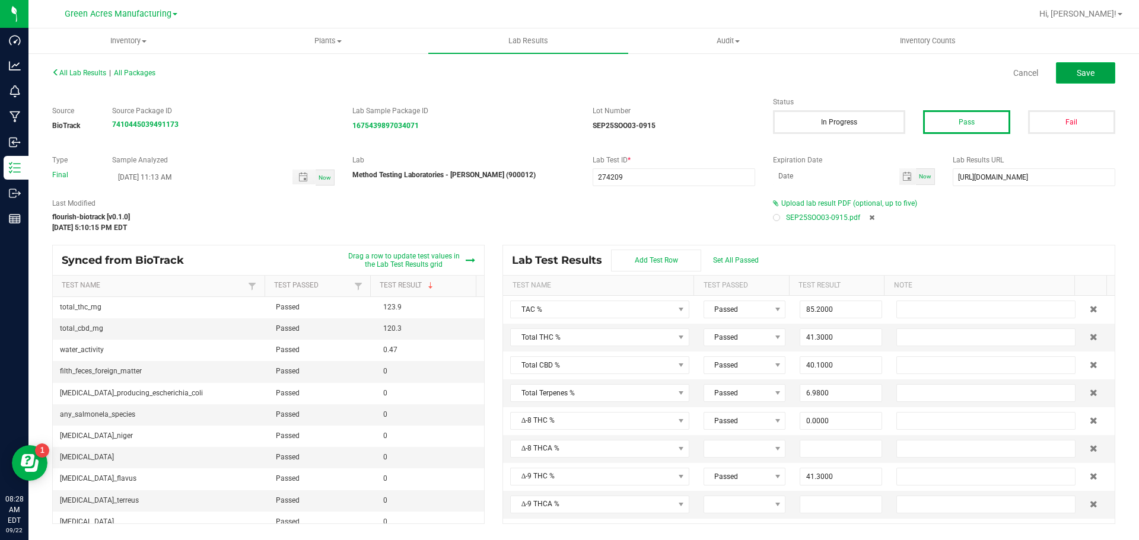
click at [1069, 77] on button "Save" at bounding box center [1085, 72] width 59 height 21
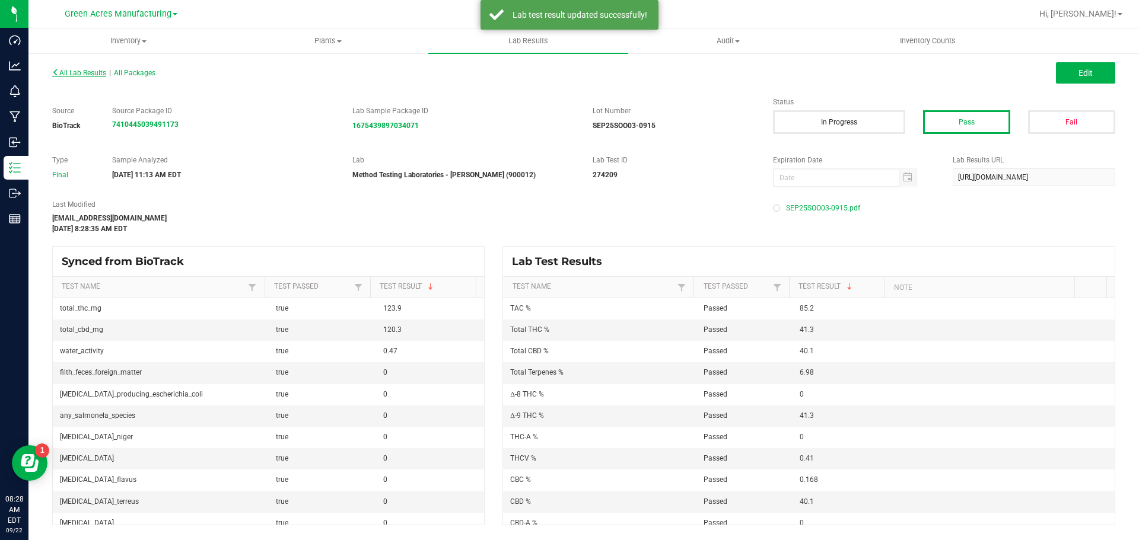
click at [60, 75] on span "All Lab Results" at bounding box center [79, 73] width 54 height 8
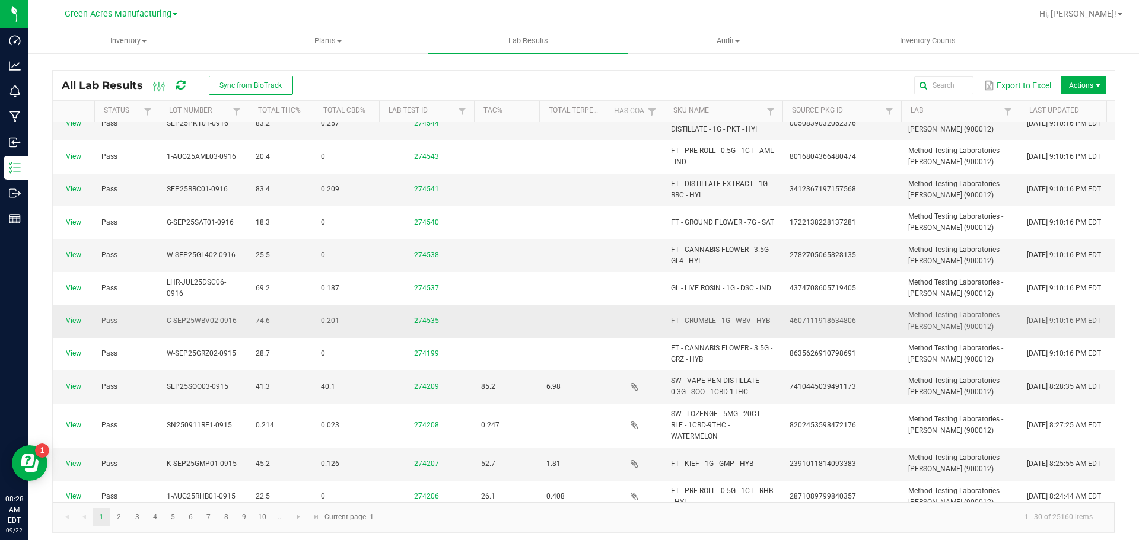
scroll to position [237, 0]
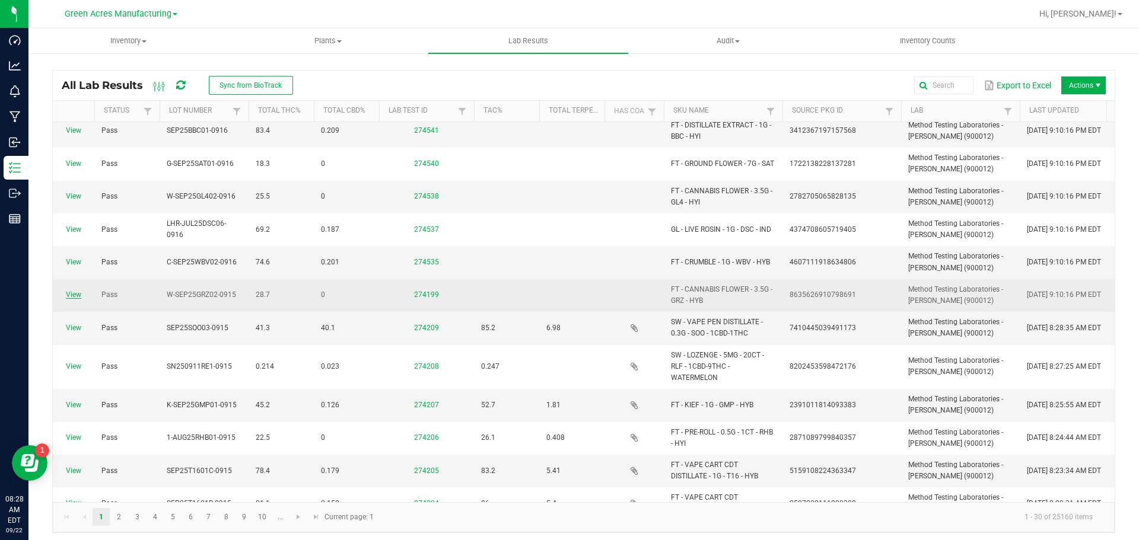
click at [74, 297] on link "View" at bounding box center [73, 295] width 15 height 8
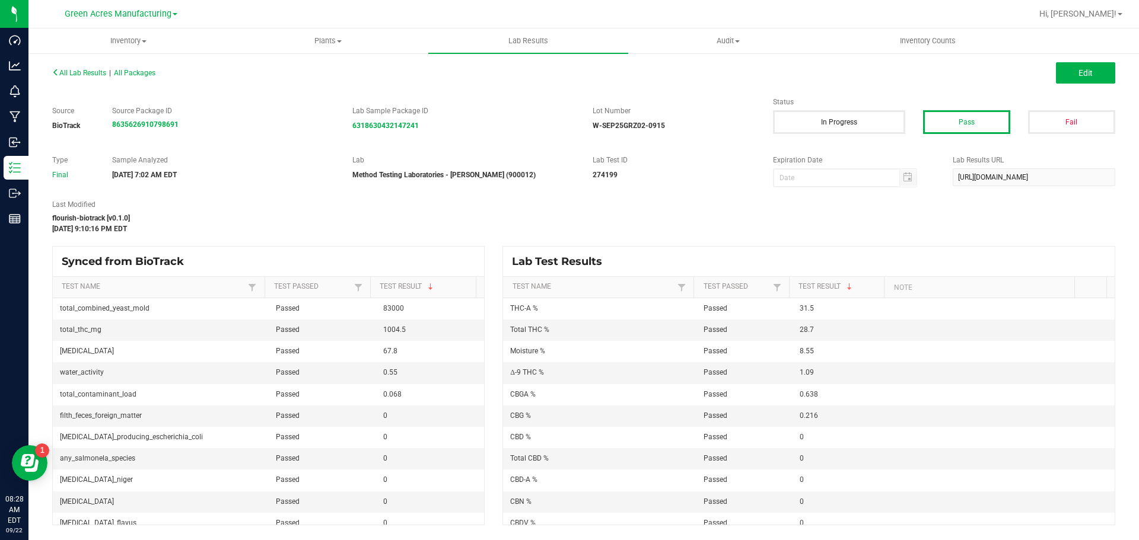
click at [1067, 84] on div "All Lab Results | All Packages Edit" at bounding box center [583, 73] width 1081 height 30
click at [1067, 79] on button "Edit" at bounding box center [1085, 72] width 59 height 21
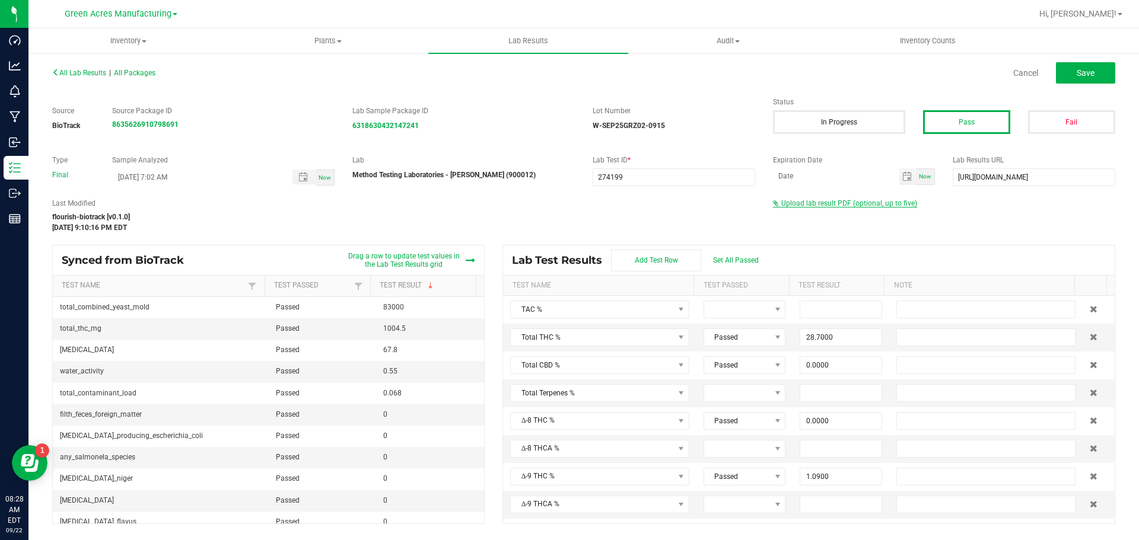
click at [811, 207] on span "Upload lab result PDF (optional, up to five)" at bounding box center [845, 203] width 144 height 8
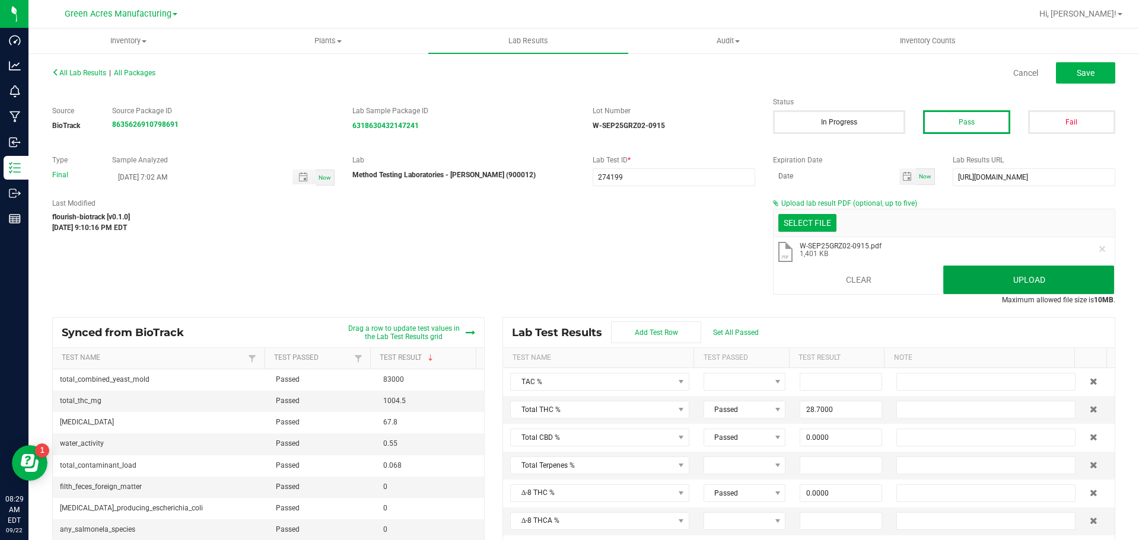
click at [949, 281] on button "Upload" at bounding box center [1028, 280] width 171 height 28
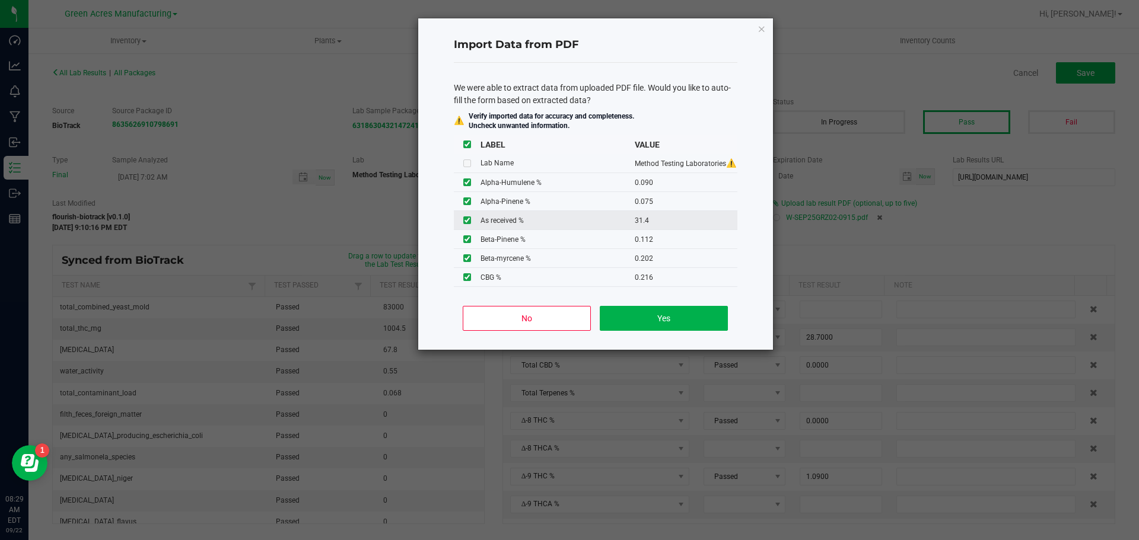
click at [470, 219] on input "checkbox" at bounding box center [467, 220] width 8 height 8
click at [617, 311] on button "Yes" at bounding box center [664, 318] width 128 height 25
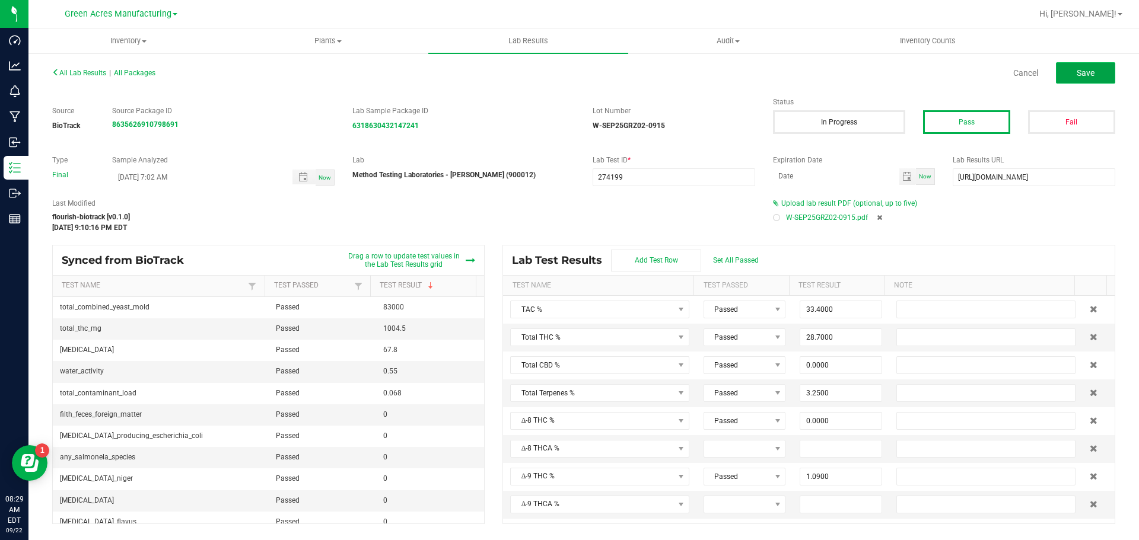
click at [1070, 80] on button "Save" at bounding box center [1085, 72] width 59 height 21
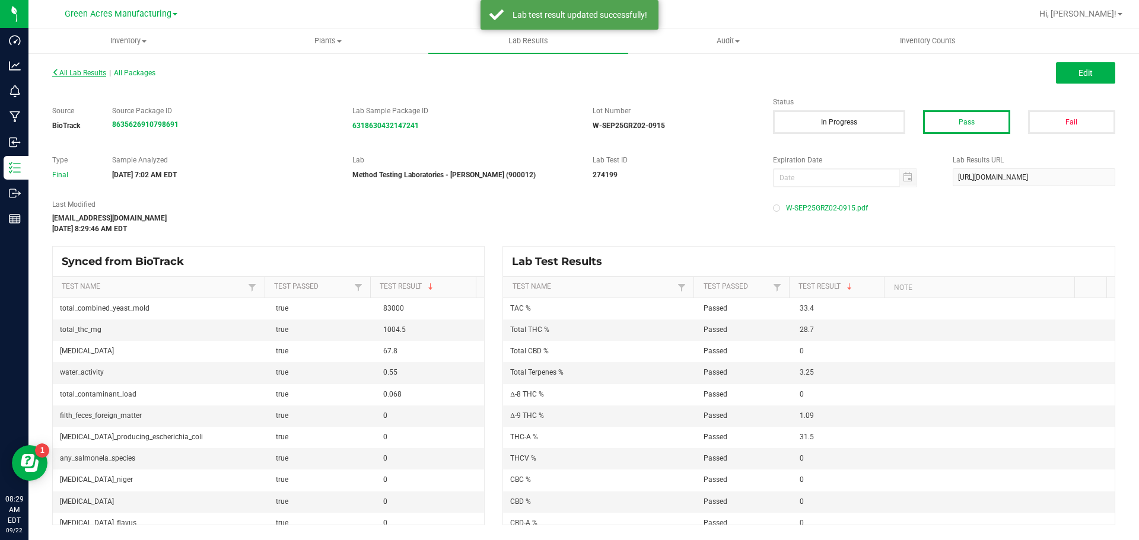
click at [84, 72] on span "All Lab Results" at bounding box center [79, 73] width 54 height 8
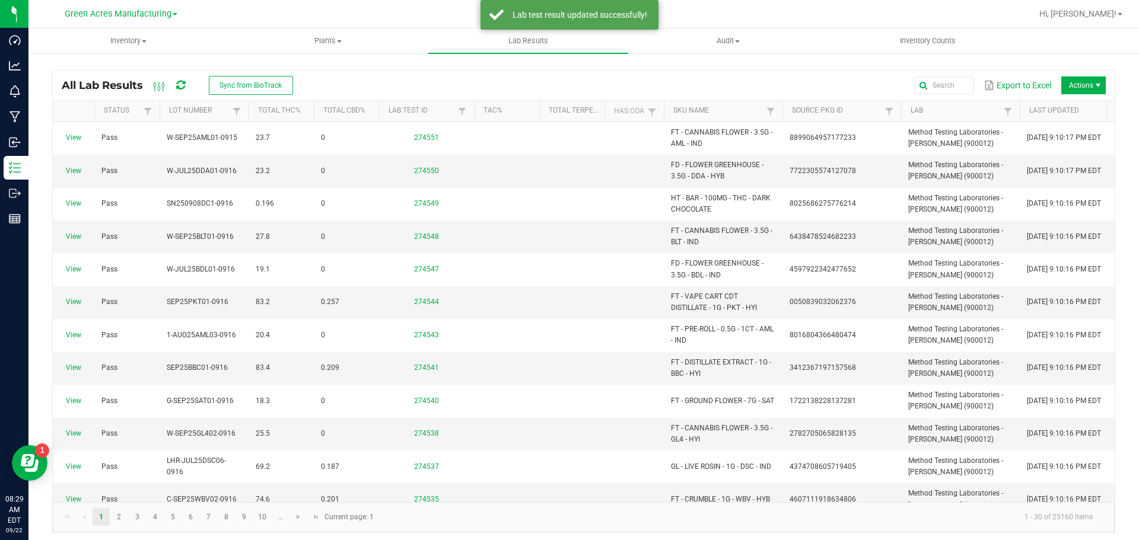
scroll to position [119, 0]
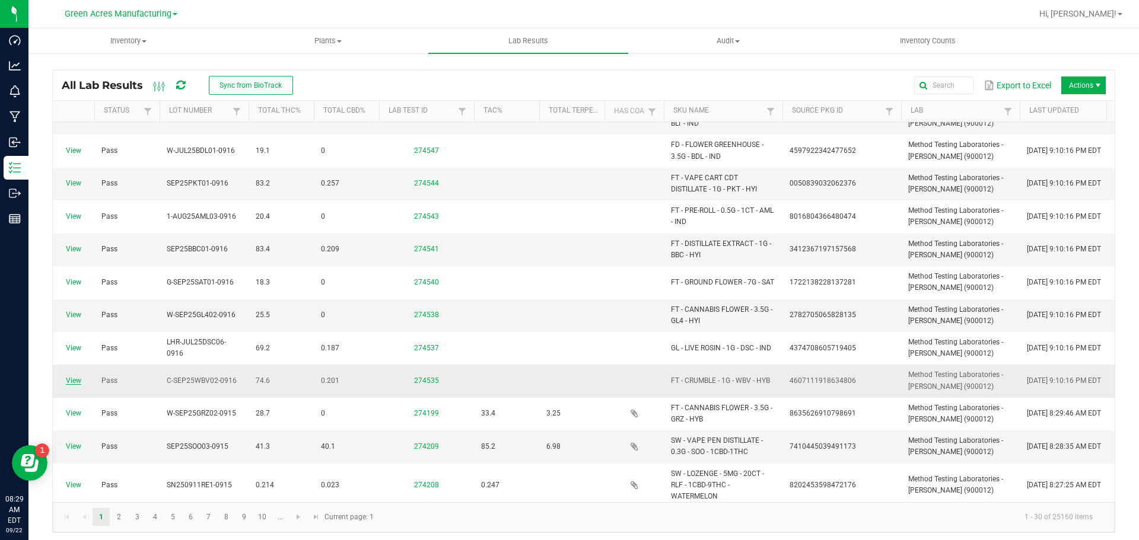
click at [74, 379] on link "View" at bounding box center [73, 381] width 15 height 8
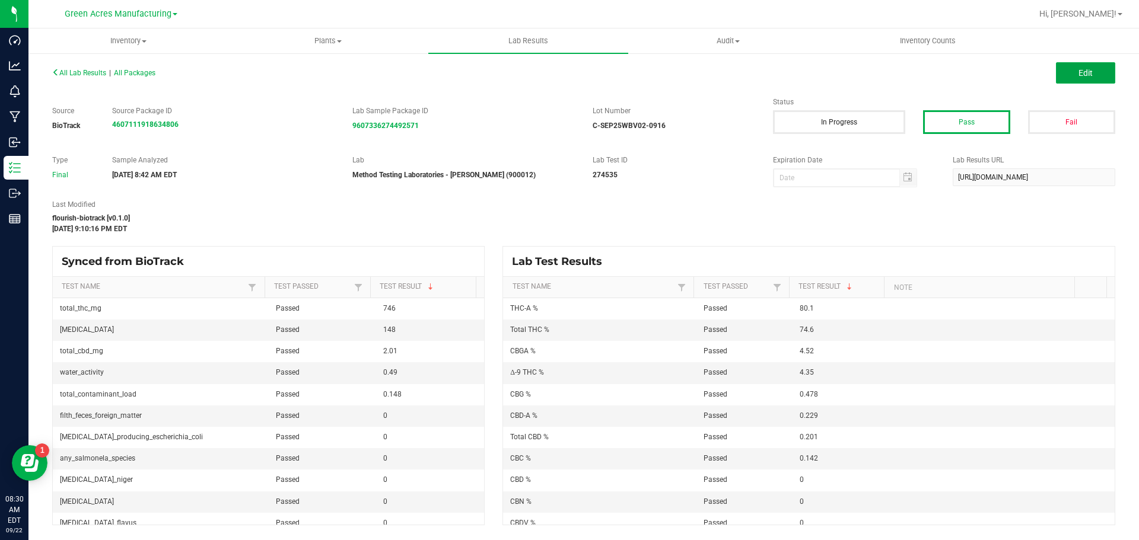
drag, startPoint x: 1092, startPoint y: 72, endPoint x: 923, endPoint y: 201, distance: 212.9
click at [1092, 72] on button "Edit" at bounding box center [1085, 72] width 59 height 21
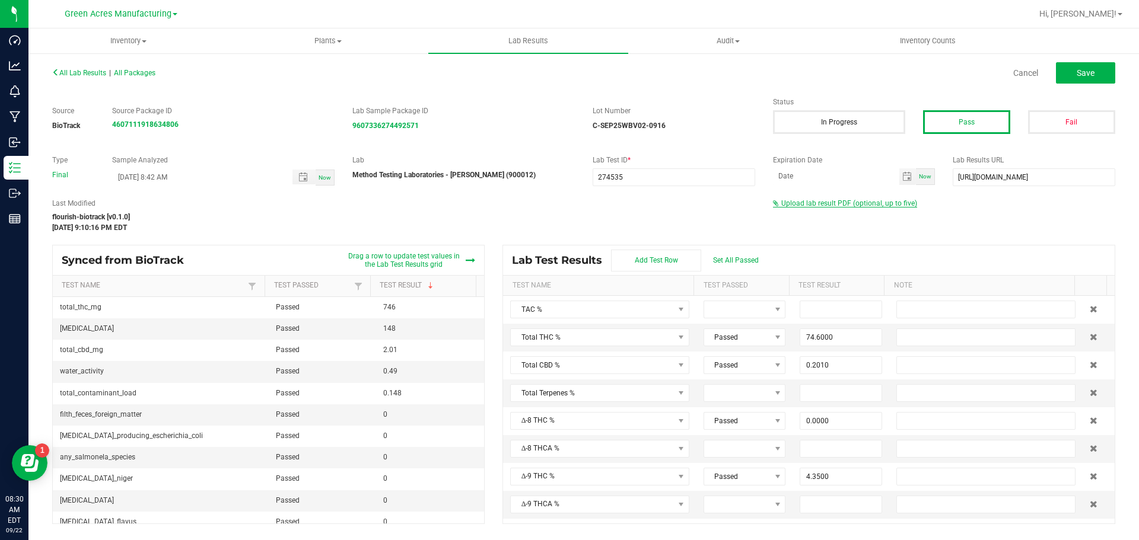
click at [882, 203] on span "Upload lab result PDF (optional, up to five)" at bounding box center [849, 203] width 136 height 8
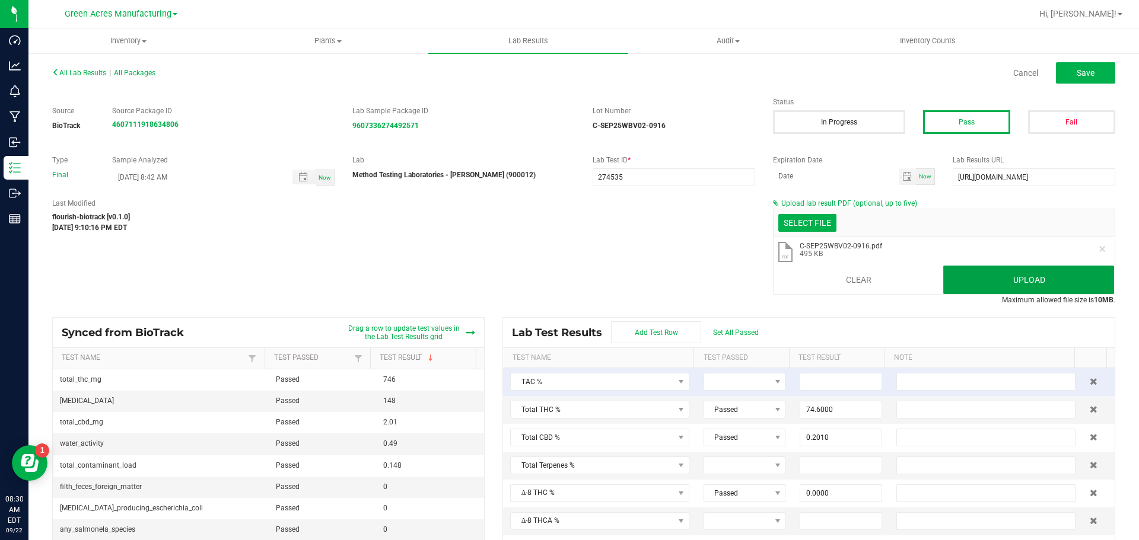
click at [993, 282] on button "Upload" at bounding box center [1028, 280] width 171 height 28
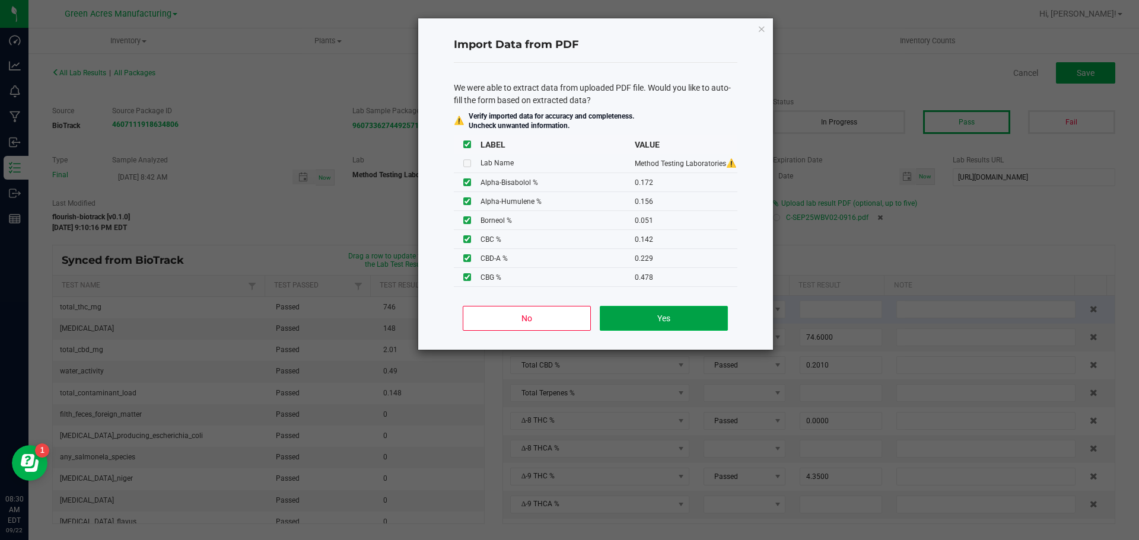
drag, startPoint x: 672, startPoint y: 324, endPoint x: 26, endPoint y: 149, distance: 669.7
click at [669, 324] on button "Yes" at bounding box center [664, 318] width 128 height 25
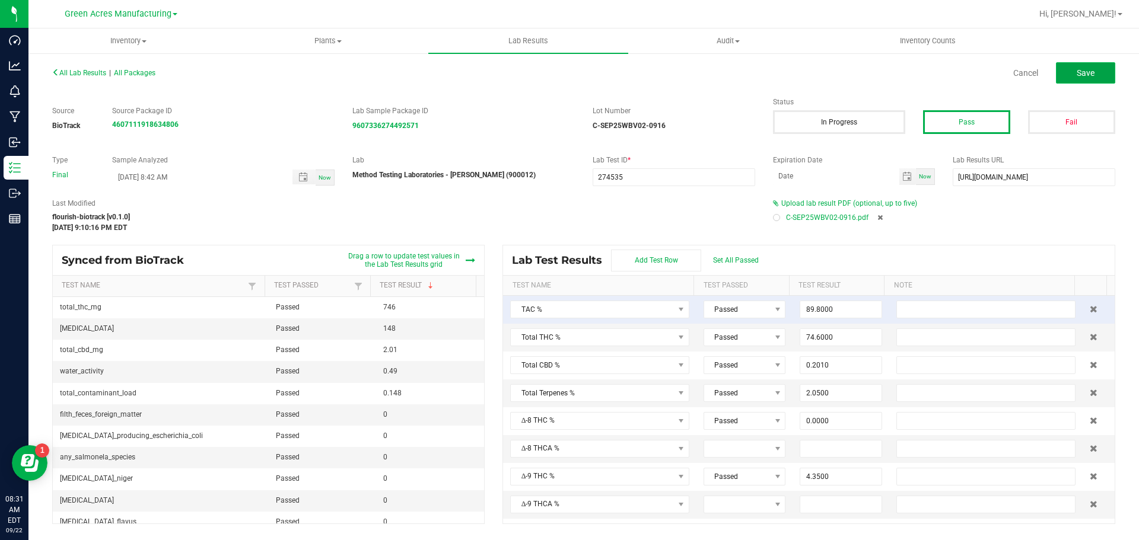
click at [1098, 79] on button "Save" at bounding box center [1085, 72] width 59 height 21
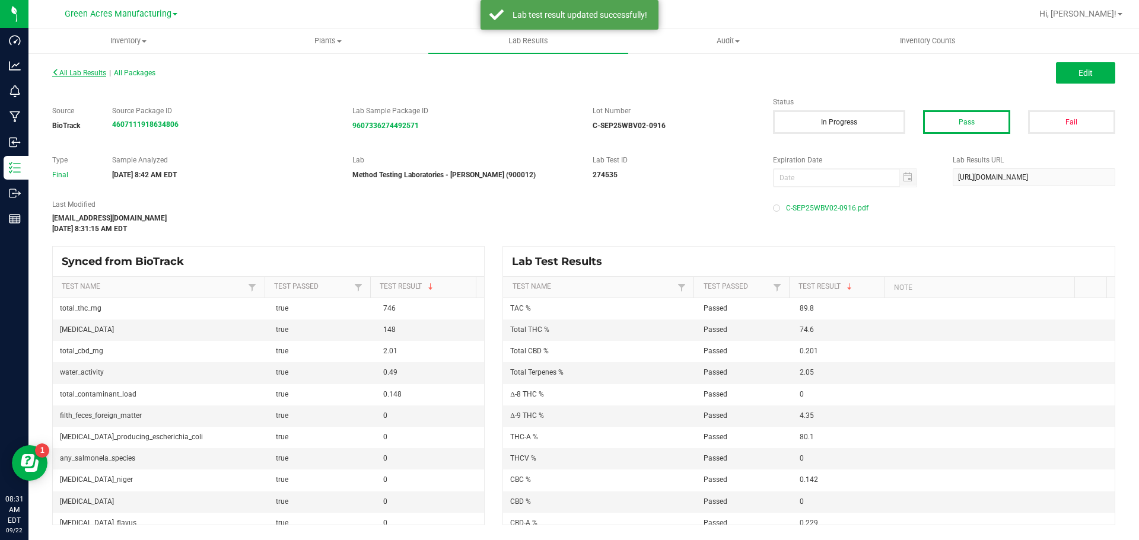
click at [82, 74] on span "All Lab Results" at bounding box center [79, 73] width 54 height 8
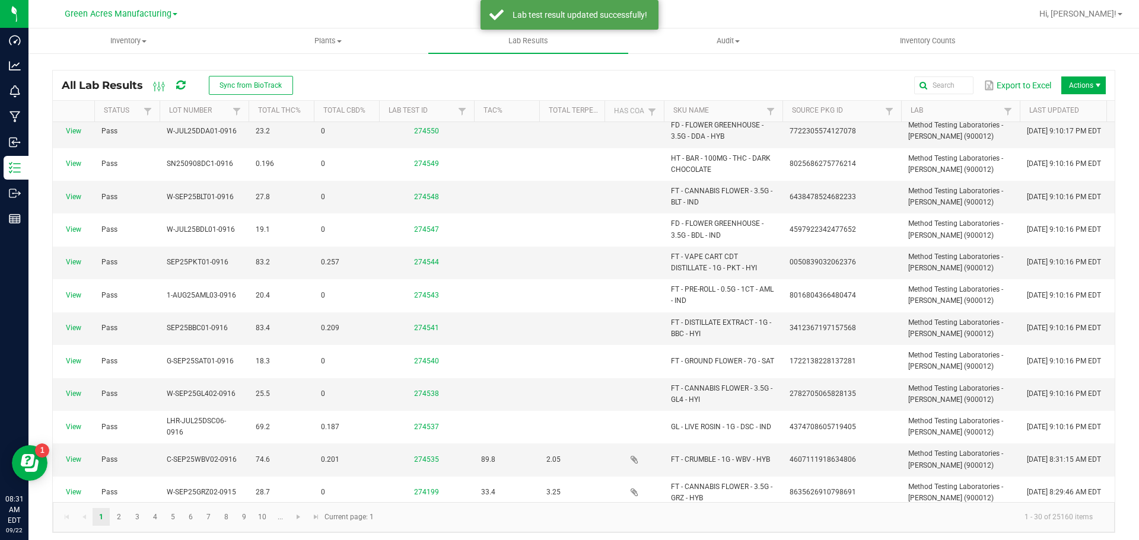
scroll to position [59, 0]
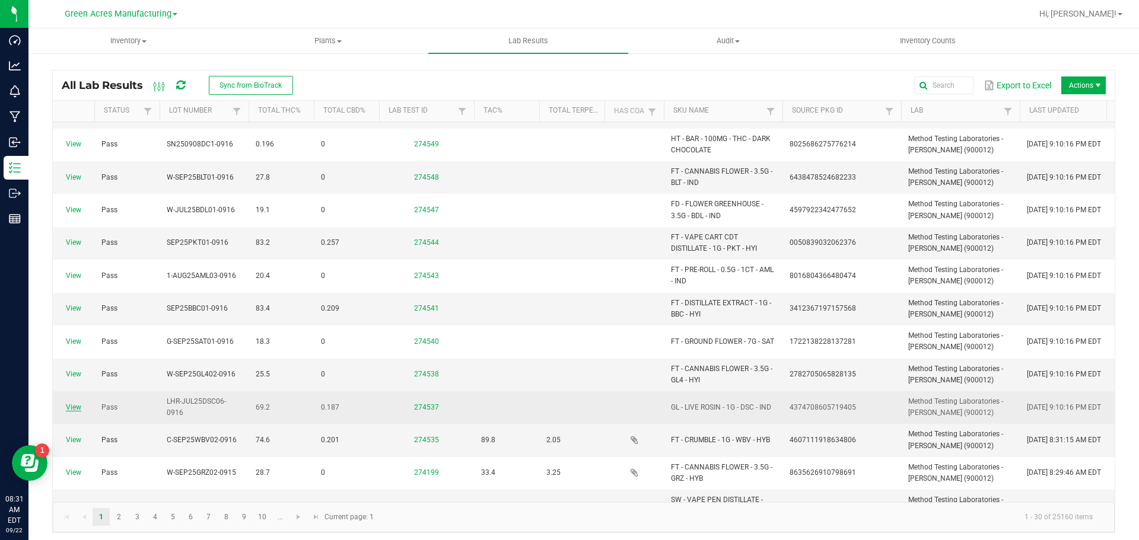
click at [74, 404] on link "View" at bounding box center [73, 407] width 15 height 8
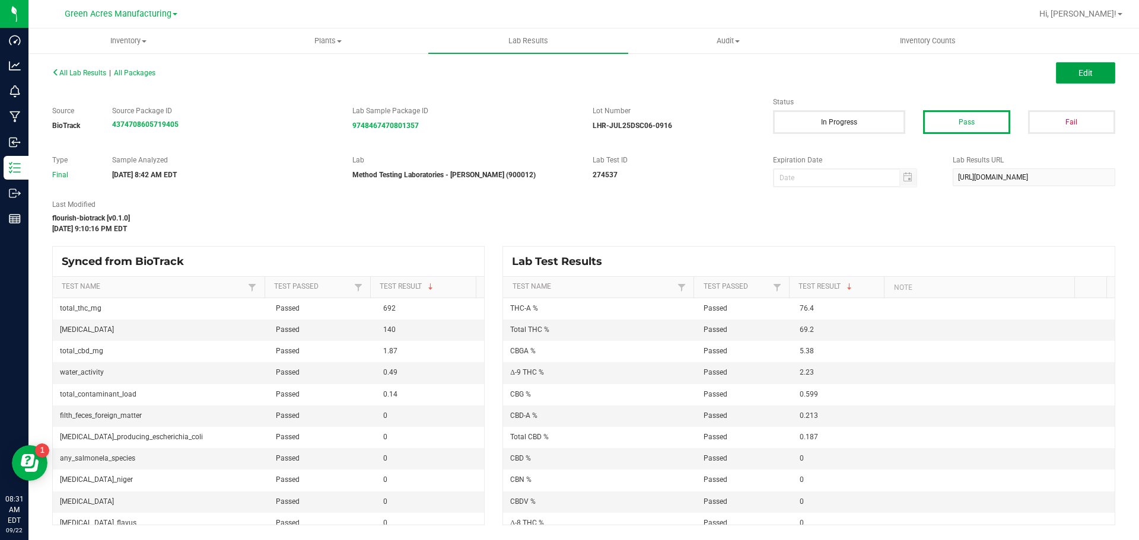
click at [1085, 68] on span "Edit" at bounding box center [1085, 72] width 14 height 9
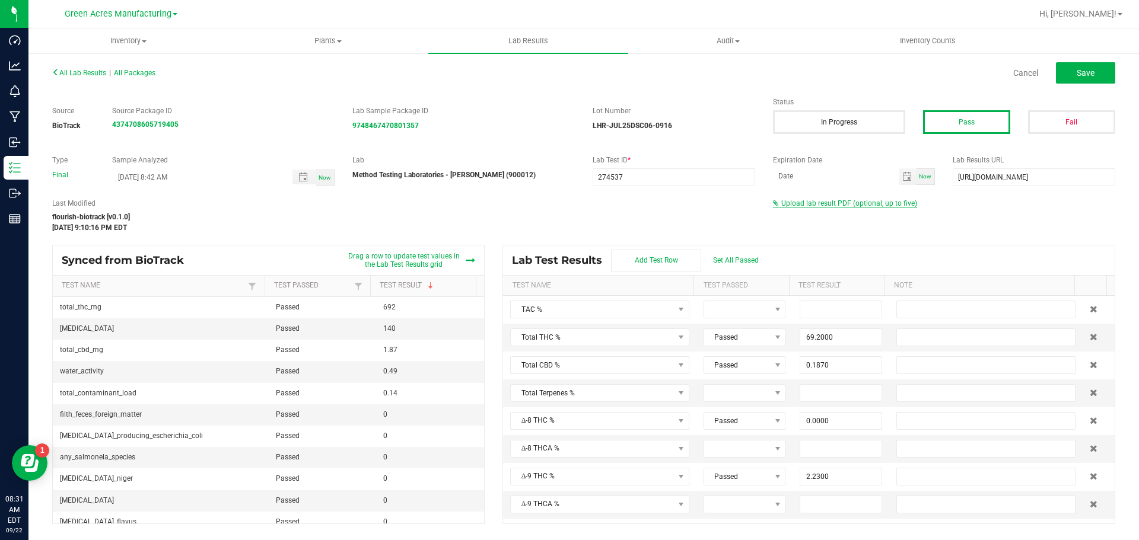
click at [894, 203] on span "Upload lab result PDF (optional, up to five)" at bounding box center [849, 203] width 136 height 8
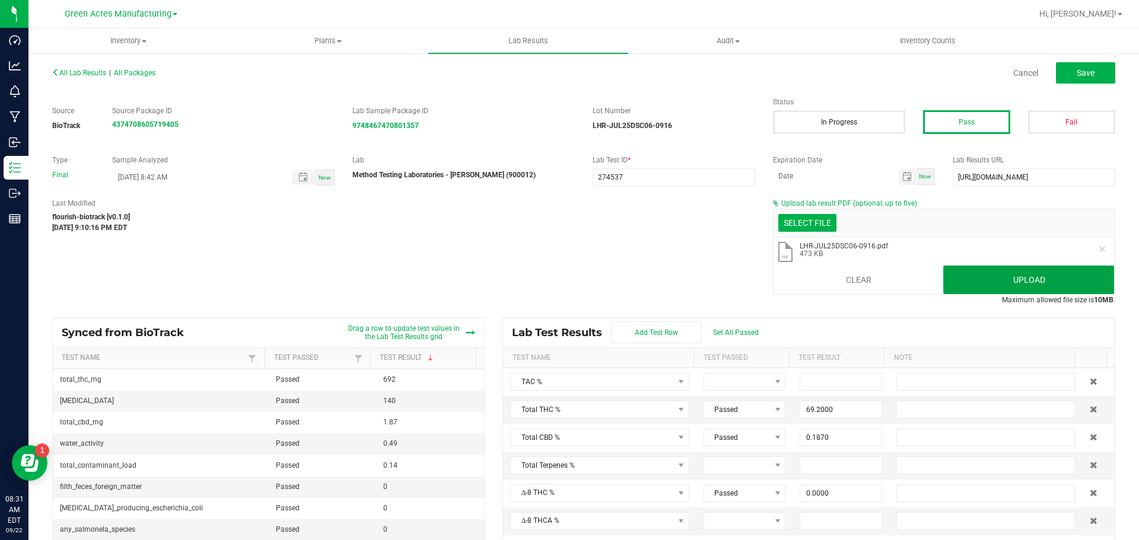
click at [999, 273] on button "Upload" at bounding box center [1028, 280] width 171 height 28
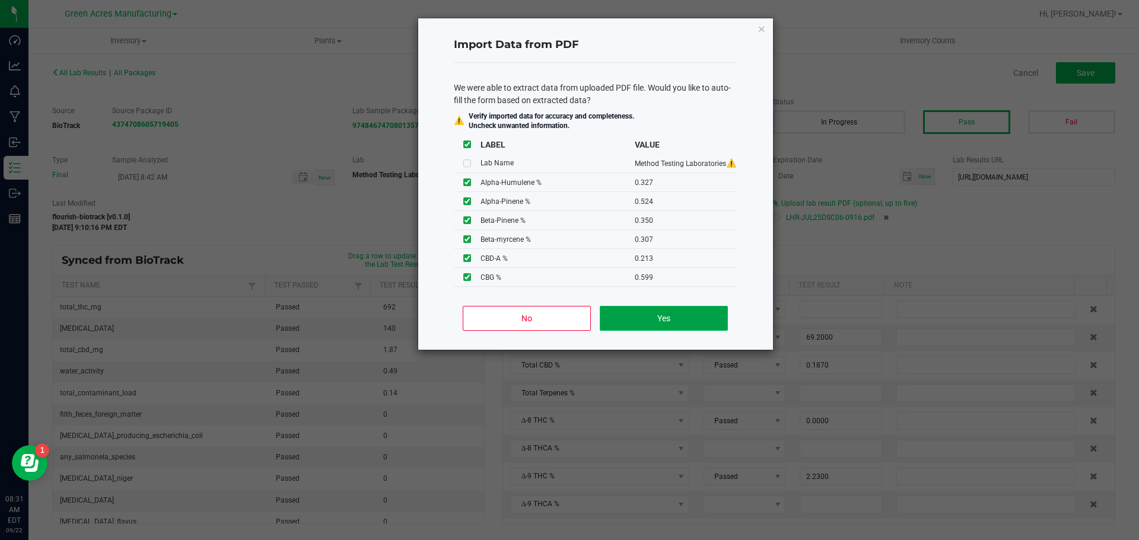
click at [646, 311] on button "Yes" at bounding box center [664, 318] width 128 height 25
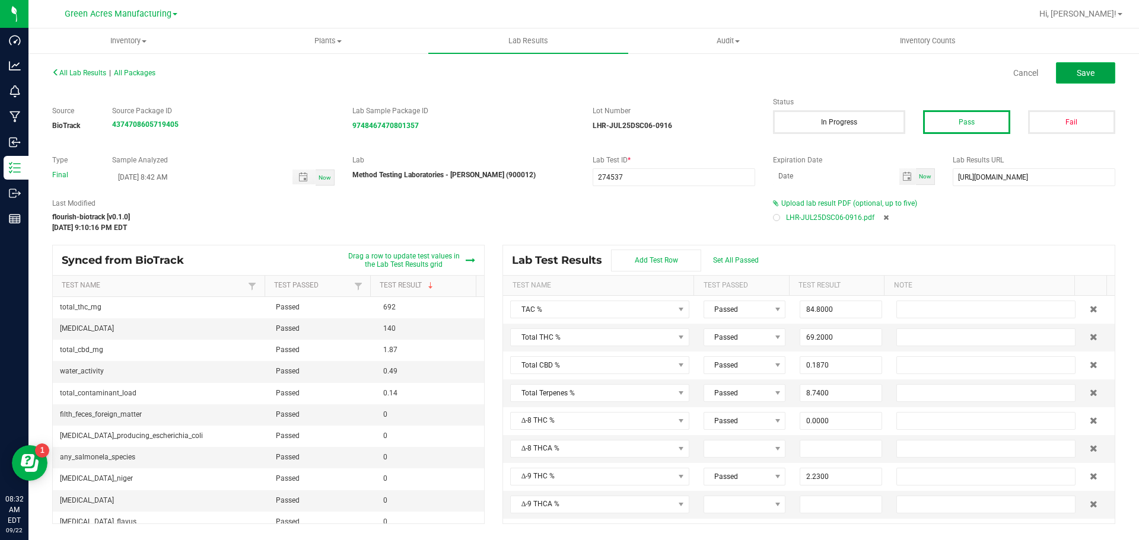
click at [1081, 82] on button "Save" at bounding box center [1085, 72] width 59 height 21
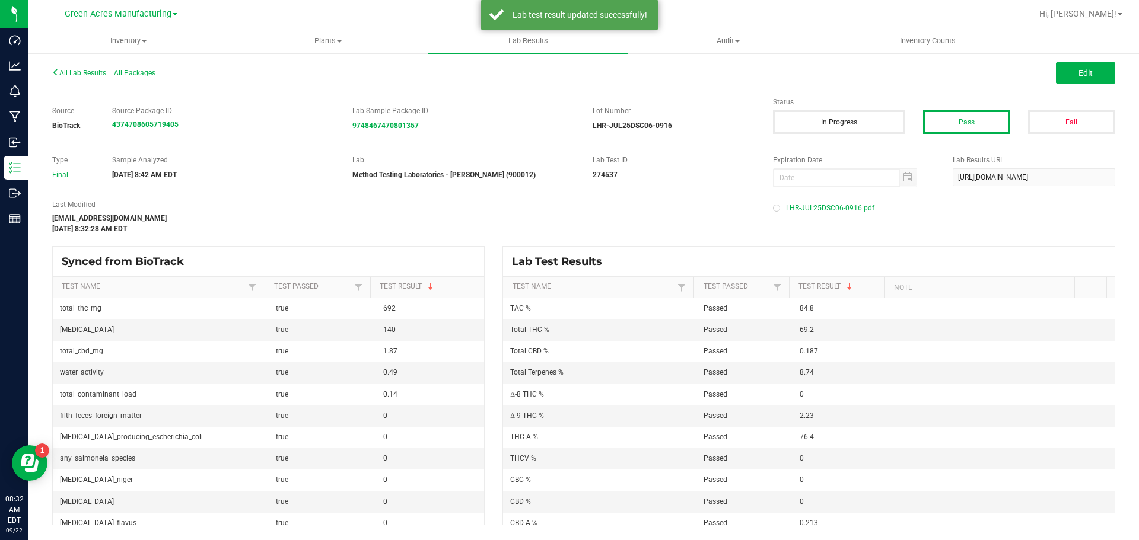
click at [77, 75] on span "All Lab Results" at bounding box center [79, 73] width 54 height 8
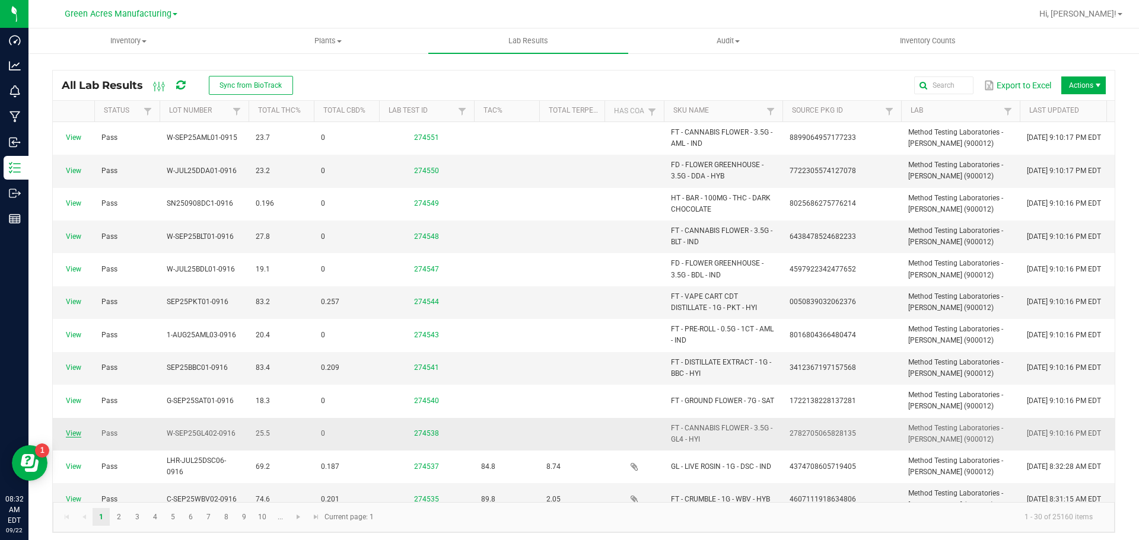
click at [77, 433] on link "View" at bounding box center [73, 433] width 15 height 8
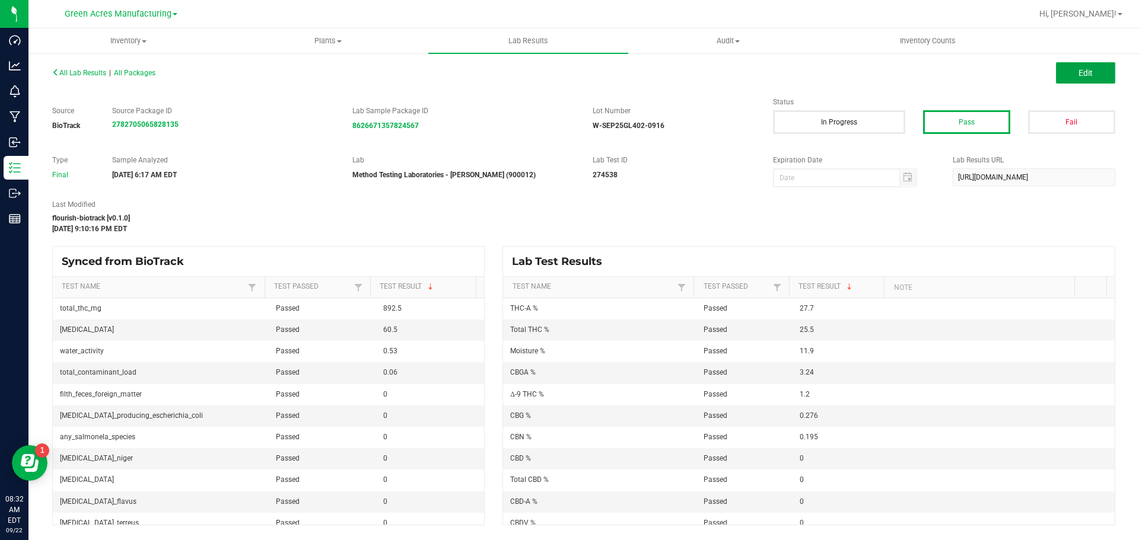
drag, startPoint x: 1113, startPoint y: 70, endPoint x: 922, endPoint y: 212, distance: 237.8
click at [1113, 70] on button "Edit" at bounding box center [1085, 72] width 59 height 21
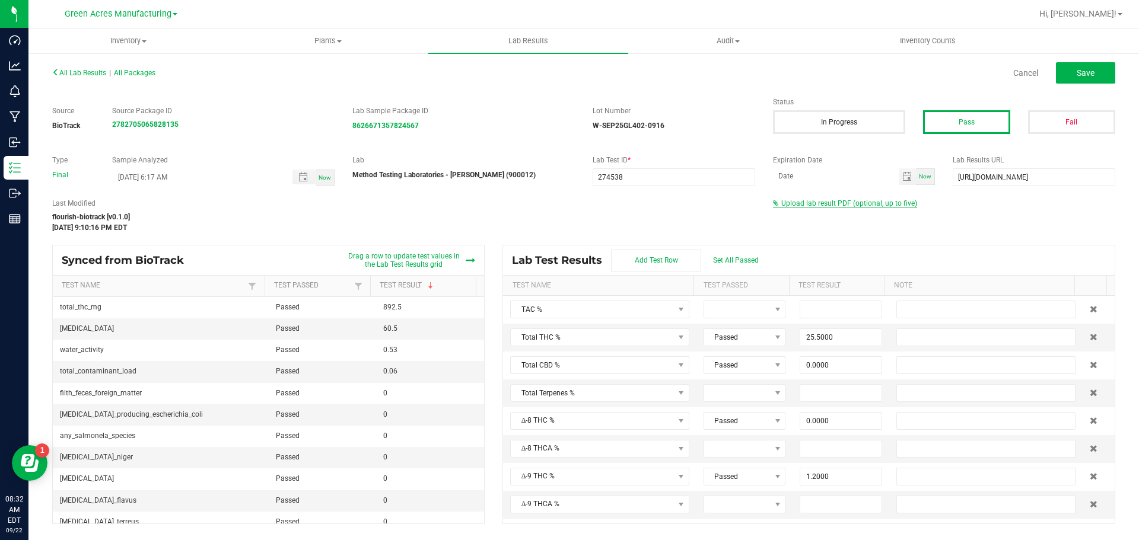
click at [878, 205] on span "Upload lab result PDF (optional, up to five)" at bounding box center [849, 203] width 136 height 8
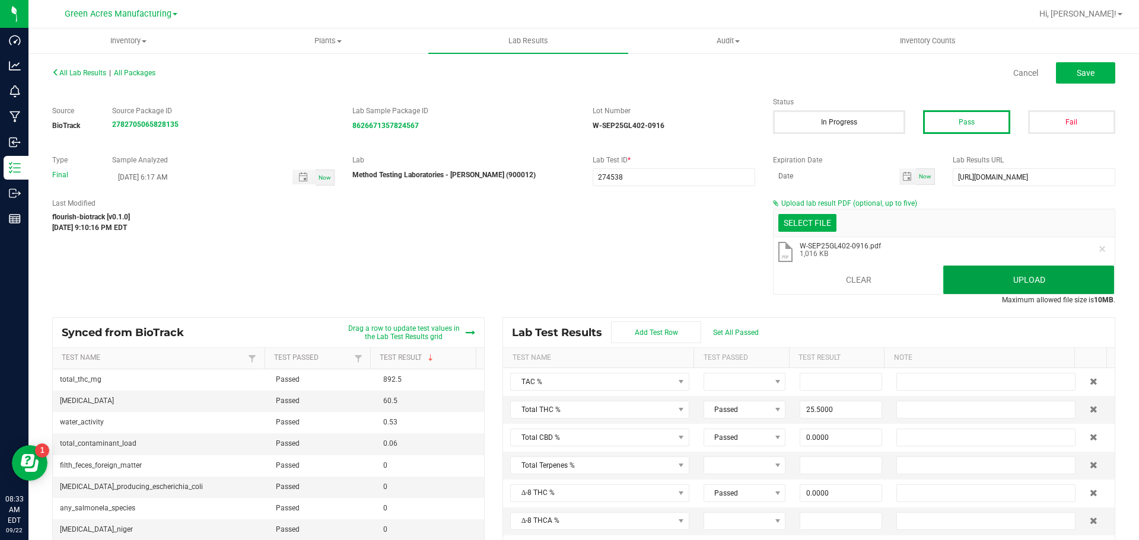
click at [952, 271] on button "Upload" at bounding box center [1028, 280] width 171 height 28
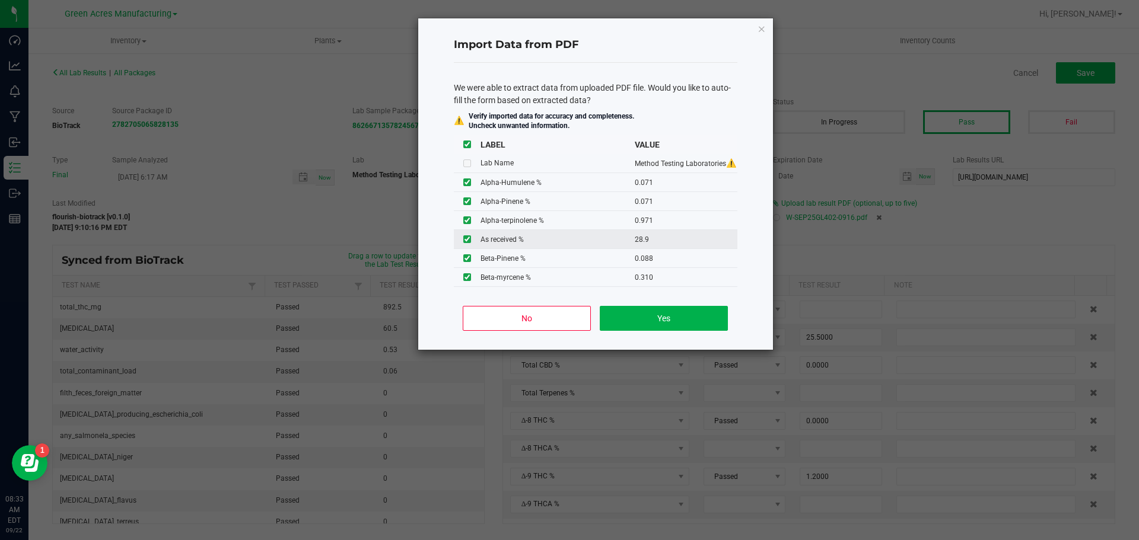
click at [470, 237] on td at bounding box center [467, 239] width 27 height 19
click at [466, 240] on input "checkbox" at bounding box center [467, 239] width 8 height 8
click at [669, 322] on button "Yes" at bounding box center [664, 318] width 128 height 25
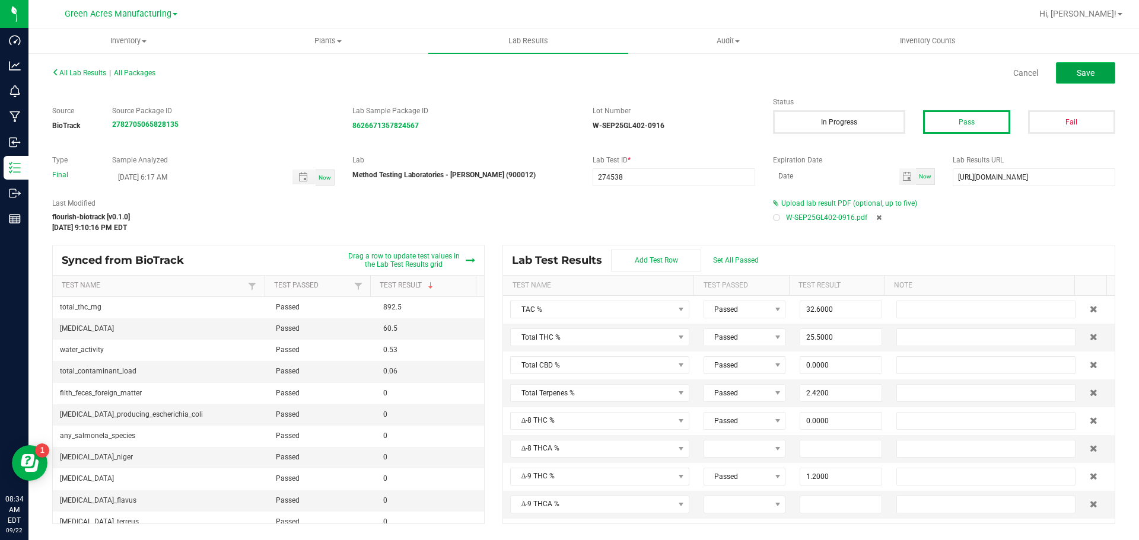
click at [1092, 65] on button "Save" at bounding box center [1085, 72] width 59 height 21
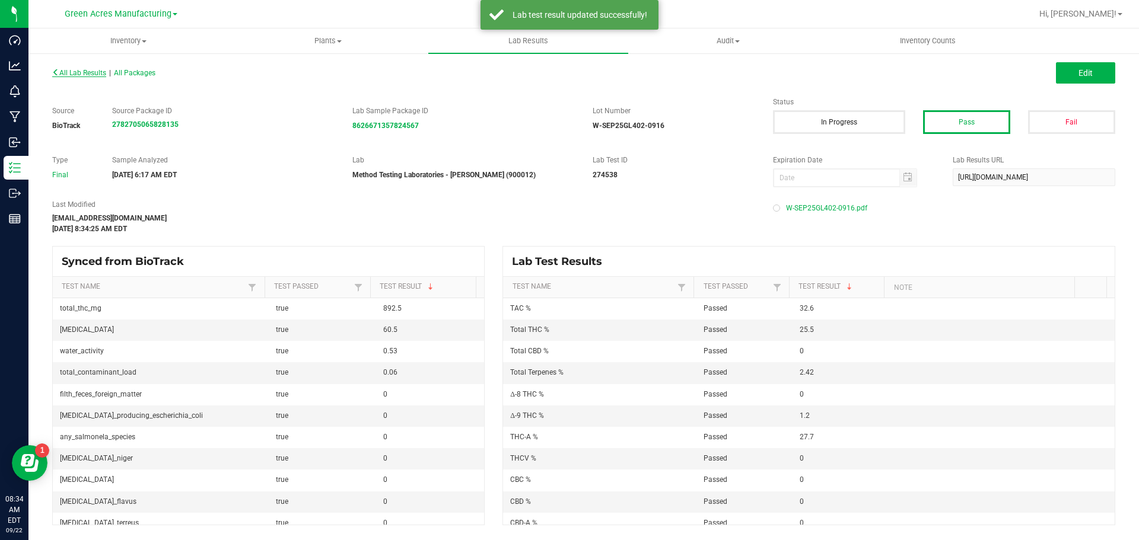
click at [75, 75] on span "All Lab Results" at bounding box center [79, 73] width 54 height 8
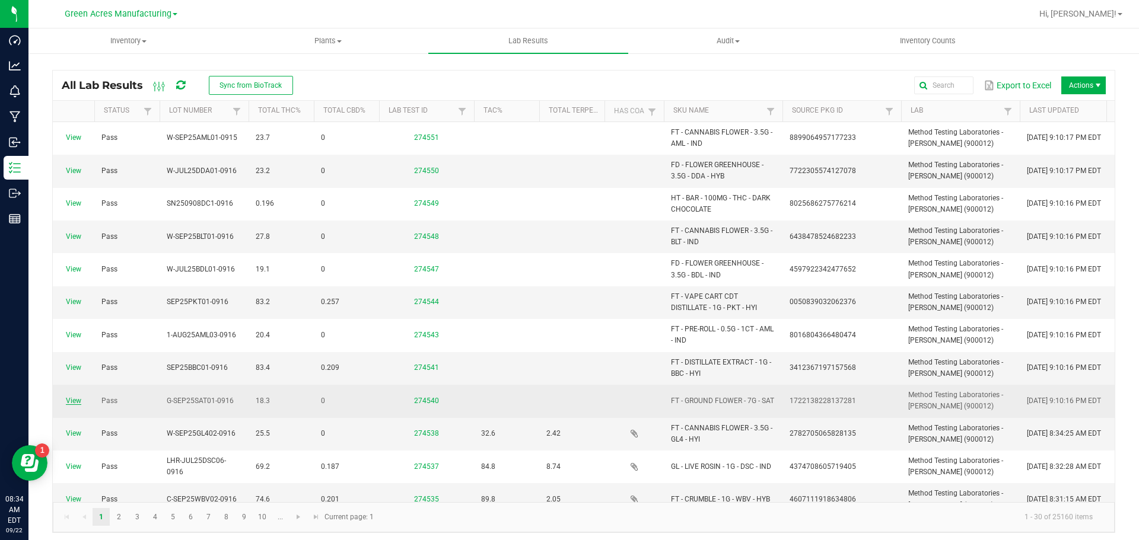
click at [73, 403] on link "View" at bounding box center [73, 401] width 15 height 8
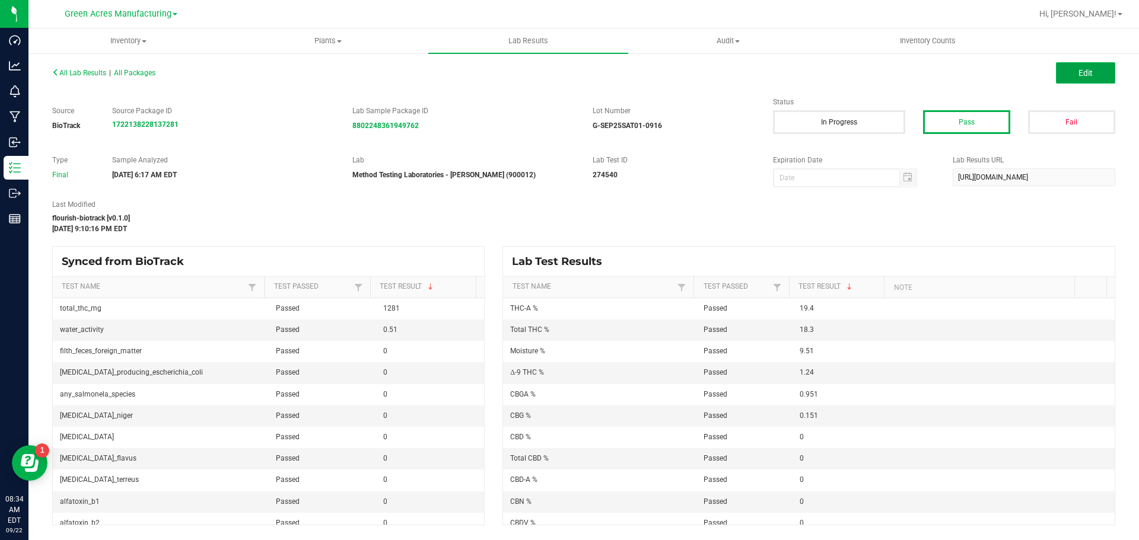
click at [1065, 73] on button "Edit" at bounding box center [1085, 72] width 59 height 21
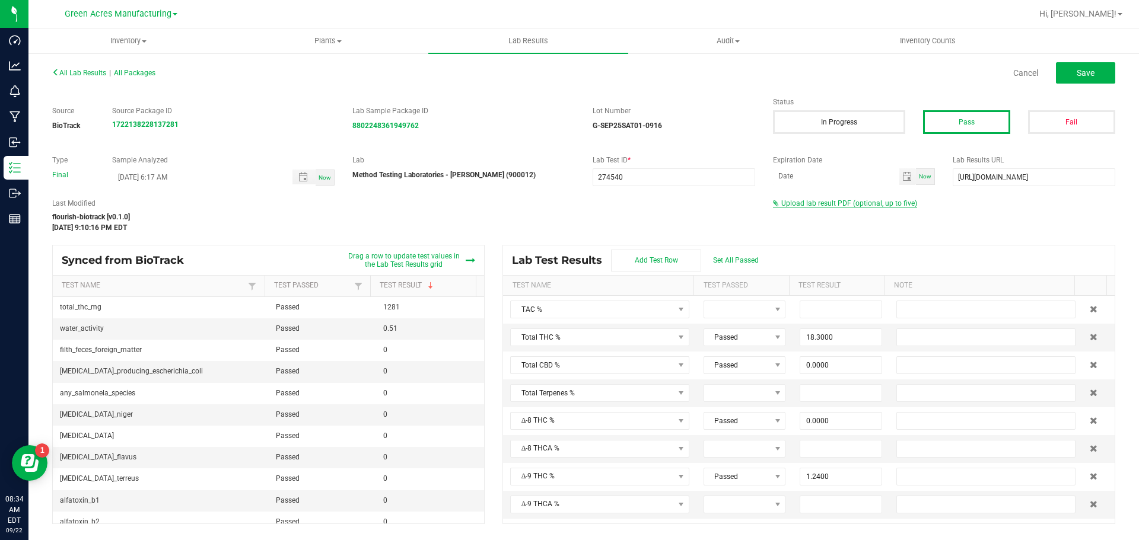
click at [899, 205] on span "Upload lab result PDF (optional, up to five)" at bounding box center [849, 203] width 136 height 8
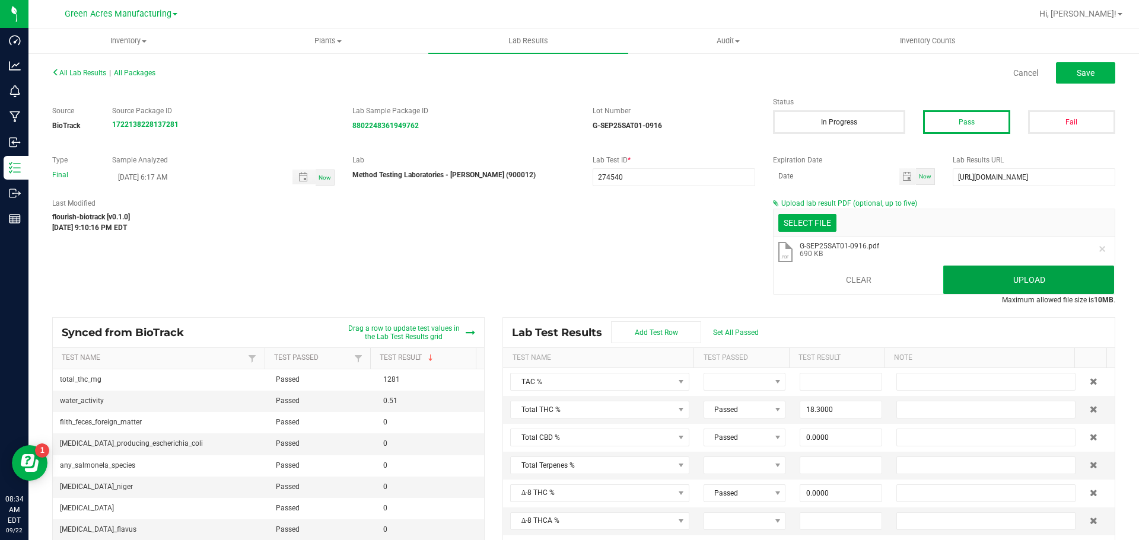
drag, startPoint x: 980, startPoint y: 276, endPoint x: 946, endPoint y: 280, distance: 34.6
click at [980, 278] on button "Upload" at bounding box center [1028, 280] width 171 height 28
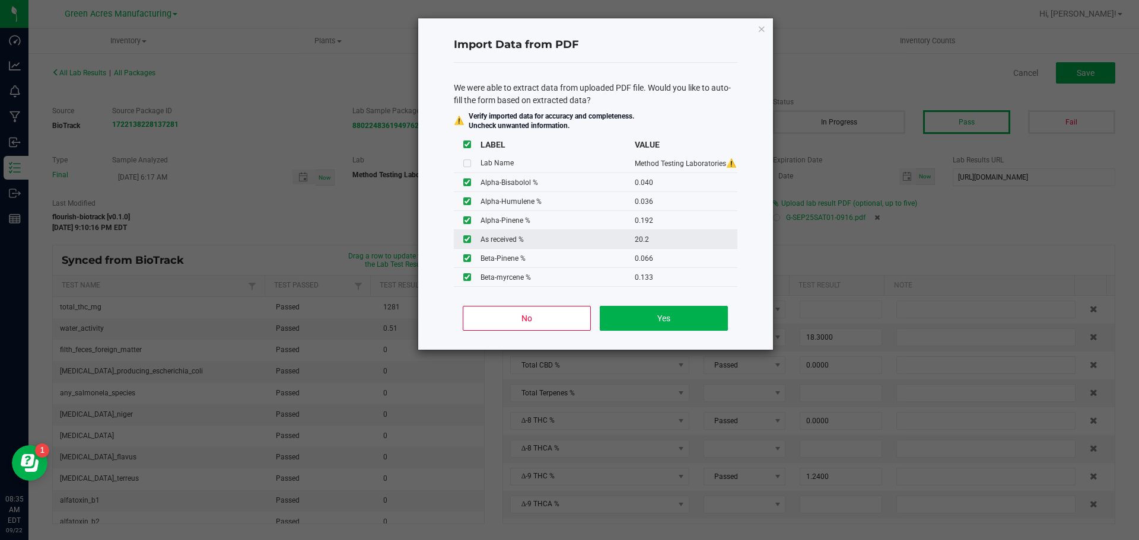
click at [465, 241] on input "checkbox" at bounding box center [467, 239] width 8 height 8
click at [671, 314] on button "Yes" at bounding box center [664, 318] width 128 height 25
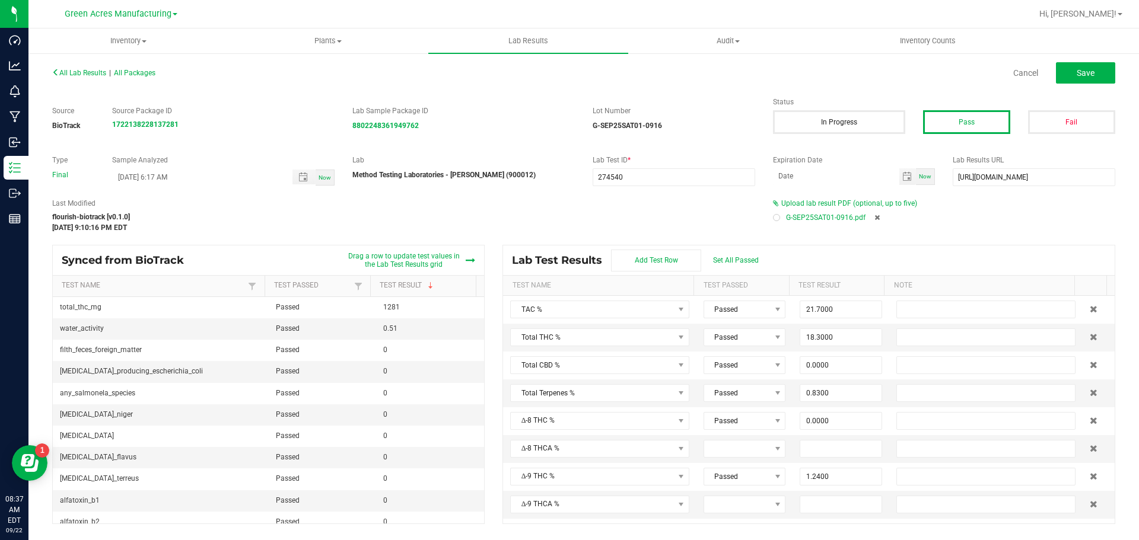
click at [1079, 84] on div "All Lab Results | All Packages Cancel Save" at bounding box center [583, 73] width 1081 height 30
click at [1075, 84] on div "All Lab Results | All Packages Cancel Save" at bounding box center [583, 73] width 1081 height 30
click at [1065, 77] on button "Save" at bounding box center [1085, 72] width 59 height 21
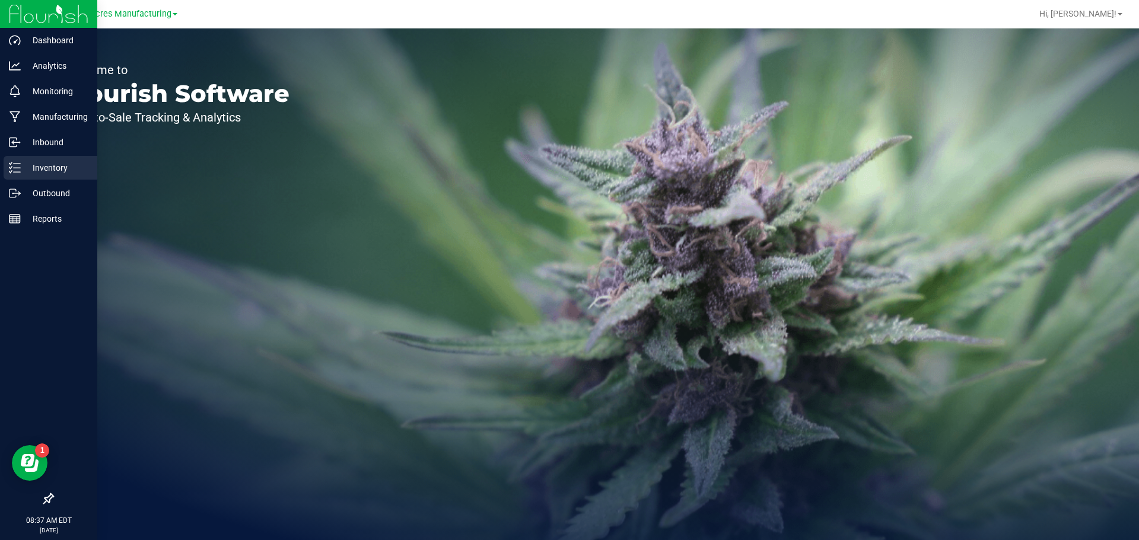
click at [19, 167] on icon at bounding box center [15, 168] width 12 height 12
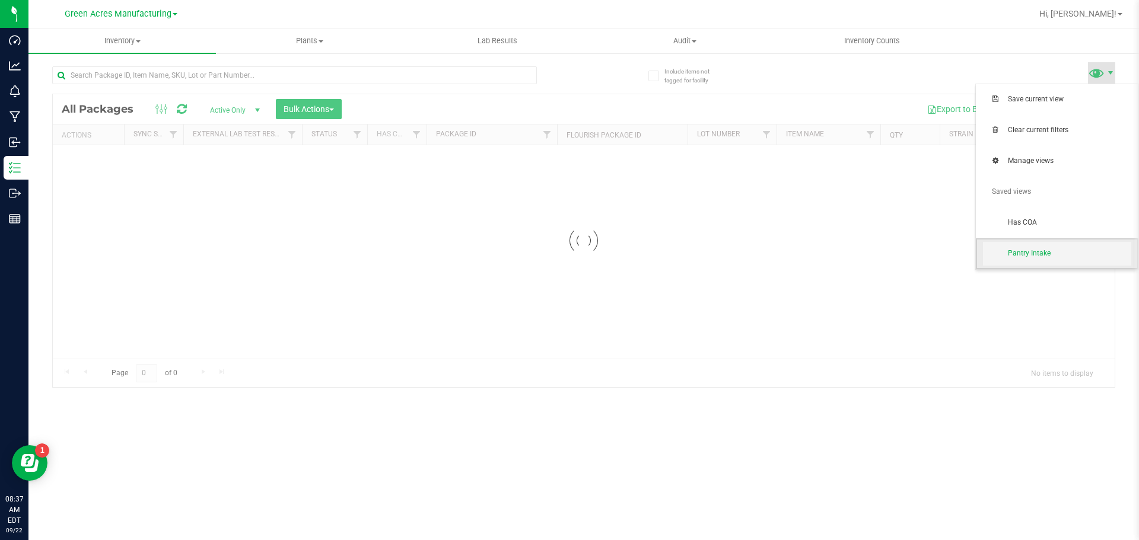
click at [1040, 256] on span "Pantry Intake" at bounding box center [1069, 253] width 123 height 10
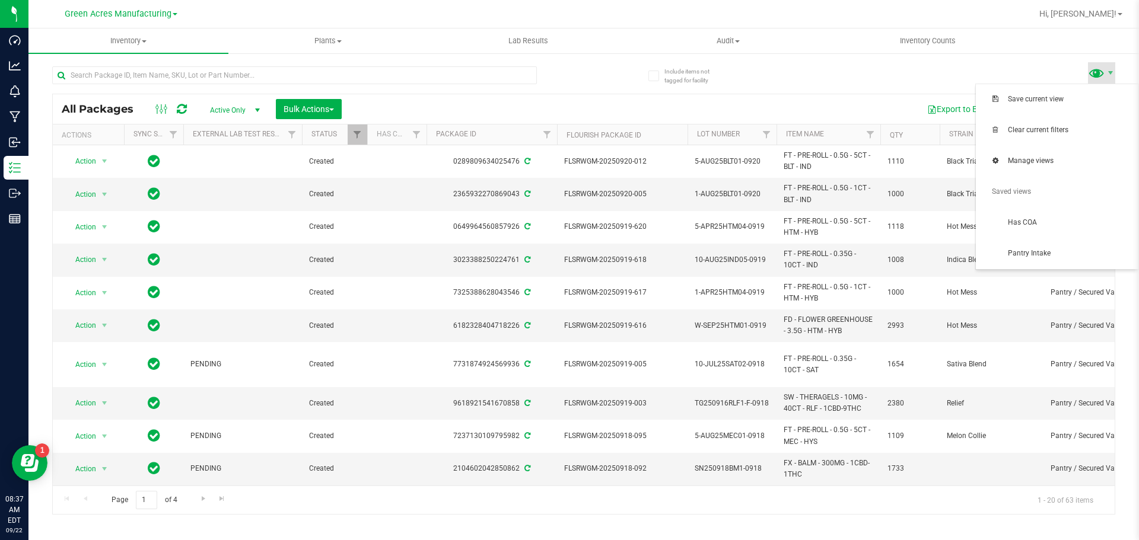
click at [1098, 69] on span at bounding box center [1096, 72] width 17 height 17
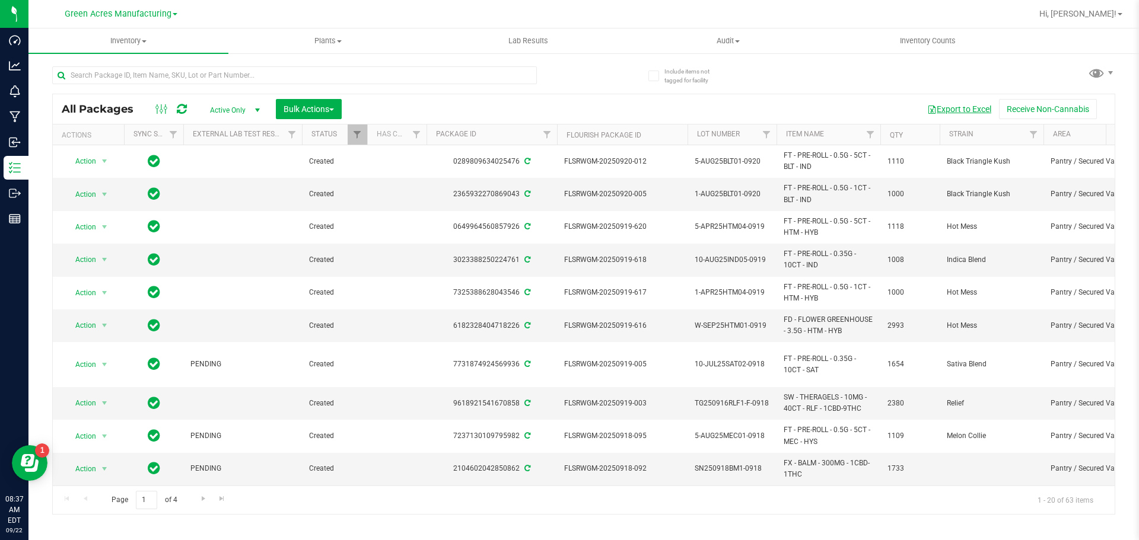
click at [965, 111] on button "Export to Excel" at bounding box center [958, 109] width 79 height 20
